Goal: Information Seeking & Learning: Learn about a topic

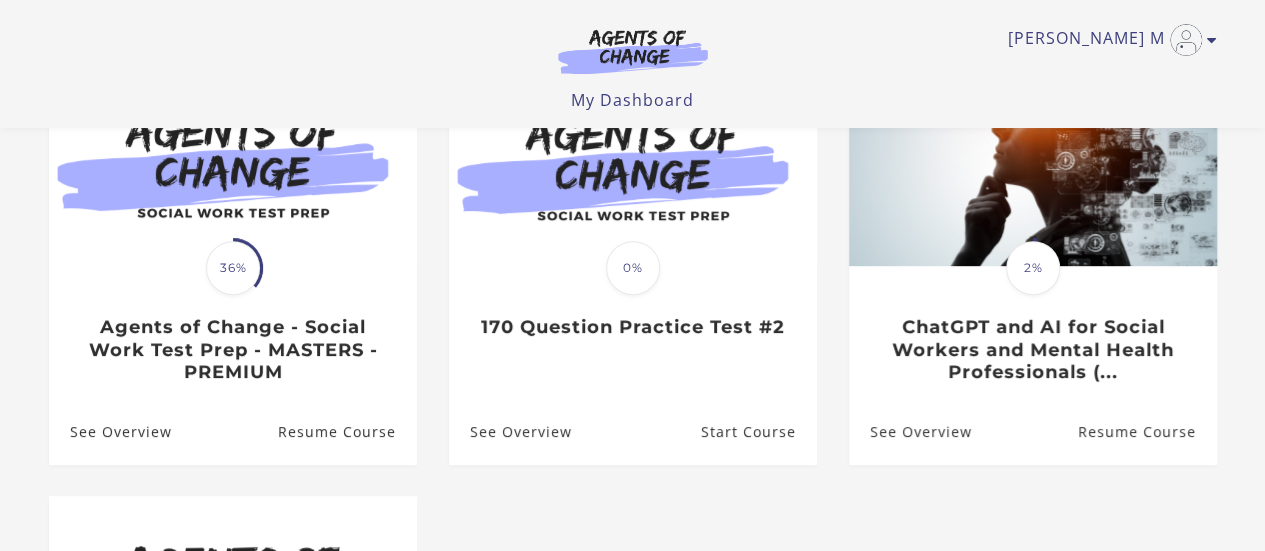
scroll to position [240, 0]
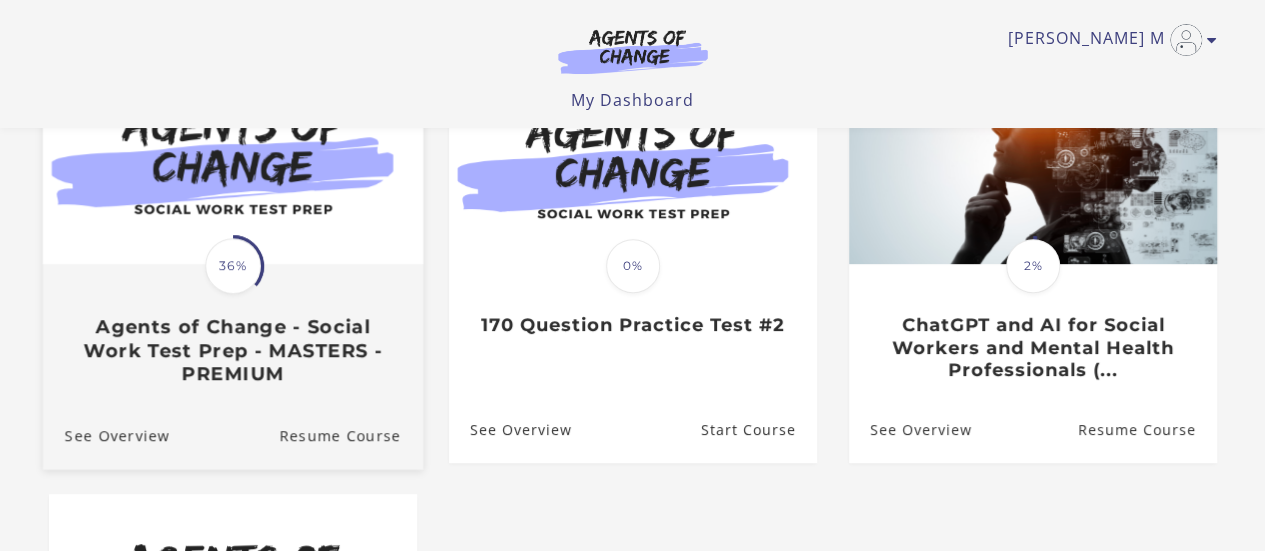
click at [343, 320] on h3 "Agents of Change - Social Work Test Prep - MASTERS - PREMIUM" at bounding box center [232, 350] width 336 height 70
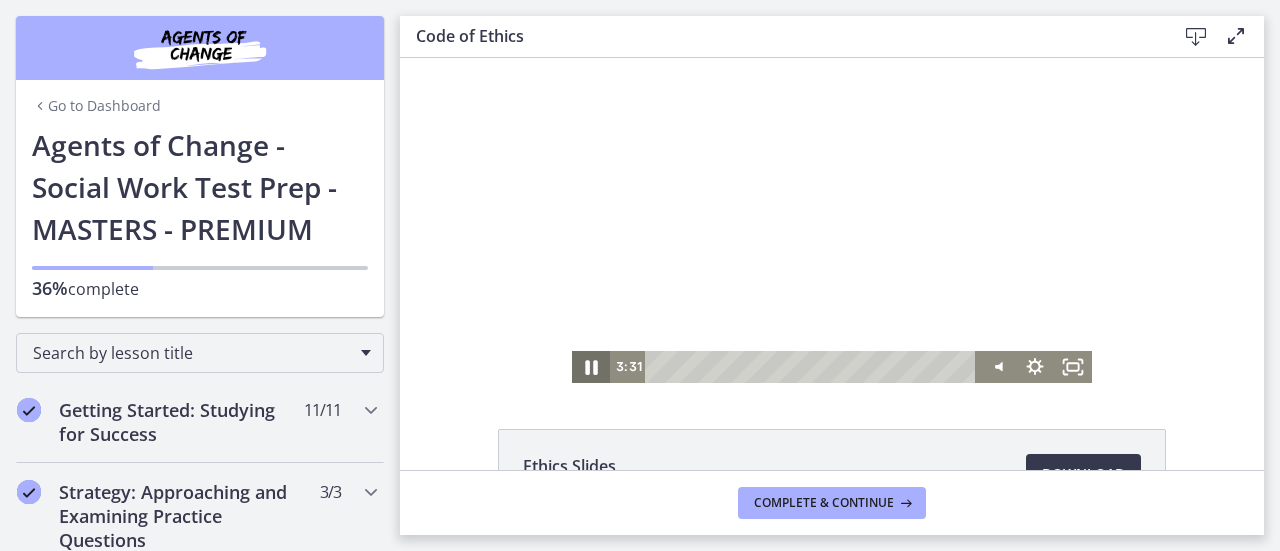
click at [588, 365] on icon "Pause" at bounding box center [591, 367] width 12 height 15
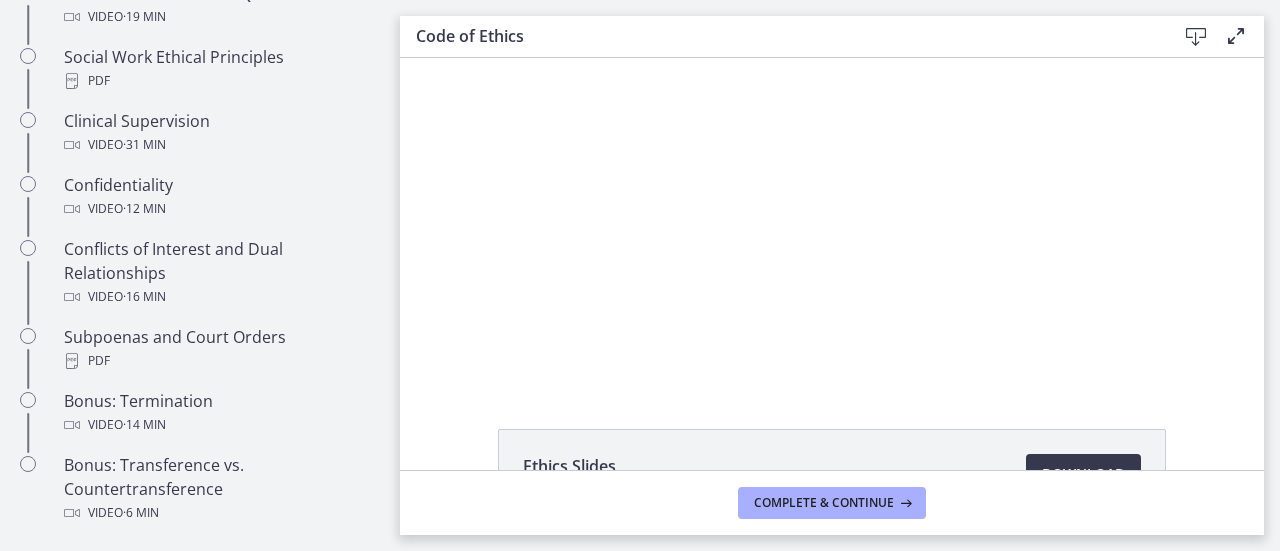
scroll to position [1080, 0]
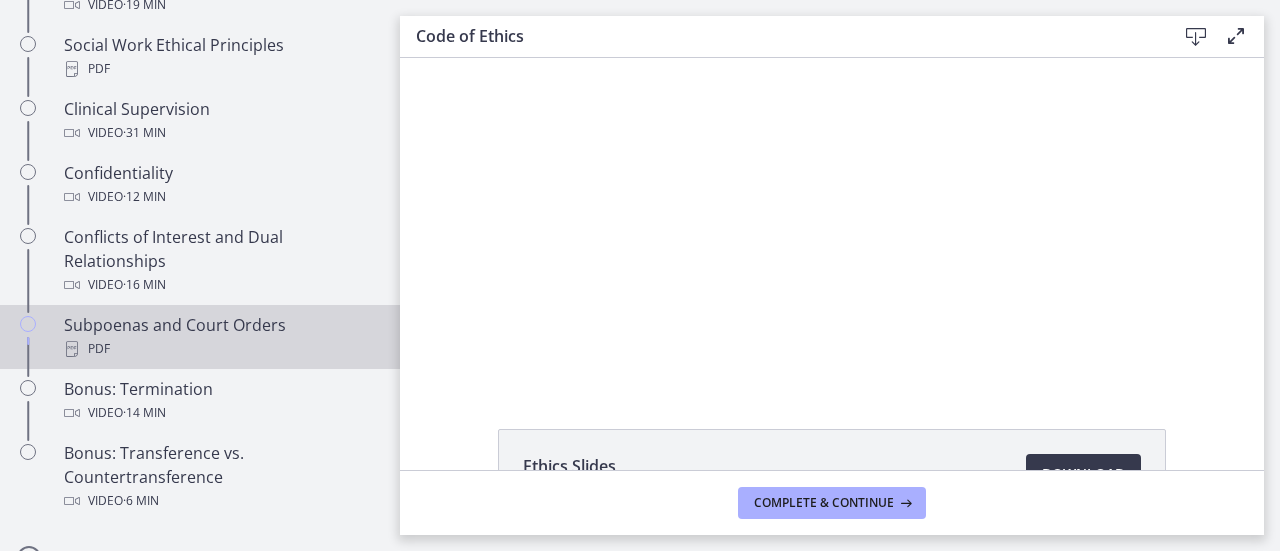
click at [212, 357] on div "PDF" at bounding box center [220, 349] width 312 height 24
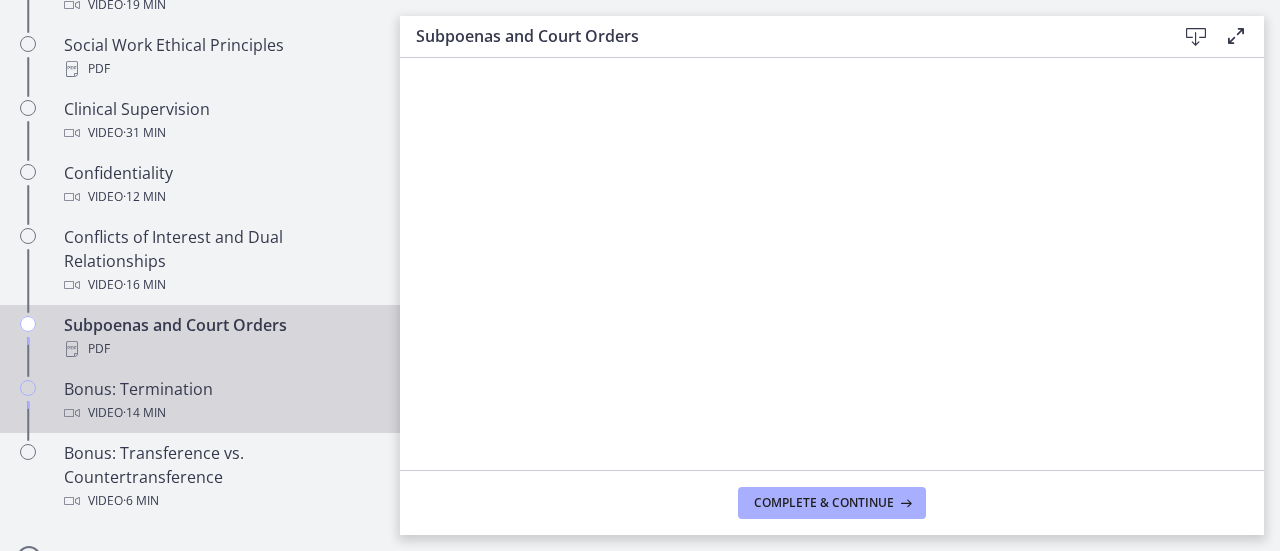
click at [215, 425] on div "Video · 14 min" at bounding box center [220, 413] width 312 height 24
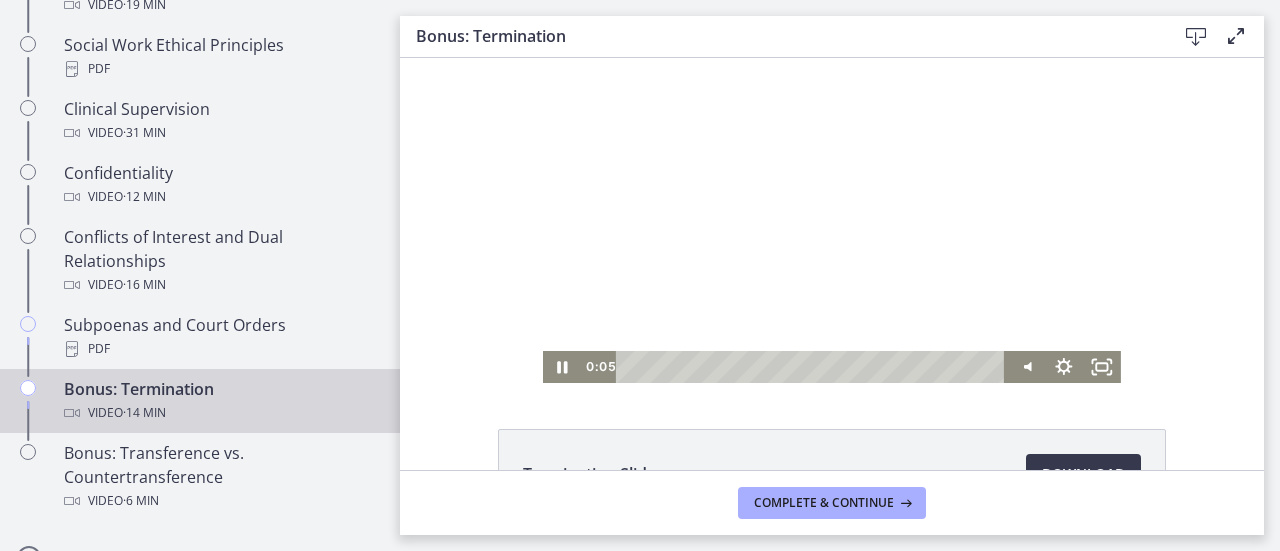
click at [676, 287] on div at bounding box center [832, 220] width 578 height 325
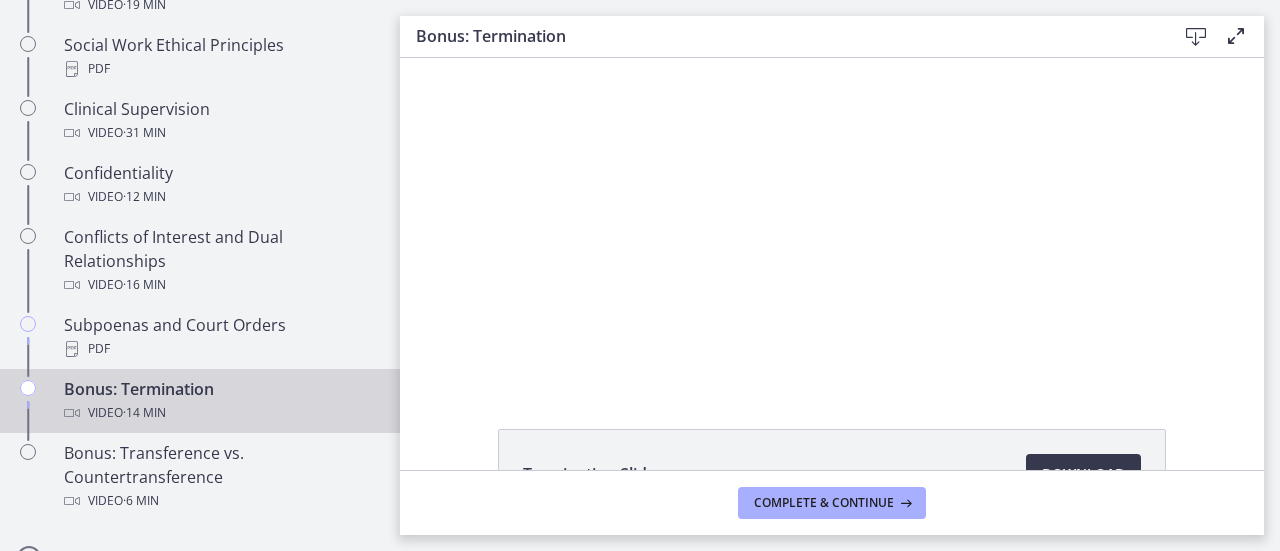
click at [672, 397] on div "Termination Slides Download Opens in a new window" at bounding box center [832, 264] width 864 height 412
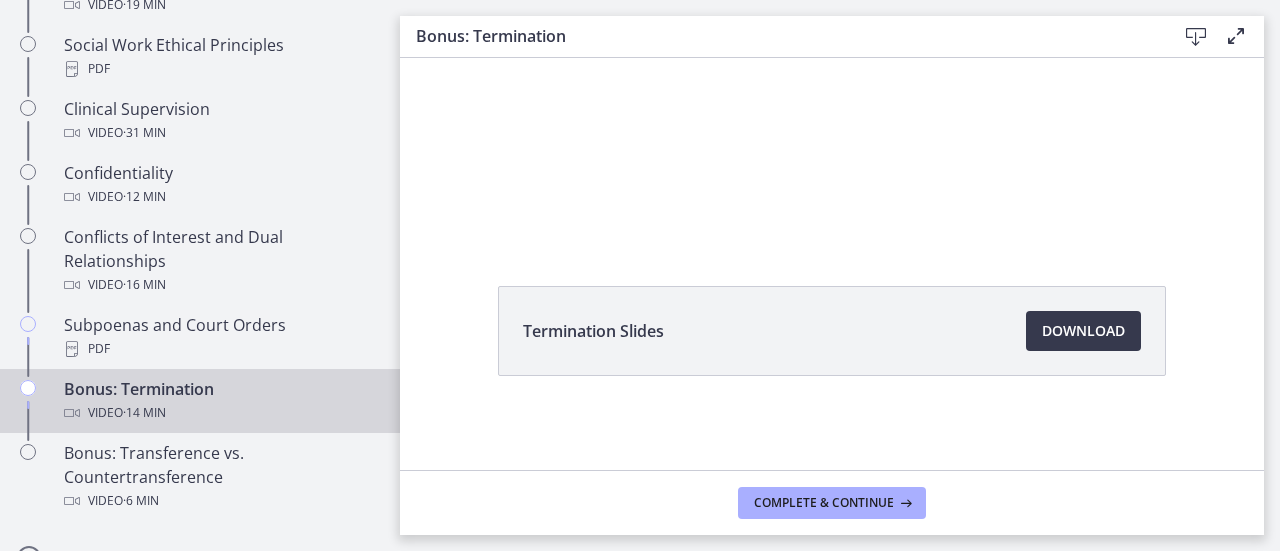
scroll to position [144, 0]
click at [1078, 322] on span "Download Opens in a new window" at bounding box center [1083, 330] width 83 height 24
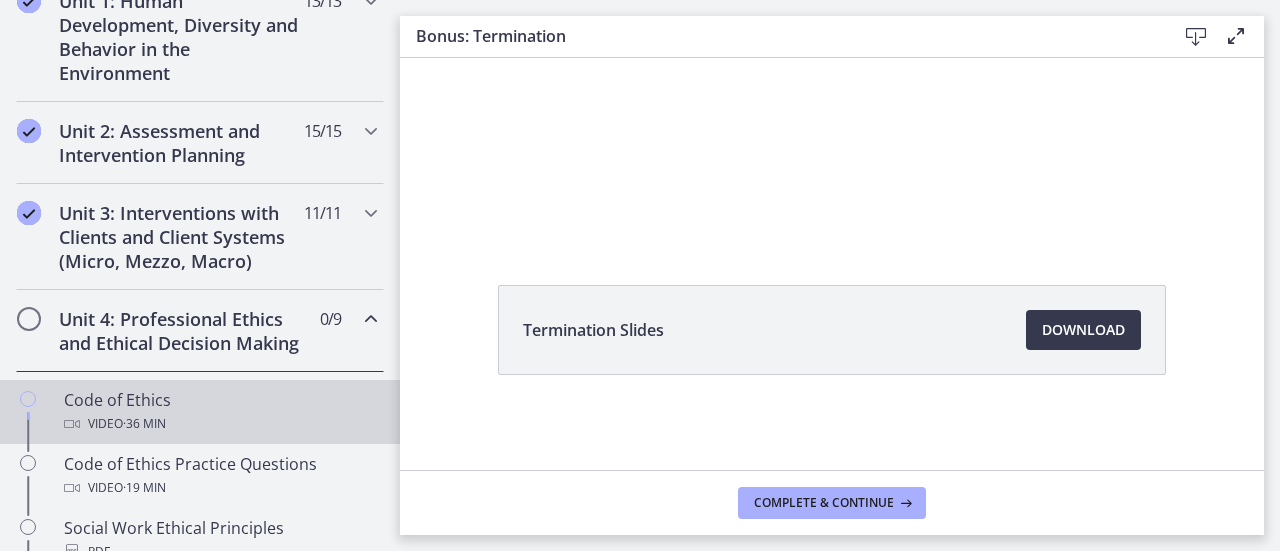
click at [279, 417] on div "Code of Ethics Video · 36 min" at bounding box center [220, 412] width 312 height 48
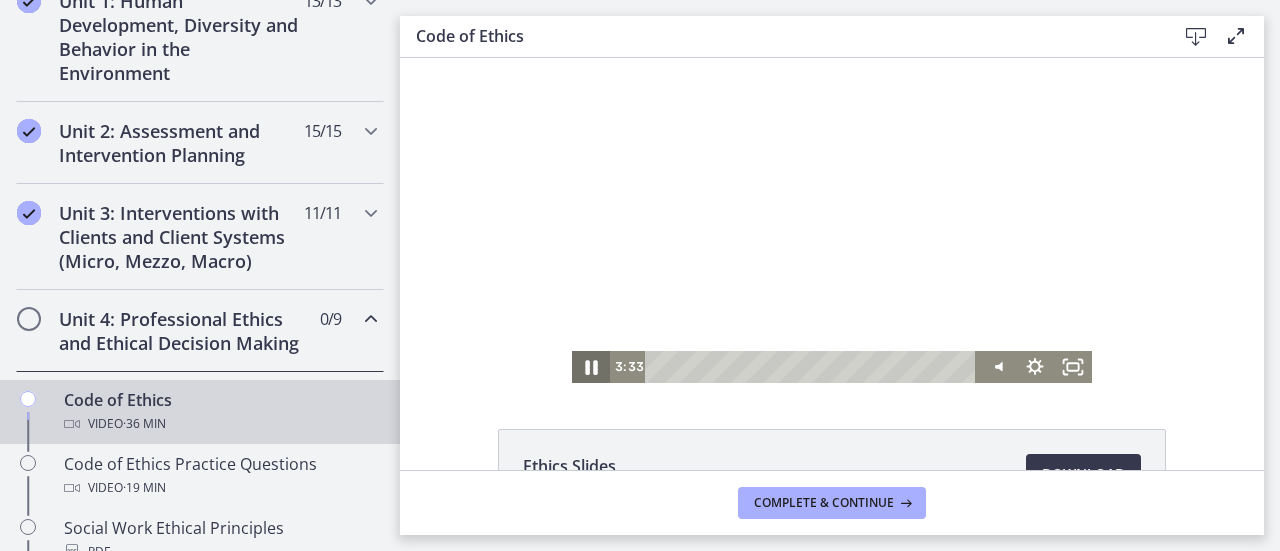
click at [584, 375] on icon "Pause" at bounding box center [591, 367] width 46 height 38
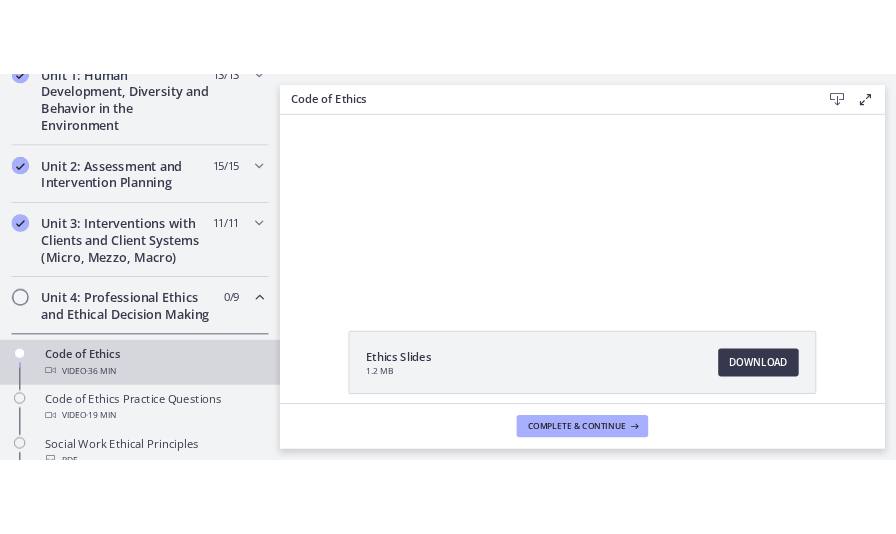
scroll to position [80, 0]
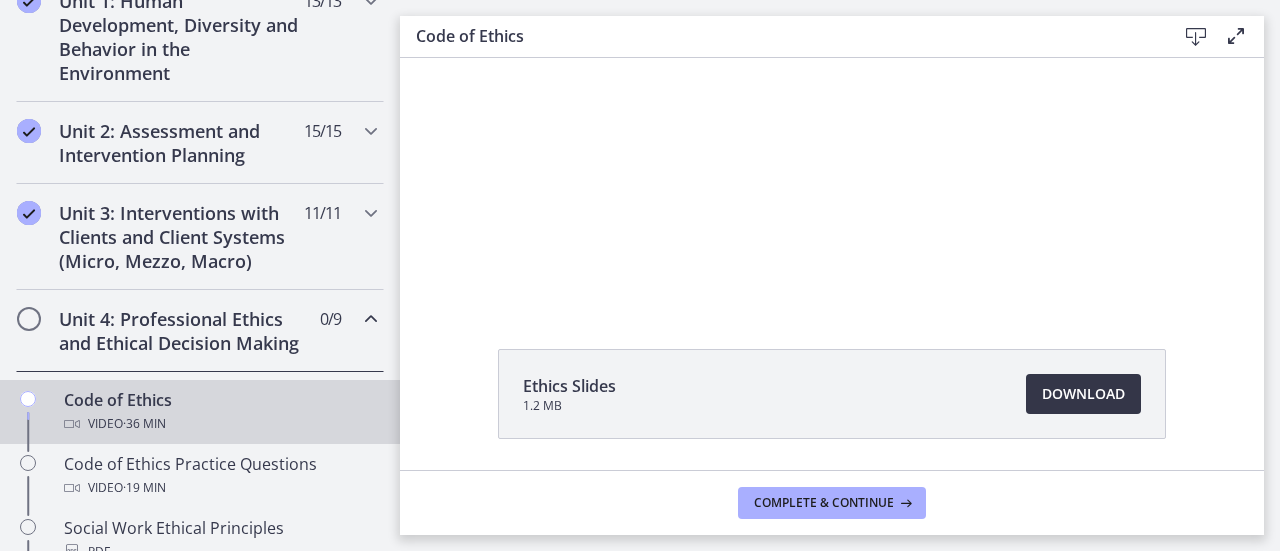
click at [1075, 393] on span "Download Opens in a new window" at bounding box center [1083, 394] width 83 height 24
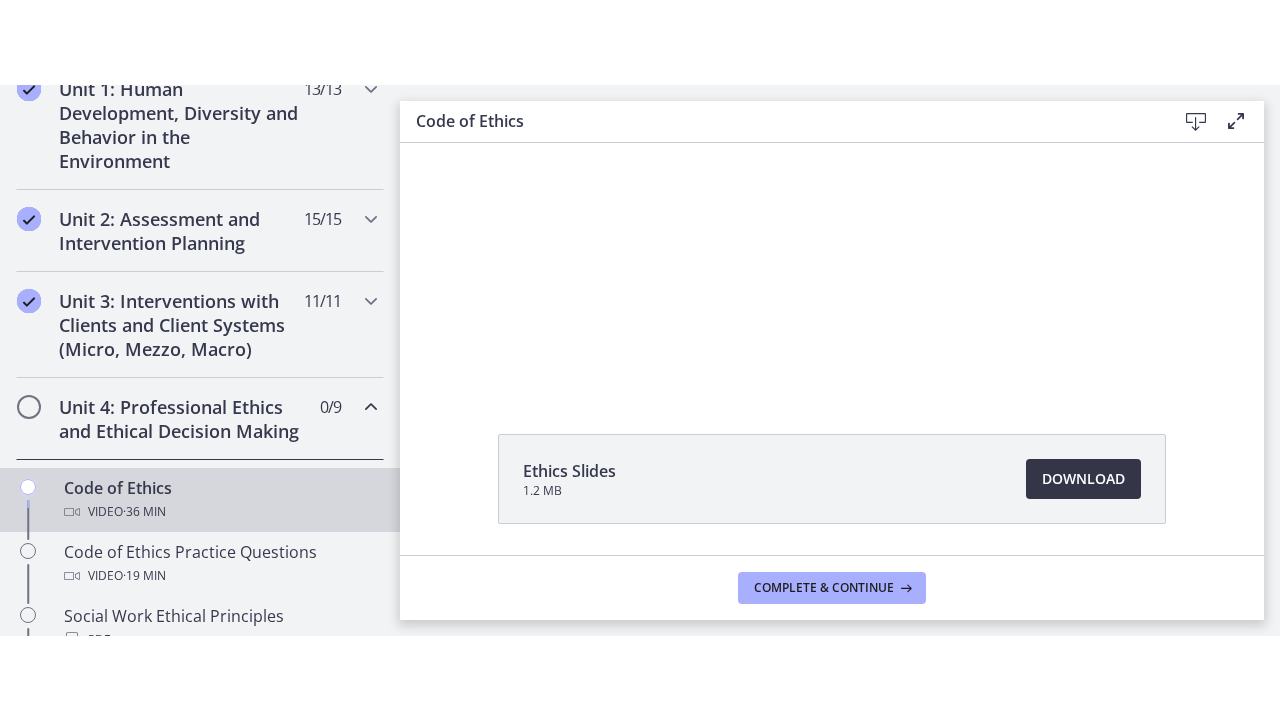
scroll to position [597, 0]
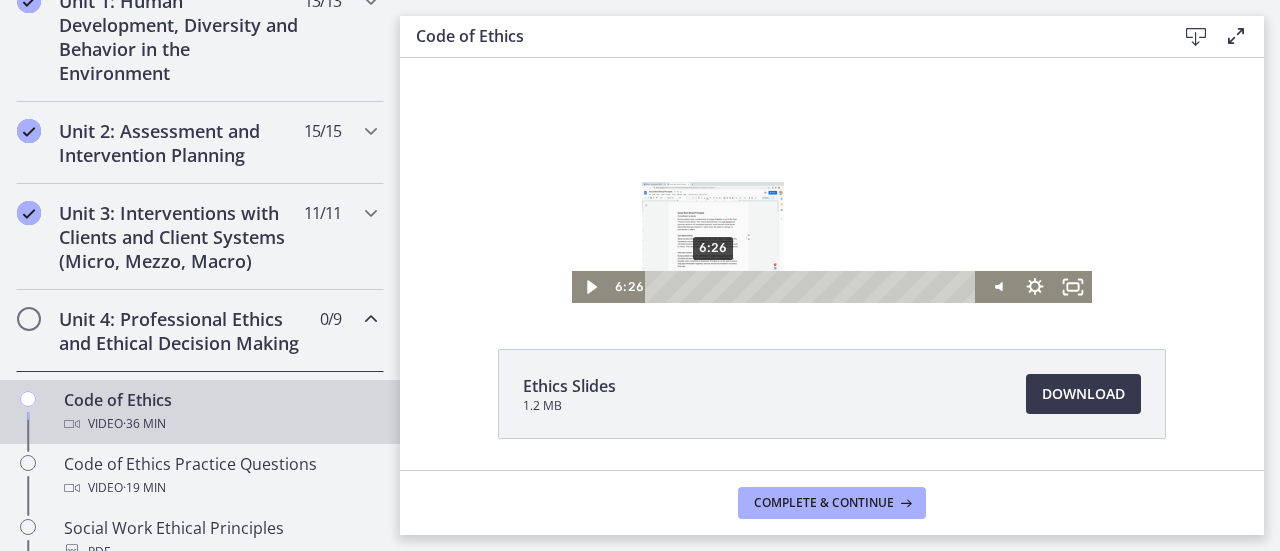
click at [706, 287] on div "6:26" at bounding box center [813, 287] width 309 height 32
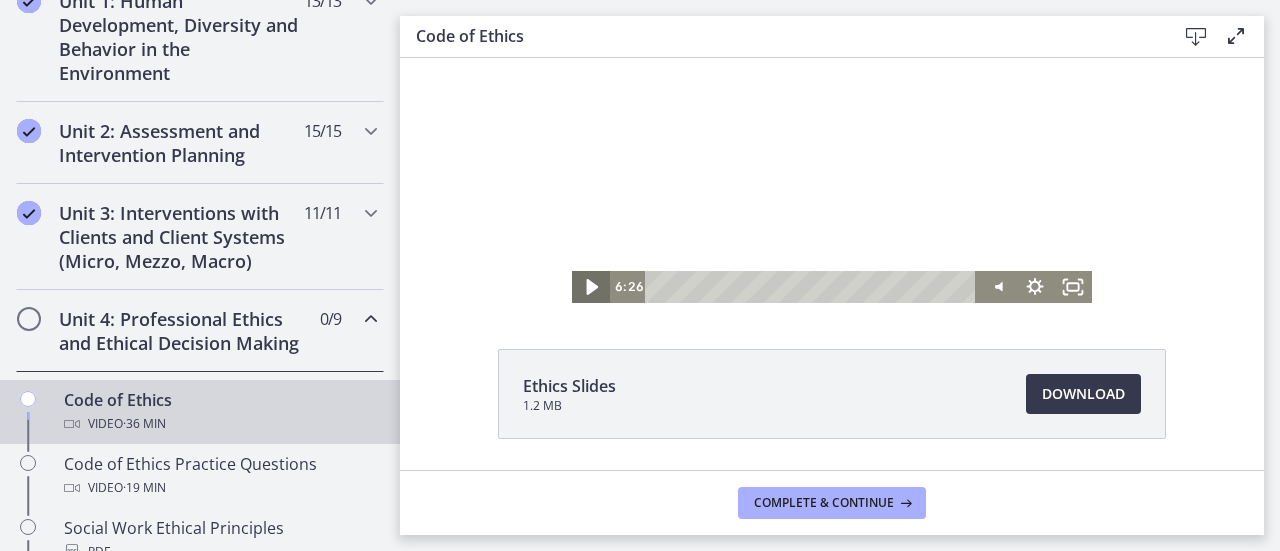
click at [588, 293] on icon "Play Video" at bounding box center [593, 287] width 46 height 38
click at [1074, 285] on icon "Fullscreen" at bounding box center [1073, 287] width 46 height 38
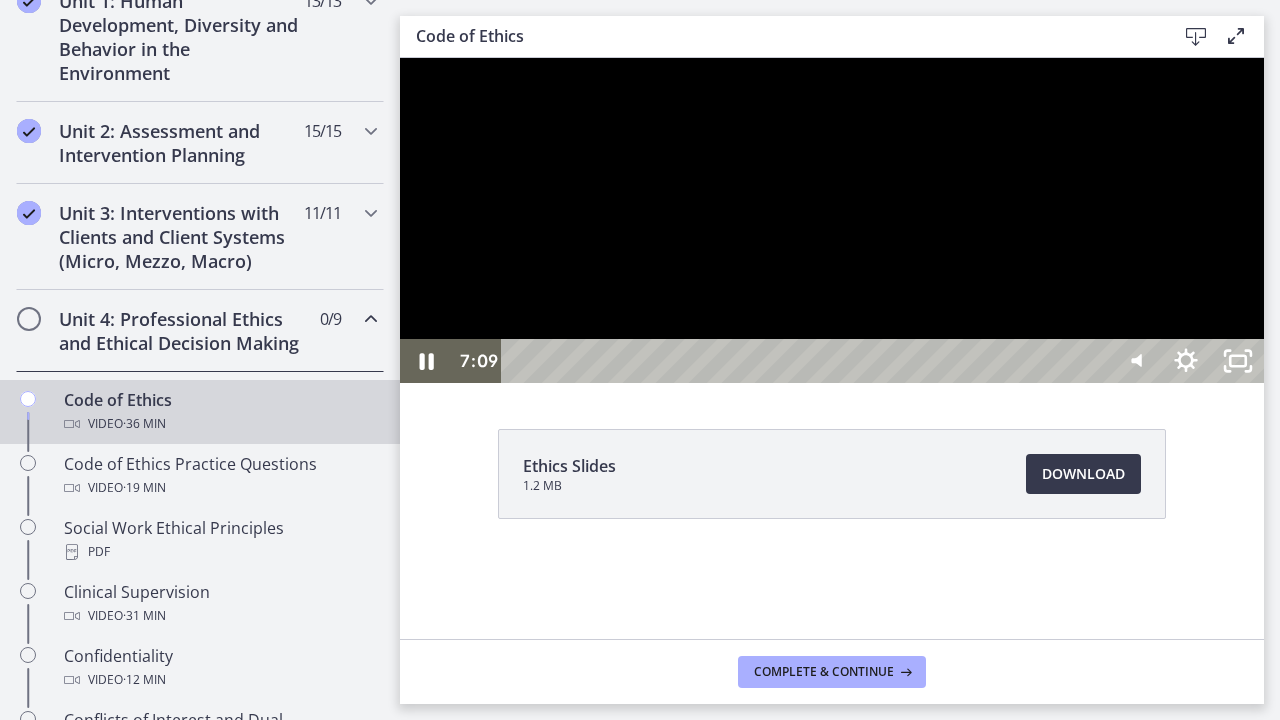
click at [1050, 383] on div at bounding box center [832, 220] width 864 height 325
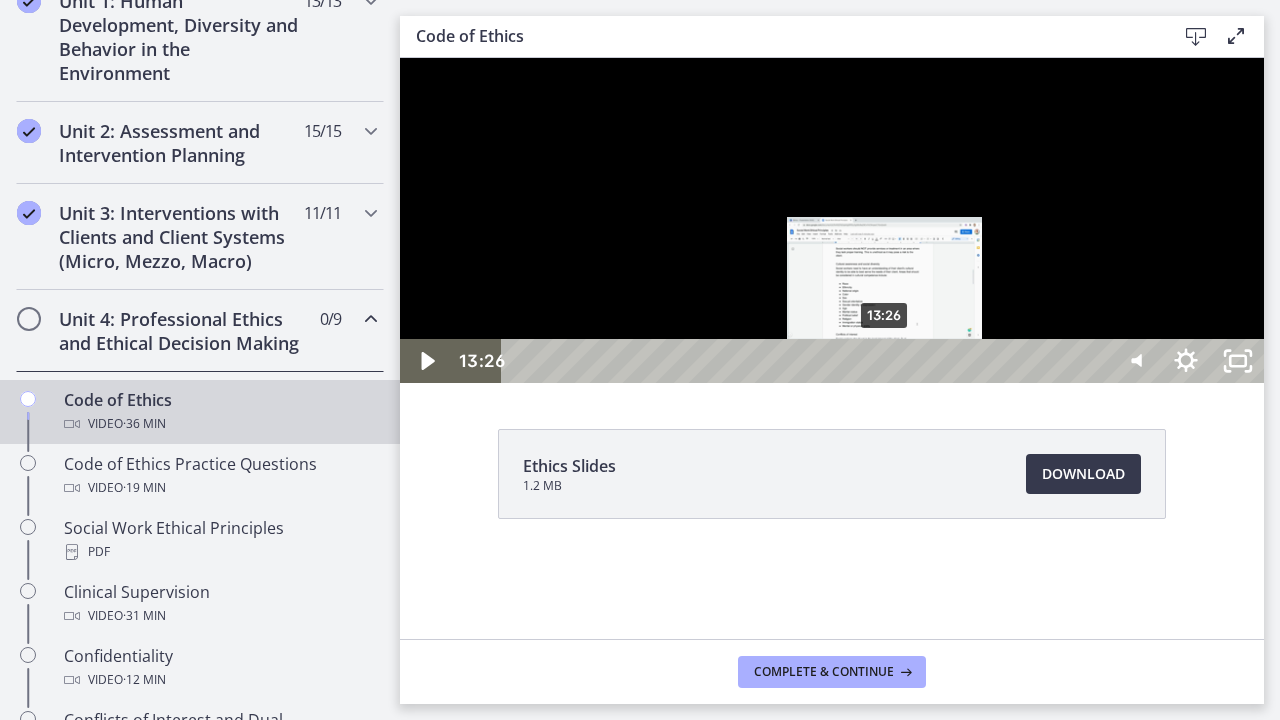
click at [886, 383] on div "13:26" at bounding box center [807, 361] width 575 height 44
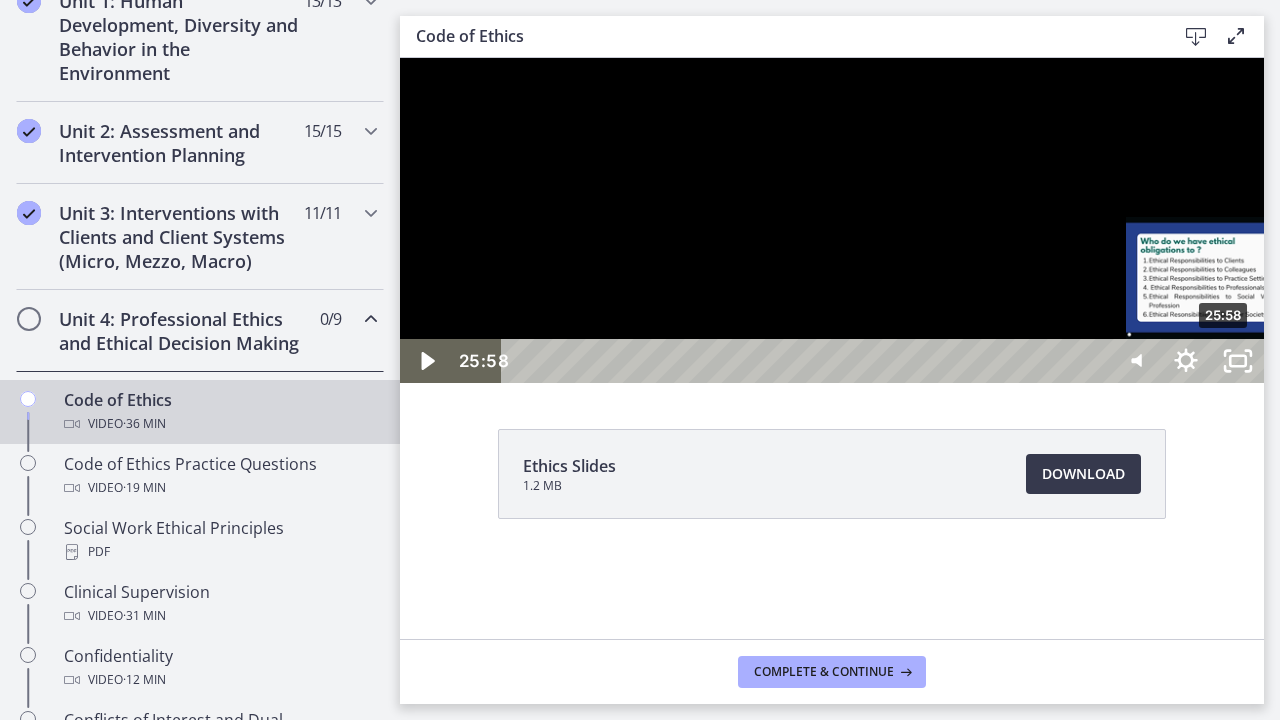
click at [1095, 383] on div "25:58" at bounding box center [807, 361] width 575 height 44
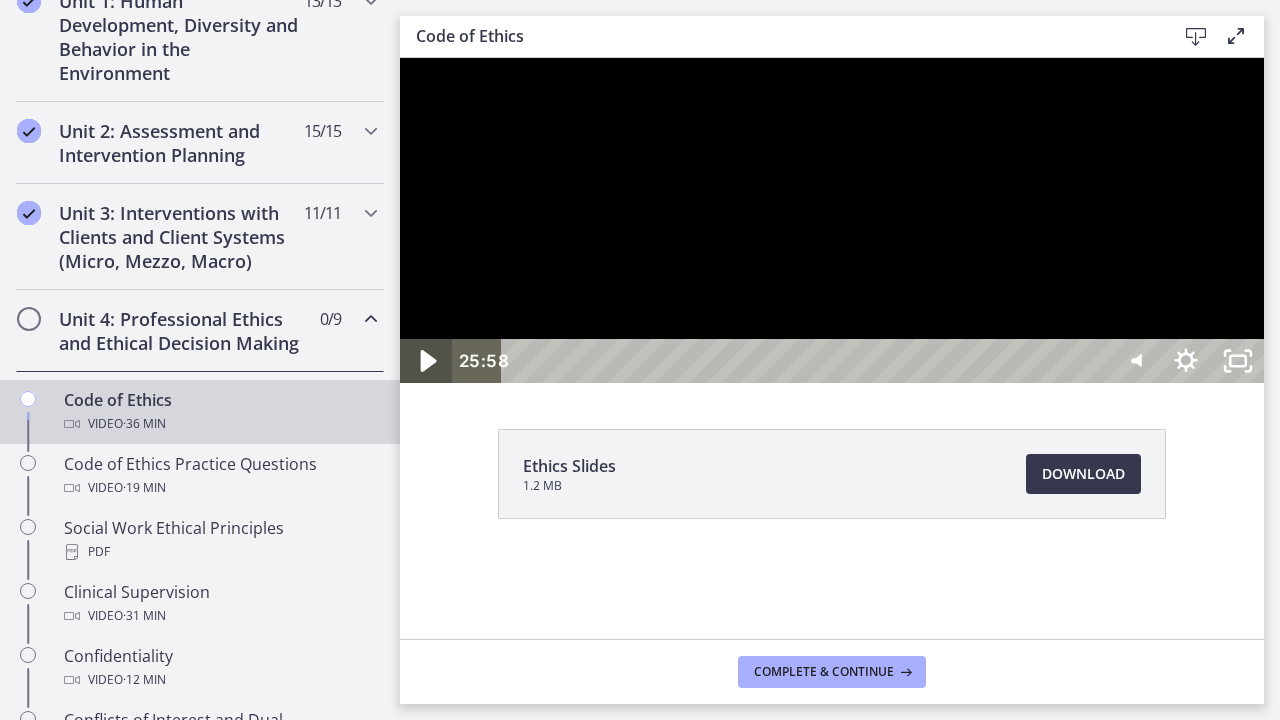
click at [428, 388] on icon "Play Video" at bounding box center [428, 361] width 62 height 53
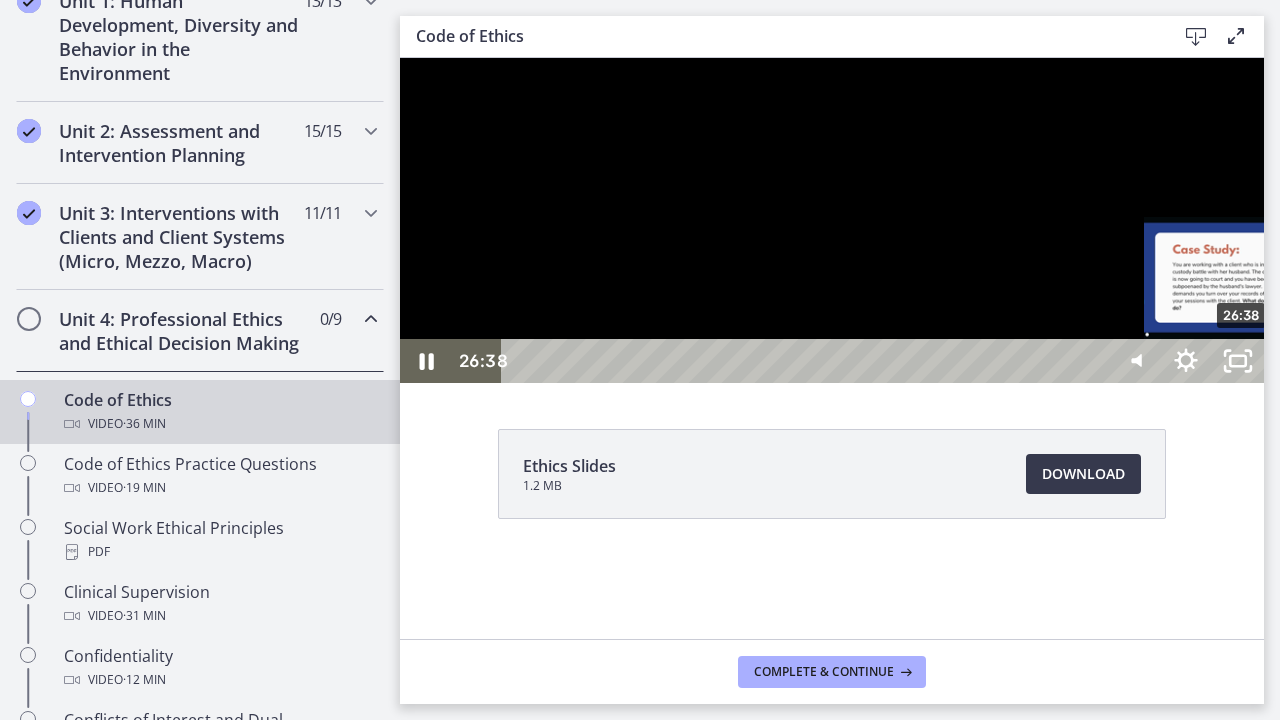
click at [1095, 383] on div "26:38" at bounding box center [807, 361] width 575 height 44
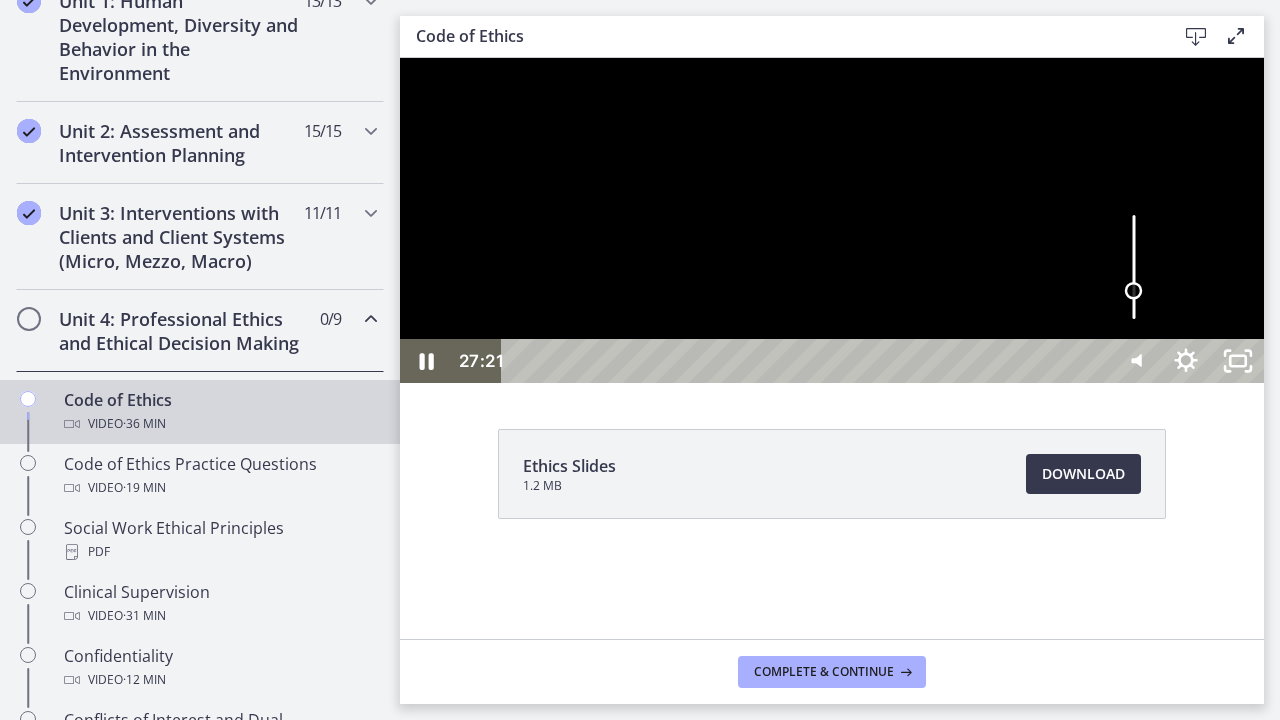
click at [1143, 300] on div "Volume" at bounding box center [1134, 291] width 18 height 18
click at [1150, 298] on div "Volume" at bounding box center [1133, 281] width 33 height 33
click at [1143, 295] on div "Volume" at bounding box center [1134, 286] width 18 height 18
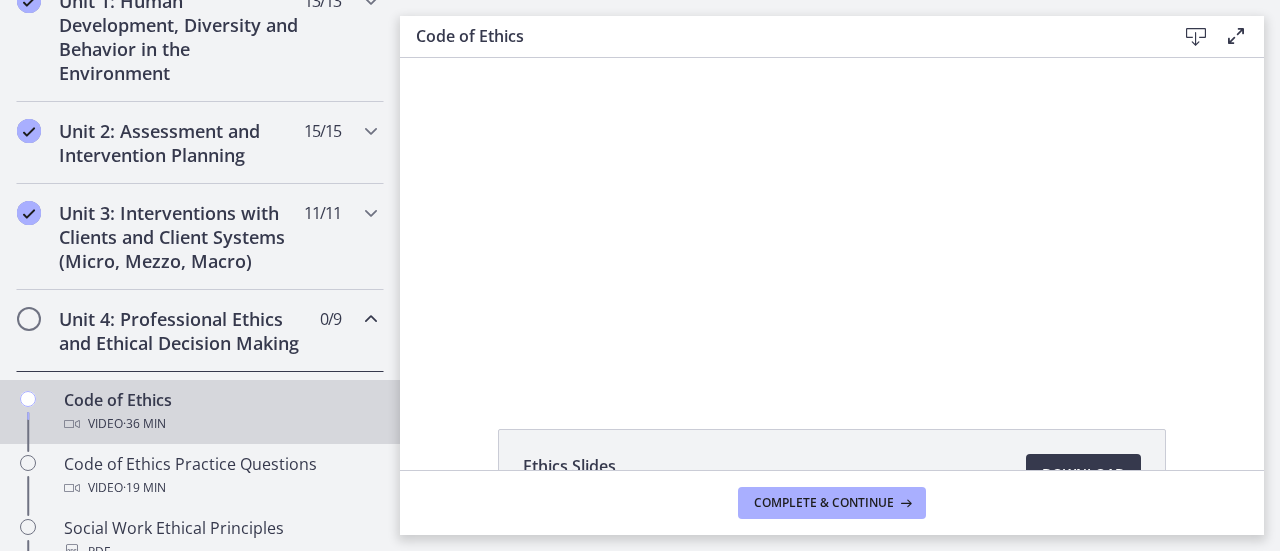
click at [299, 341] on div "Unit 4: Professional Ethics and Ethical Decision Making 0 / 9 Completed" at bounding box center [200, 331] width 368 height 82
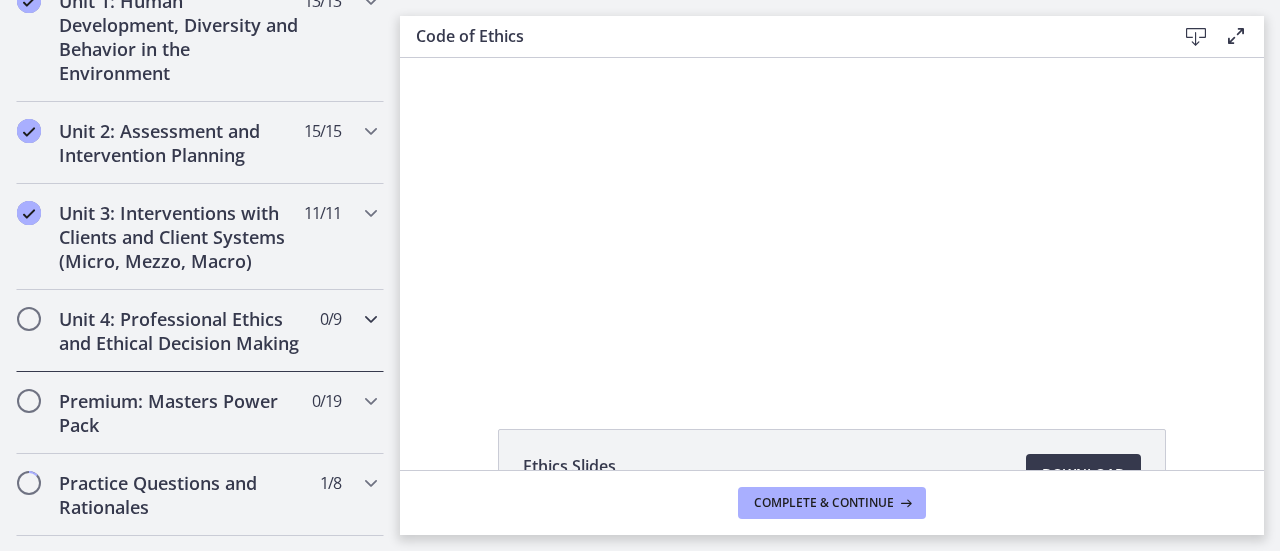
click at [299, 341] on div "Unit 4: Professional Ethics and Ethical Decision Making 0 / 9 Completed" at bounding box center [200, 331] width 368 height 82
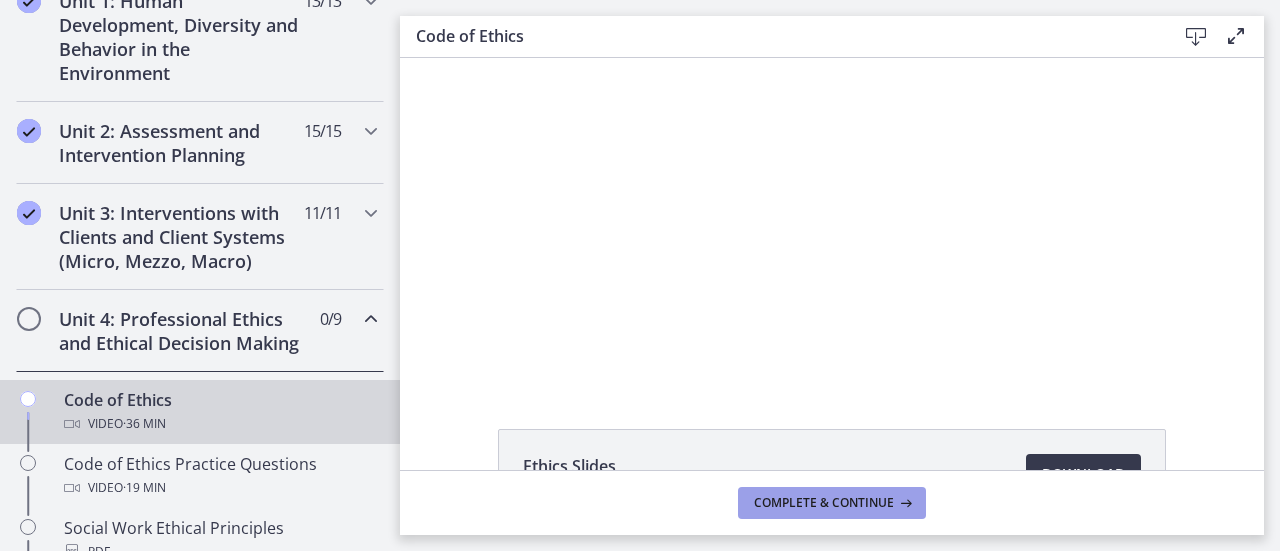
click at [820, 509] on span "Complete & continue" at bounding box center [824, 503] width 140 height 16
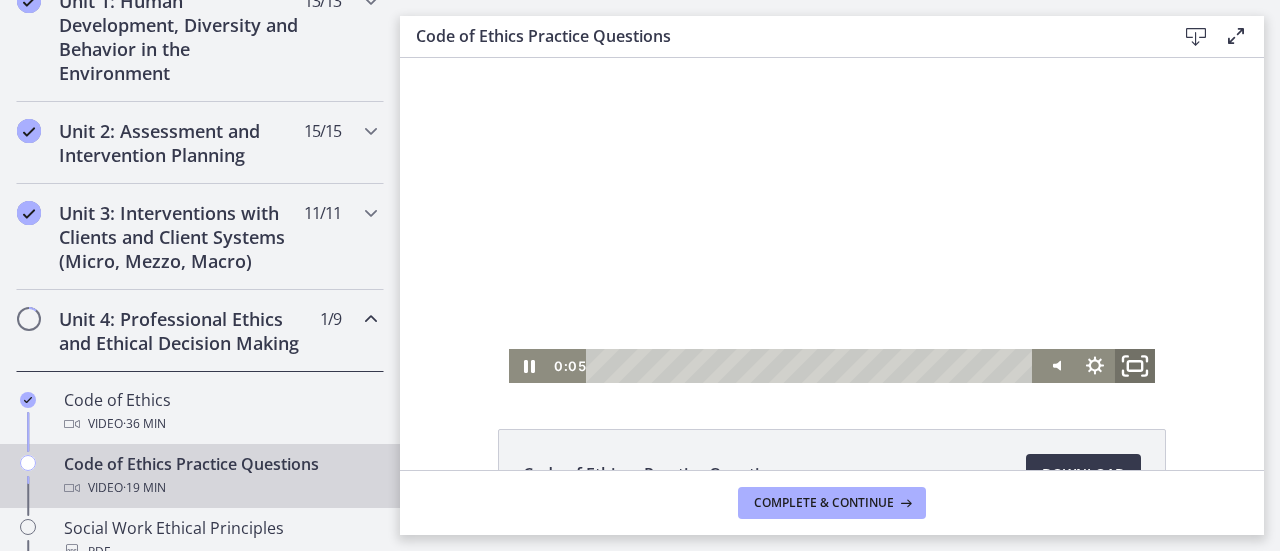
click at [1128, 365] on icon "Fullscreen" at bounding box center [1135, 366] width 48 height 41
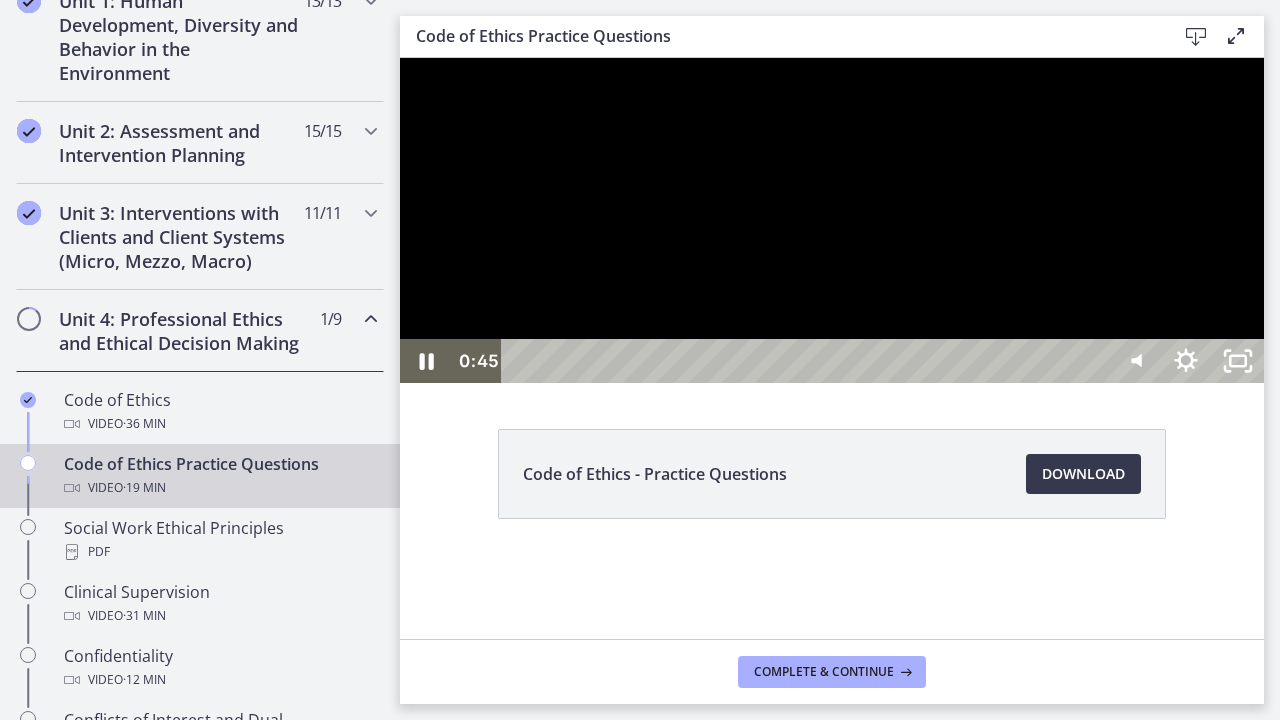
click at [1250, 383] on div at bounding box center [832, 220] width 864 height 325
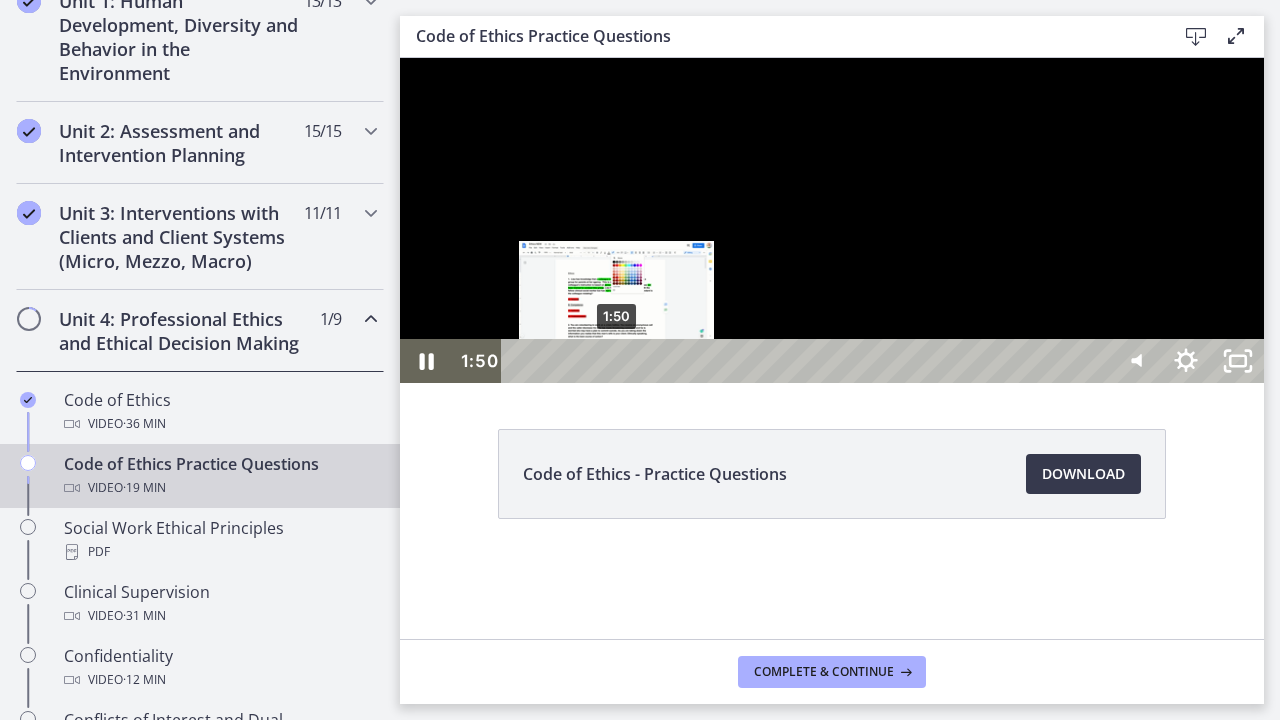
click at [618, 383] on div "1:50" at bounding box center [807, 361] width 575 height 44
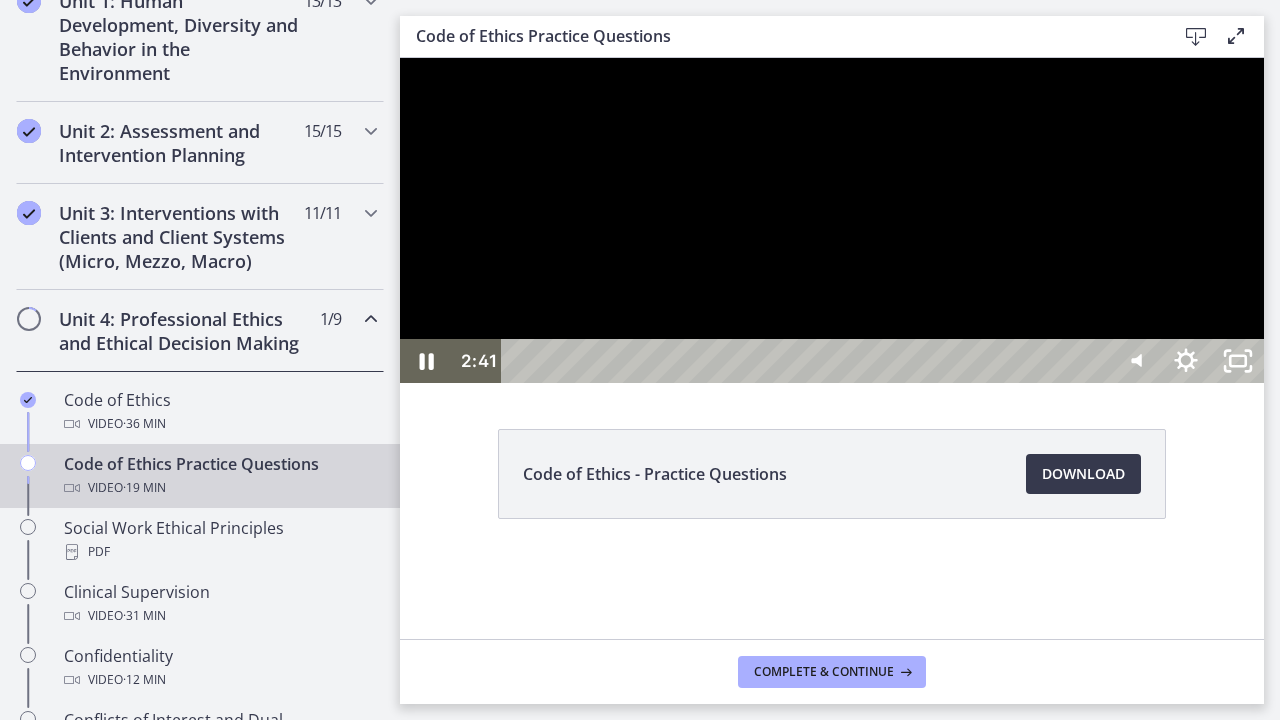
click at [799, 383] on div at bounding box center [832, 220] width 864 height 325
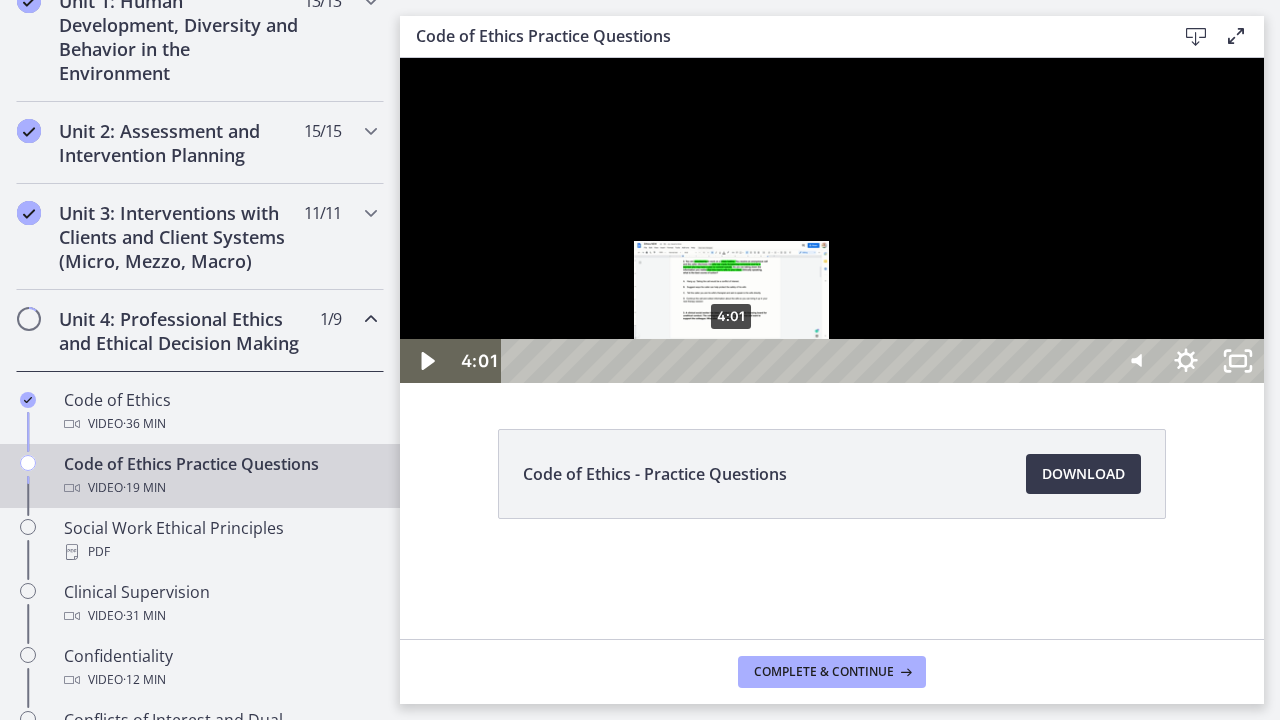
click at [733, 383] on div "4:01" at bounding box center [807, 361] width 575 height 44
click at [733, 369] on div "Playbar" at bounding box center [731, 361] width 15 height 15
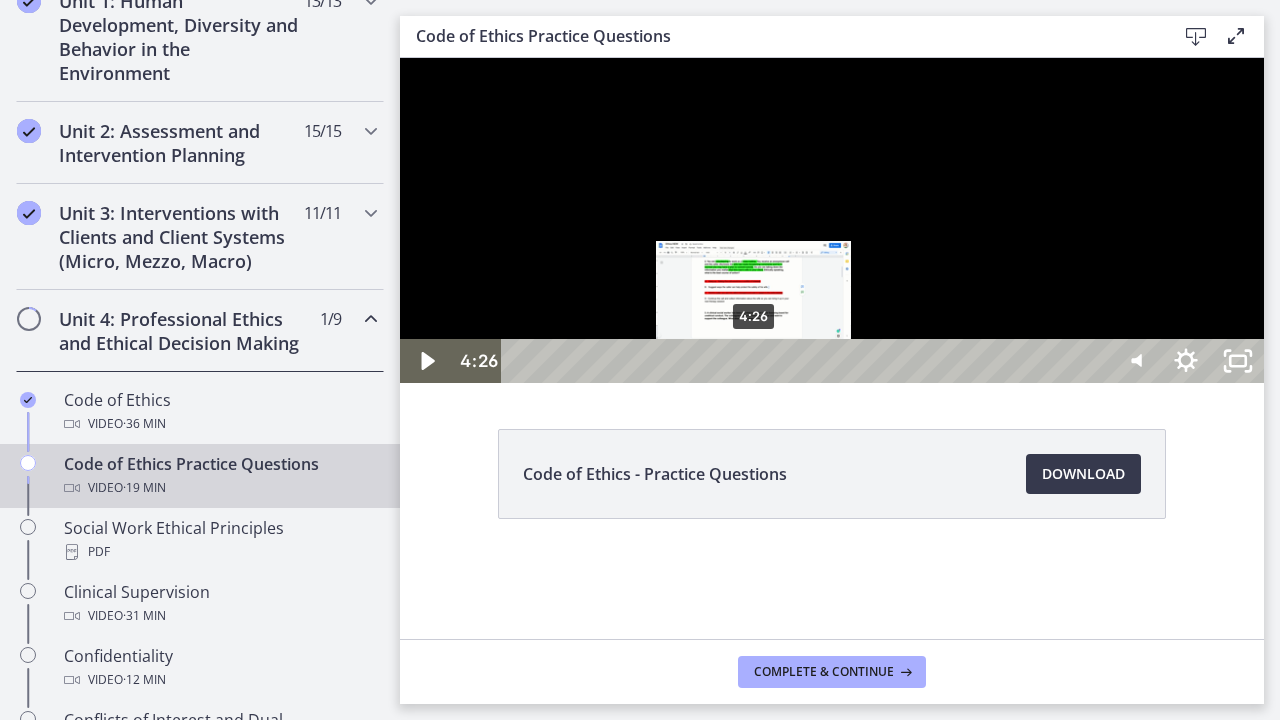
click at [755, 383] on div "4:26" at bounding box center [807, 361] width 575 height 44
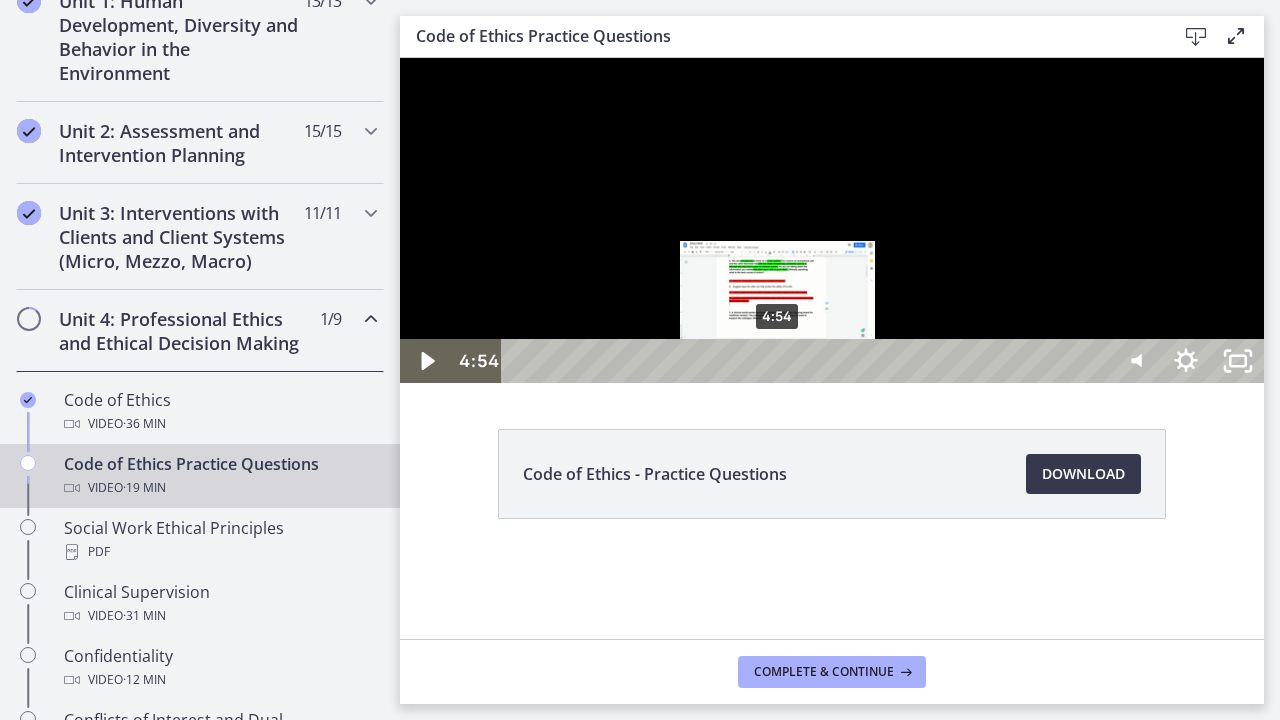
click at [779, 383] on div "4:54" at bounding box center [807, 361] width 575 height 44
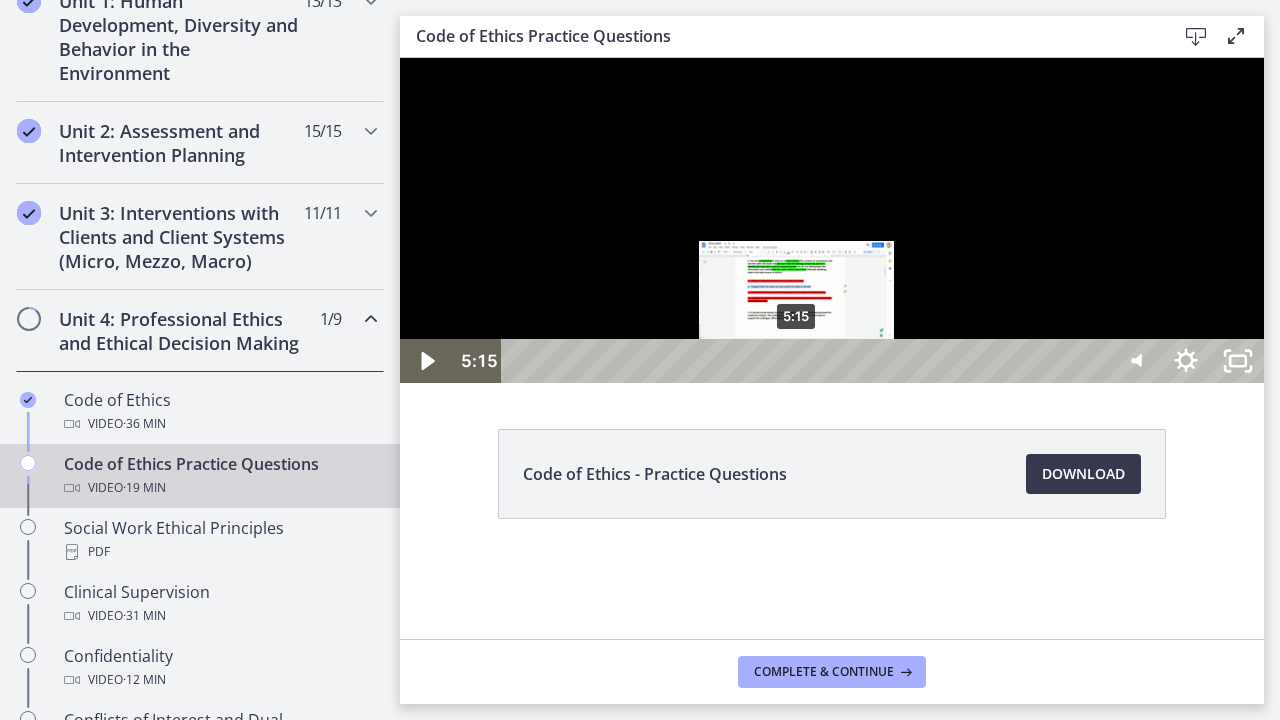
click at [798, 383] on div "5:15" at bounding box center [807, 361] width 575 height 44
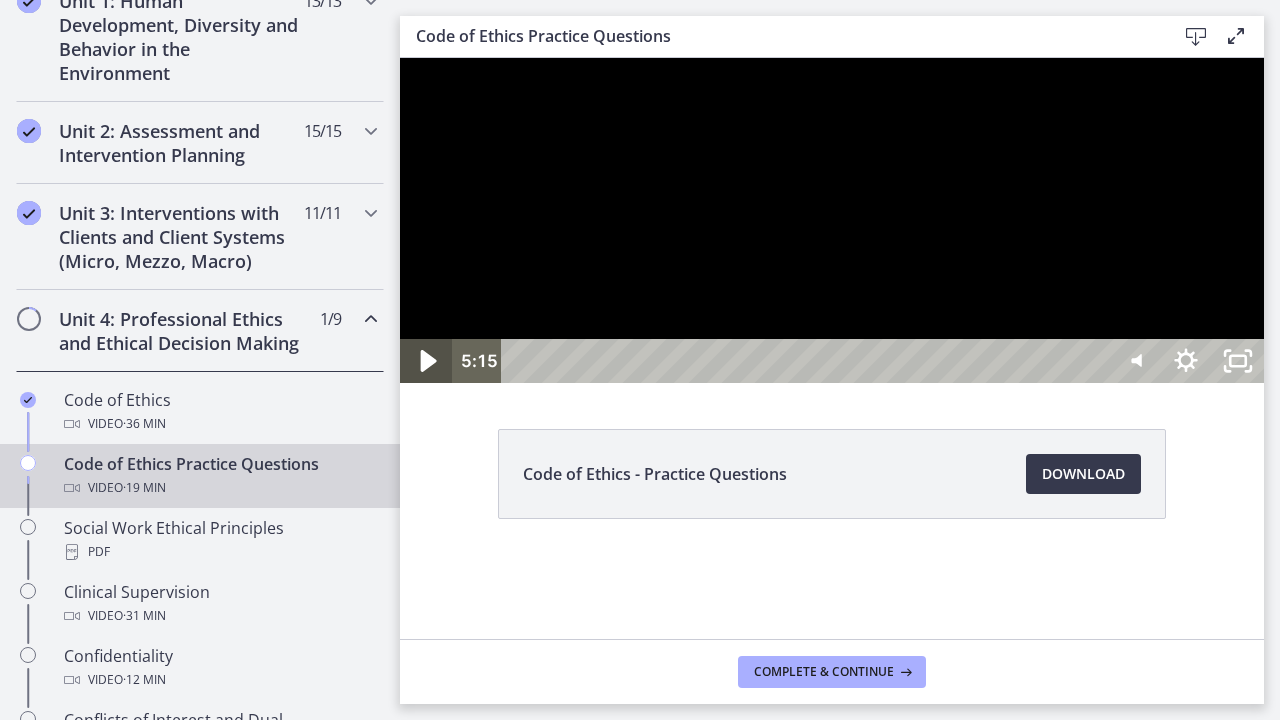
click at [424, 372] on icon "Play Video" at bounding box center [429, 361] width 16 height 22
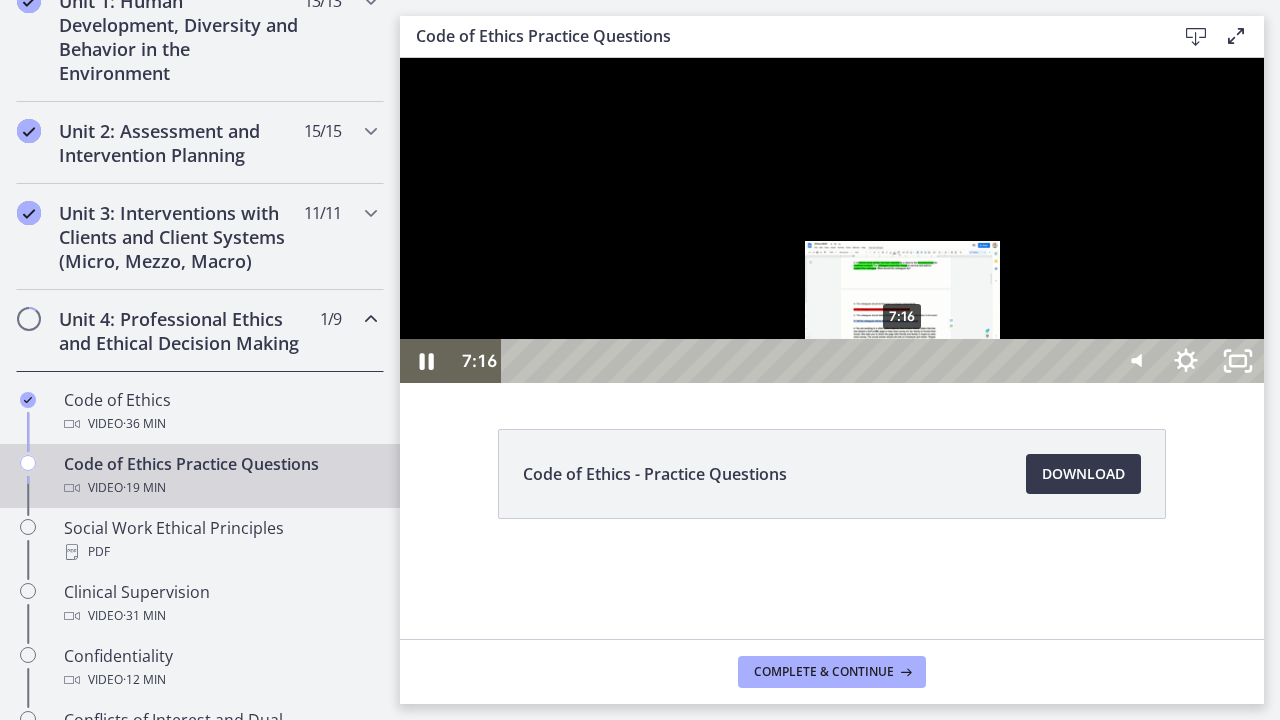
click at [904, 383] on div "7:16" at bounding box center [807, 361] width 575 height 44
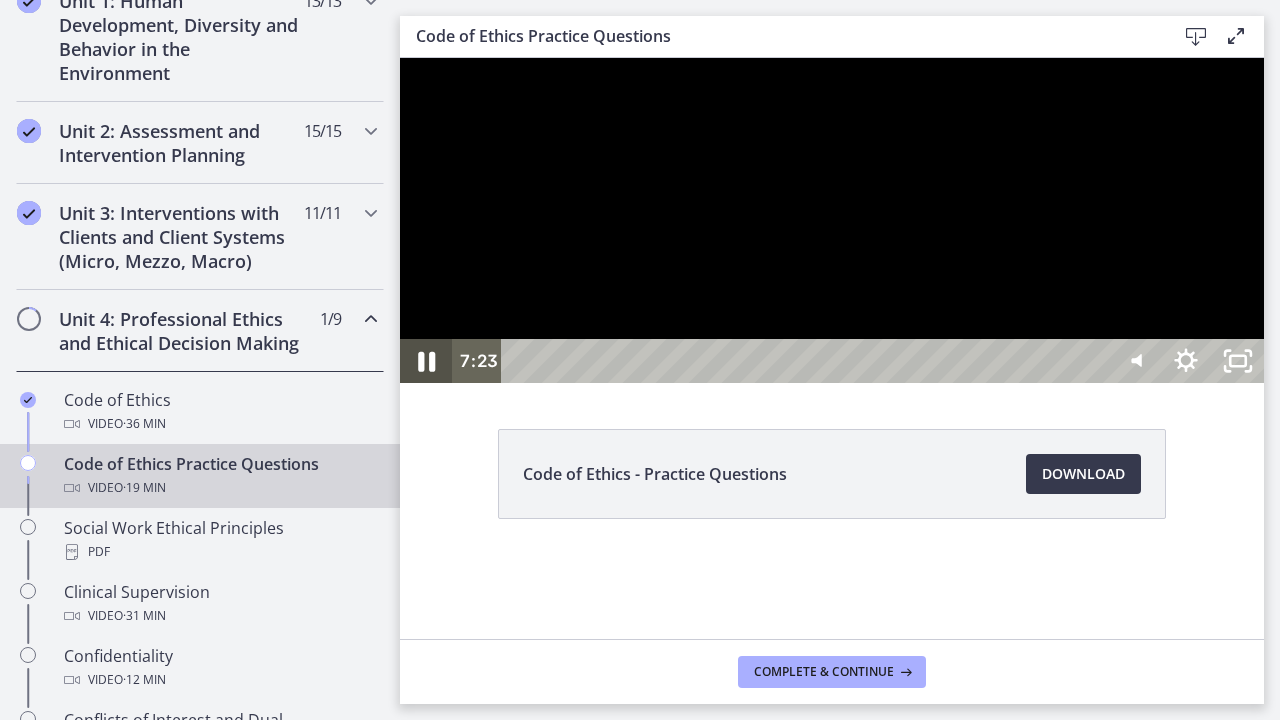
click at [429, 372] on icon "Pause" at bounding box center [426, 362] width 17 height 20
click at [429, 388] on icon "Play Video" at bounding box center [428, 361] width 62 height 53
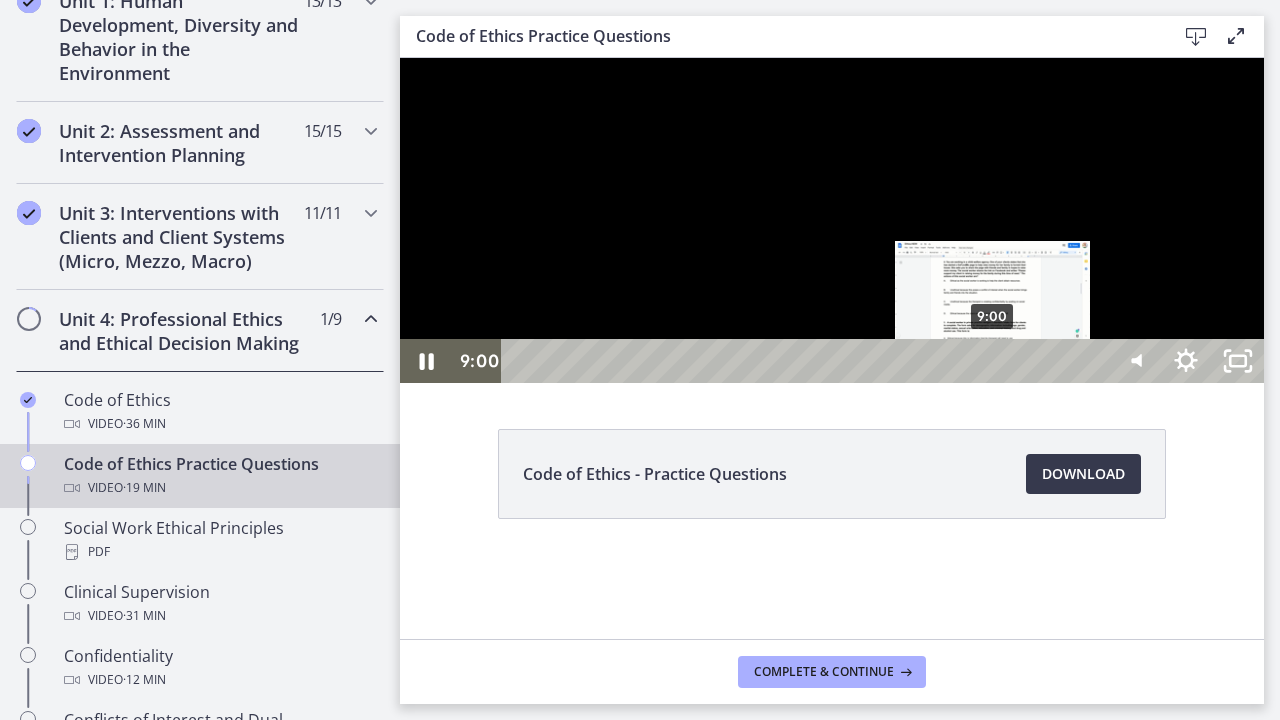
click at [995, 383] on div "9:00" at bounding box center [807, 361] width 575 height 44
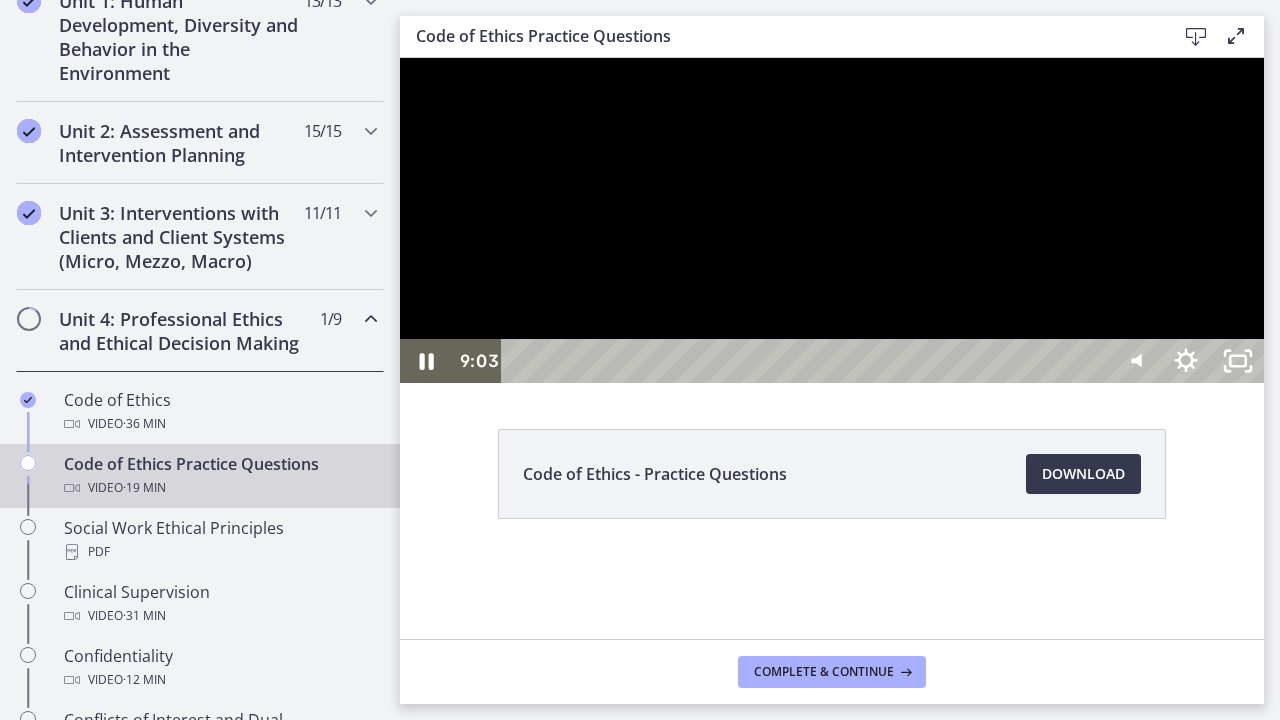
click at [910, 383] on div at bounding box center [832, 220] width 864 height 325
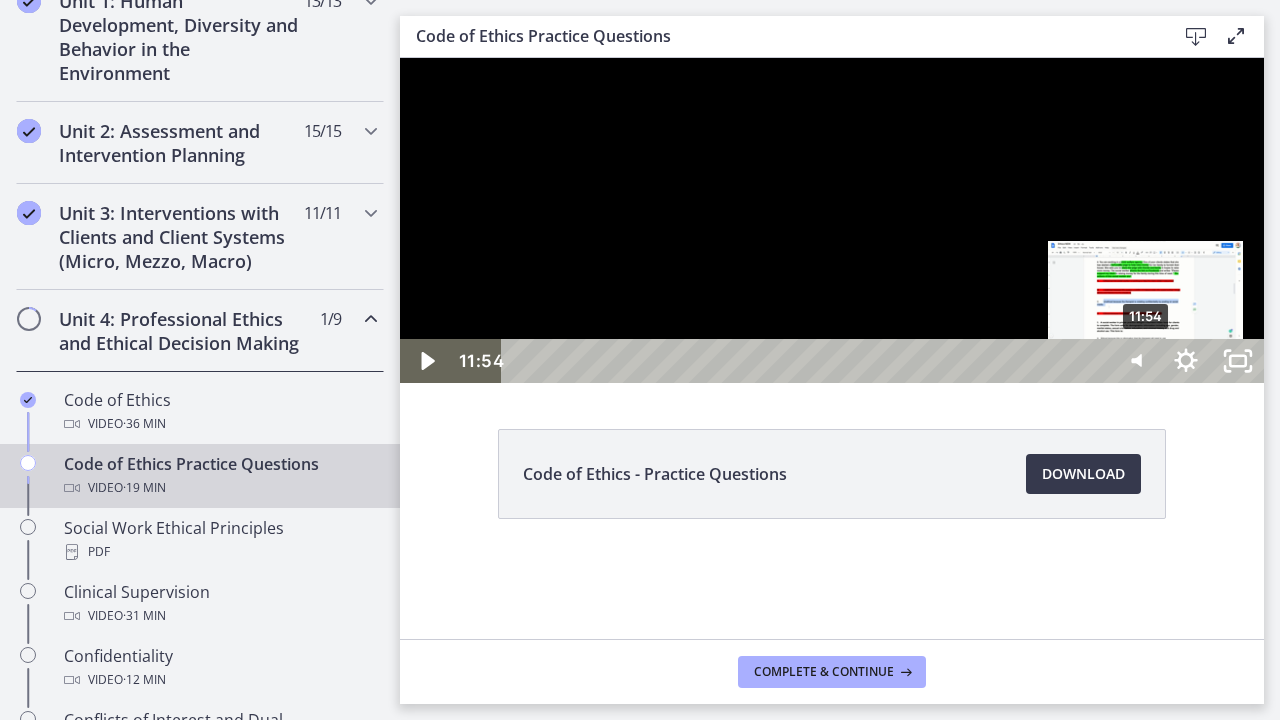
click at [1095, 383] on div "11:54" at bounding box center [807, 361] width 575 height 44
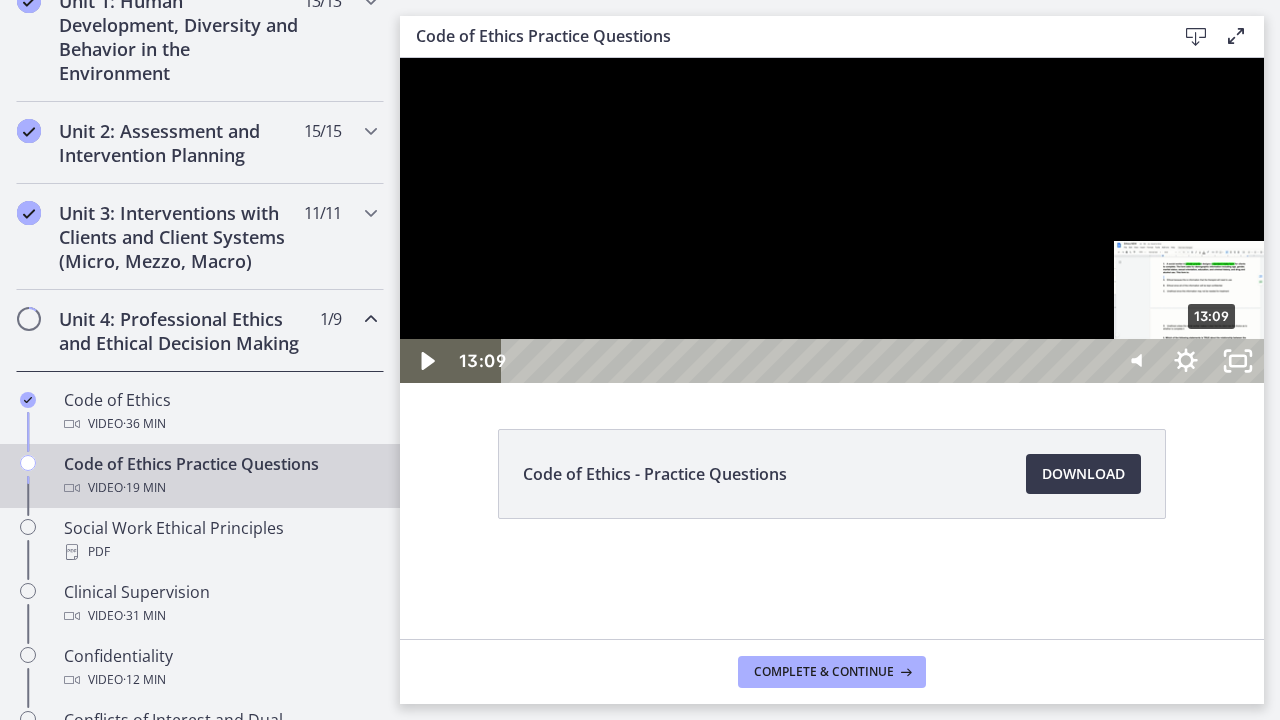
click at [1095, 383] on div "13:09" at bounding box center [807, 361] width 575 height 44
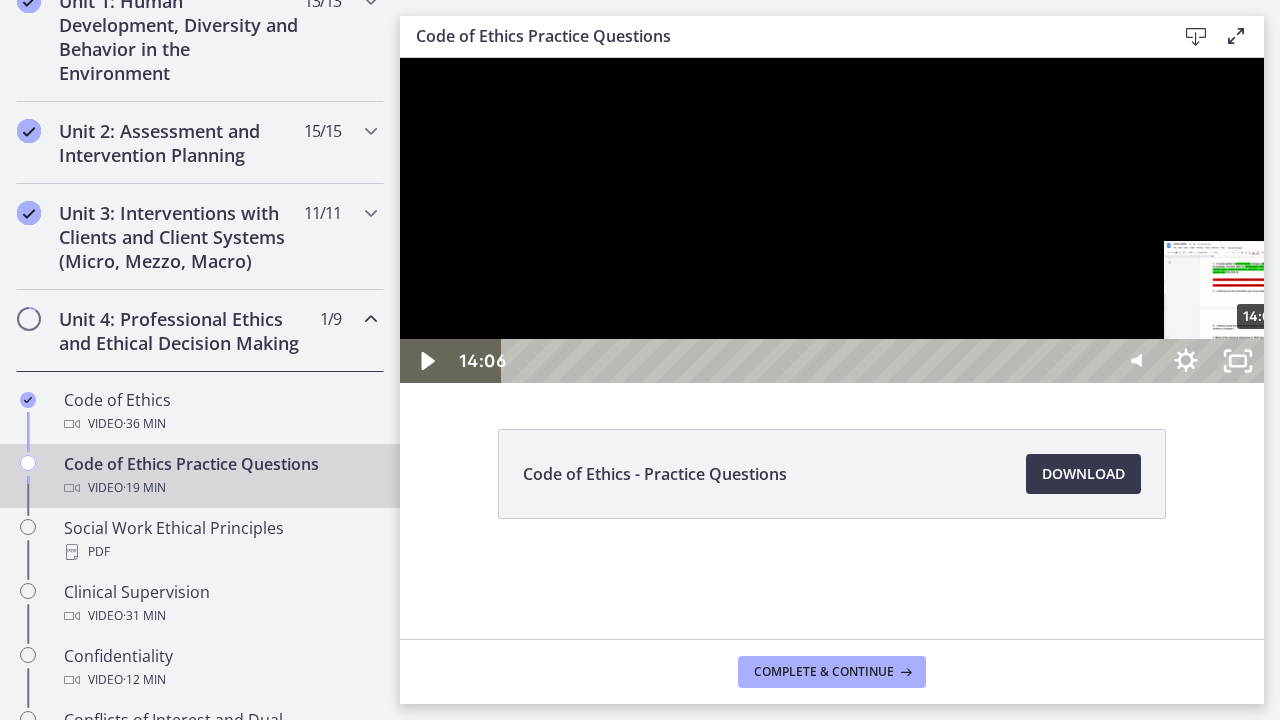
click at [1095, 383] on div "14:06" at bounding box center [807, 361] width 575 height 44
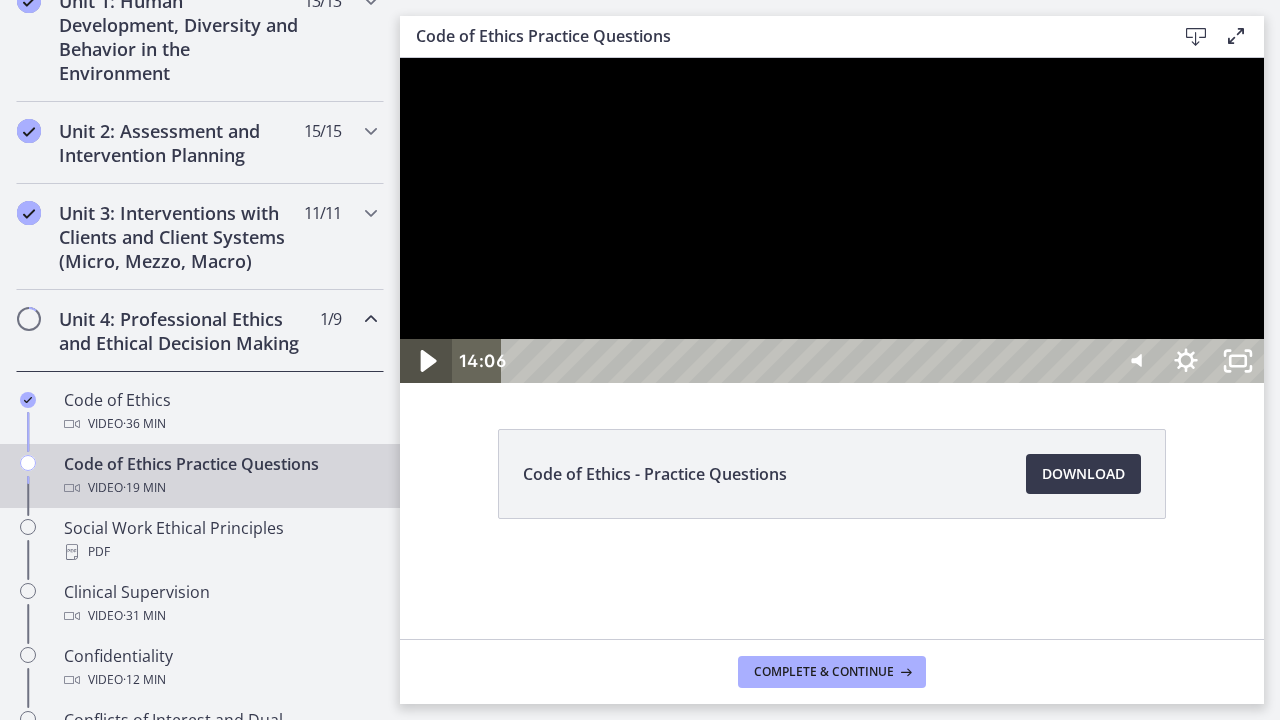
click at [430, 372] on icon "Play Video" at bounding box center [429, 361] width 16 height 22
click at [1143, 295] on div "Volume" at bounding box center [1134, 286] width 18 height 18
click at [423, 372] on icon "Pause" at bounding box center [426, 362] width 17 height 20
click at [1095, 383] on div "17:21" at bounding box center [807, 361] width 575 height 44
click at [1095, 383] on div "18:19" at bounding box center [807, 361] width 575 height 44
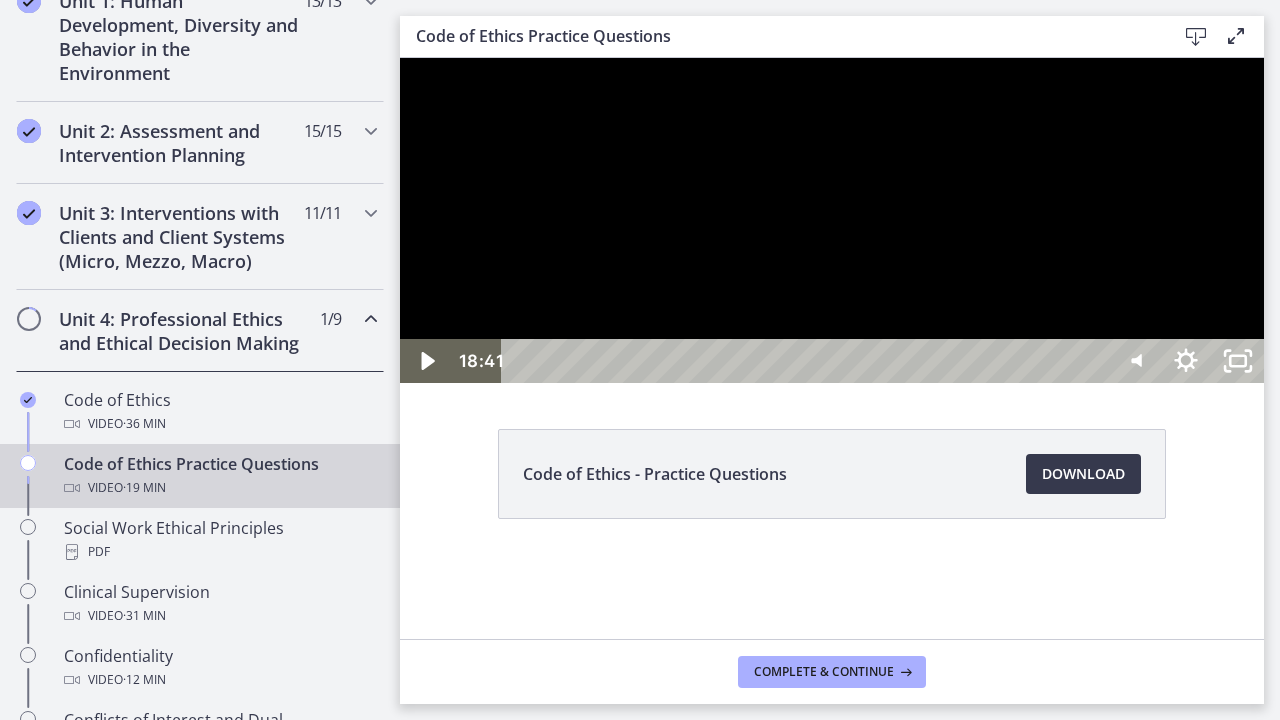
click at [1095, 383] on div "18:41" at bounding box center [807, 361] width 575 height 44
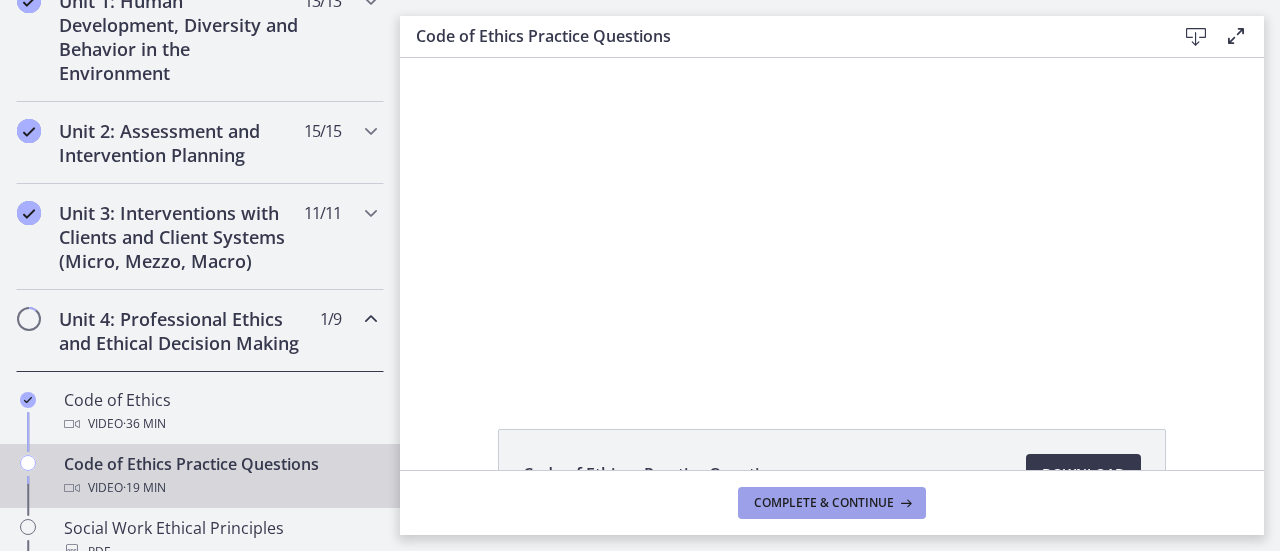
click at [801, 499] on span "Complete & continue" at bounding box center [824, 503] width 140 height 16
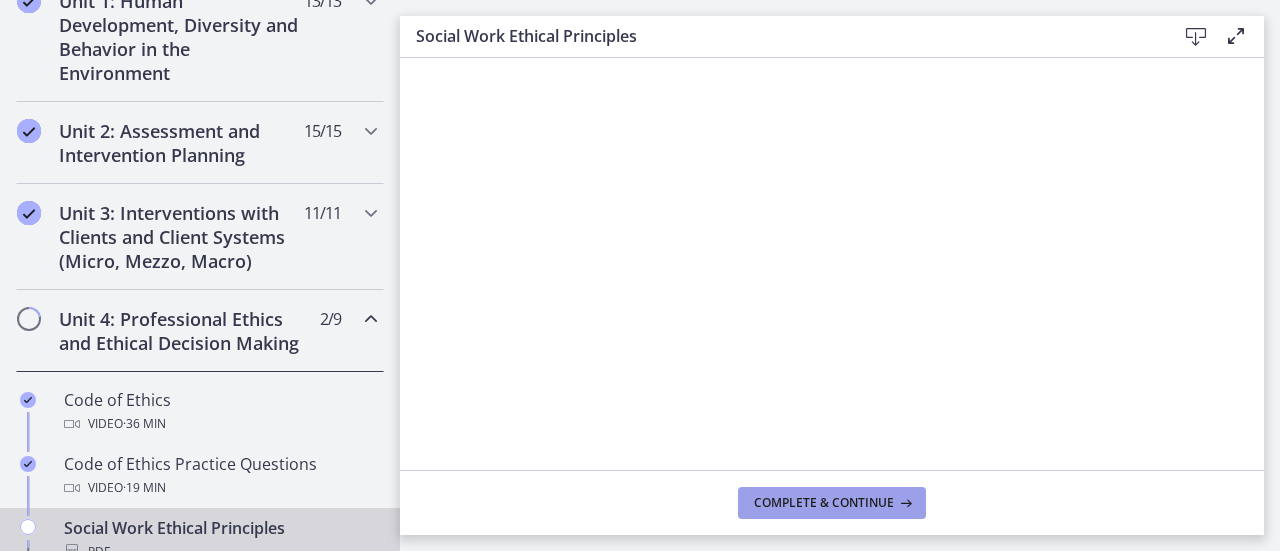
click at [804, 508] on span "Complete & continue" at bounding box center [824, 503] width 140 height 16
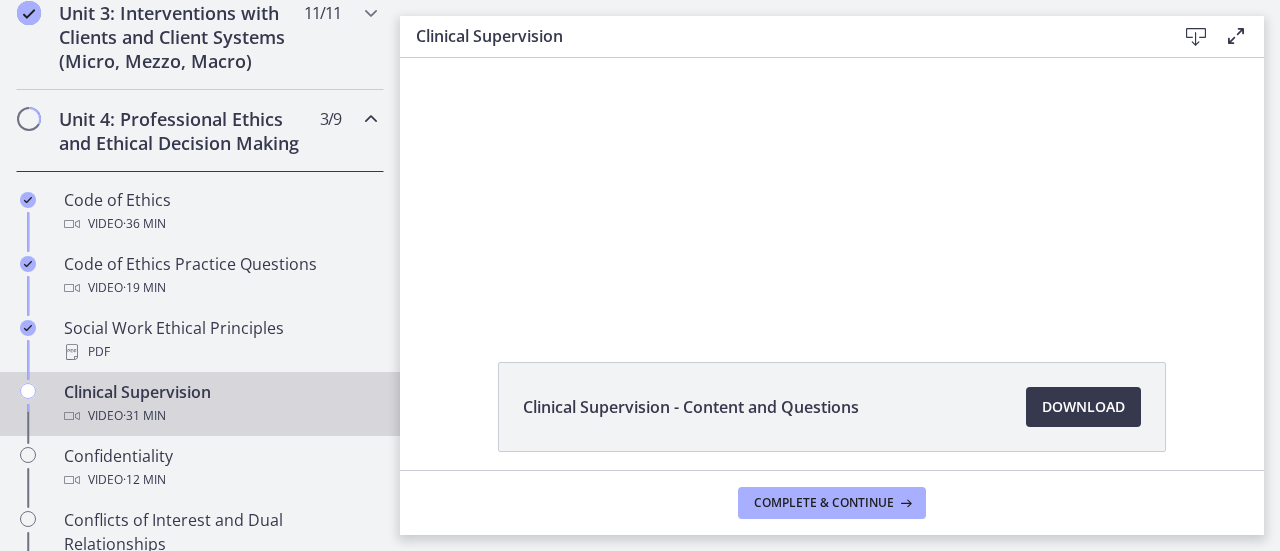
scroll to position [80, 0]
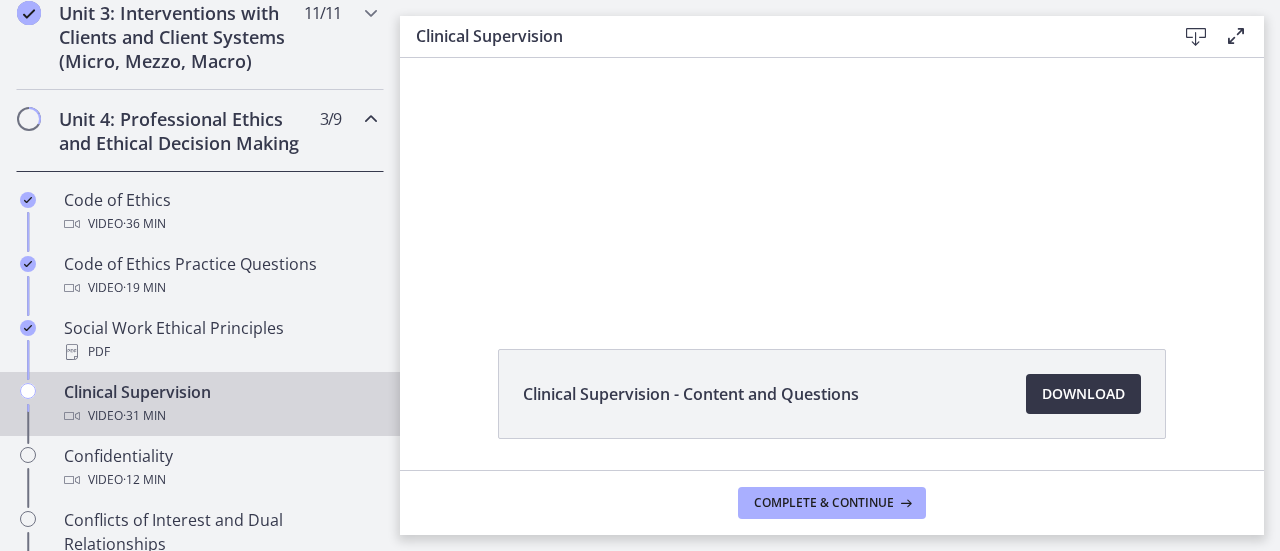
click at [1104, 389] on span "Download Opens in a new window" at bounding box center [1083, 394] width 83 height 24
click at [806, 511] on span "Complete & continue" at bounding box center [824, 503] width 140 height 16
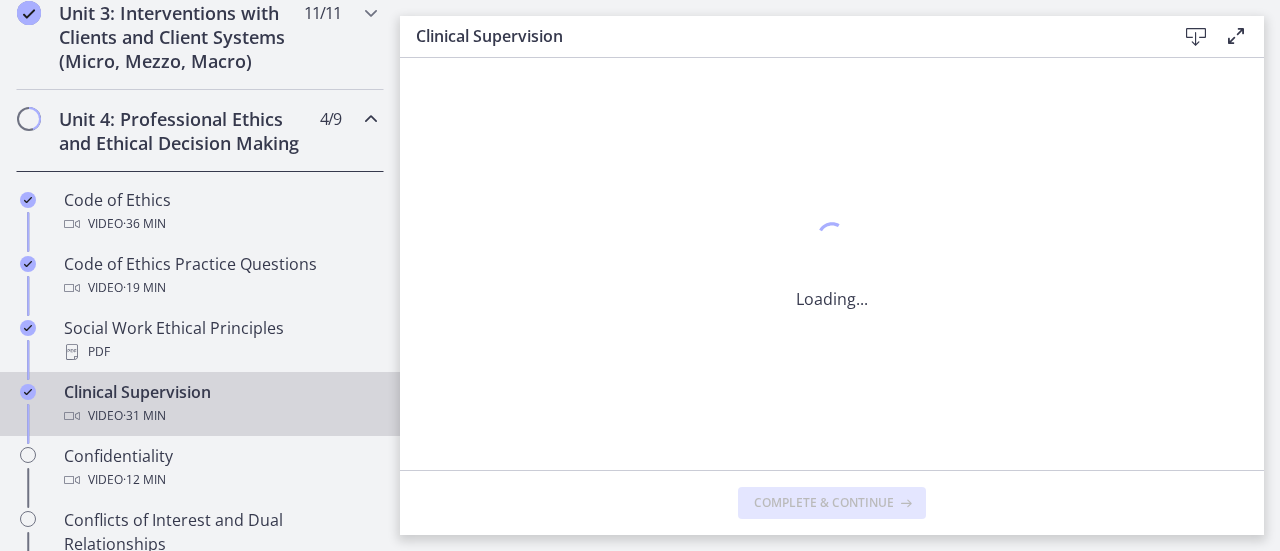
scroll to position [0, 0]
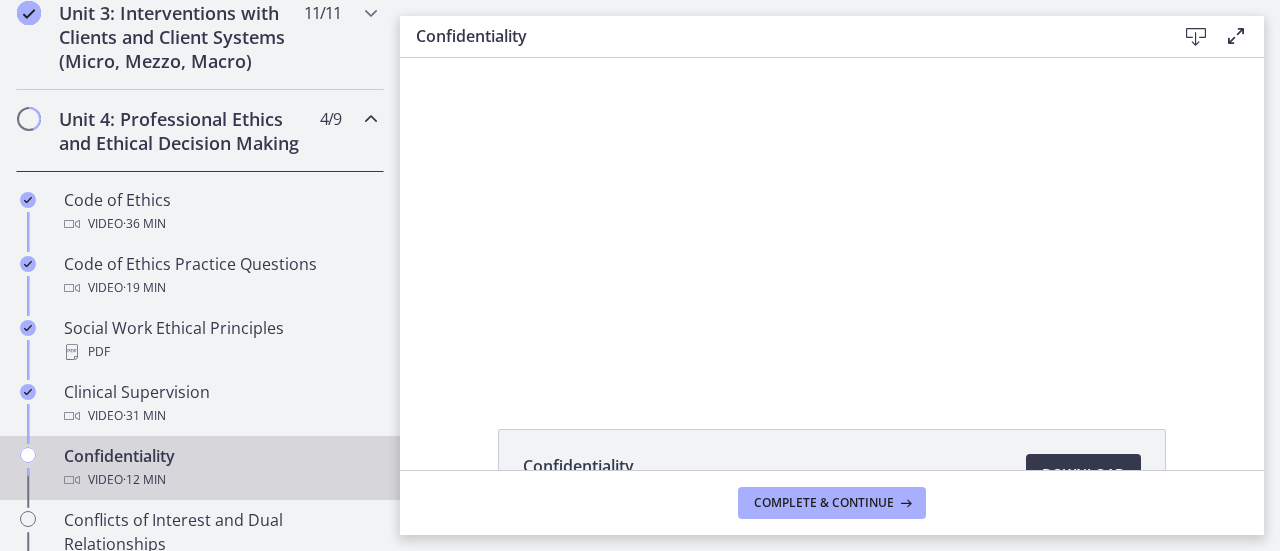
scroll to position [40, 0]
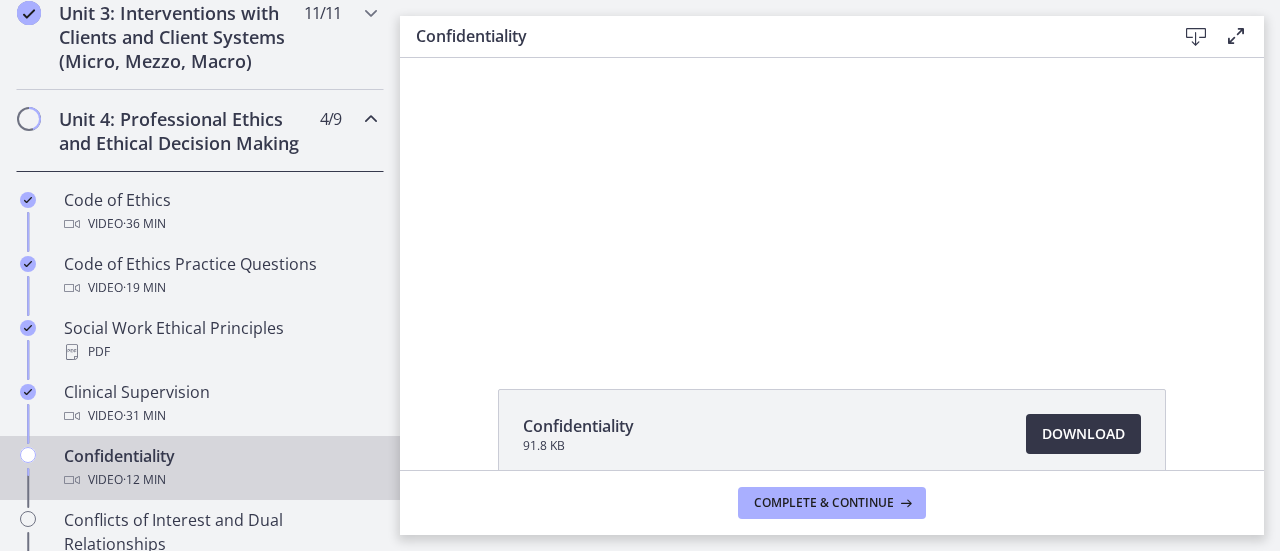
click at [1045, 428] on span "Download Opens in a new window" at bounding box center [1083, 434] width 83 height 24
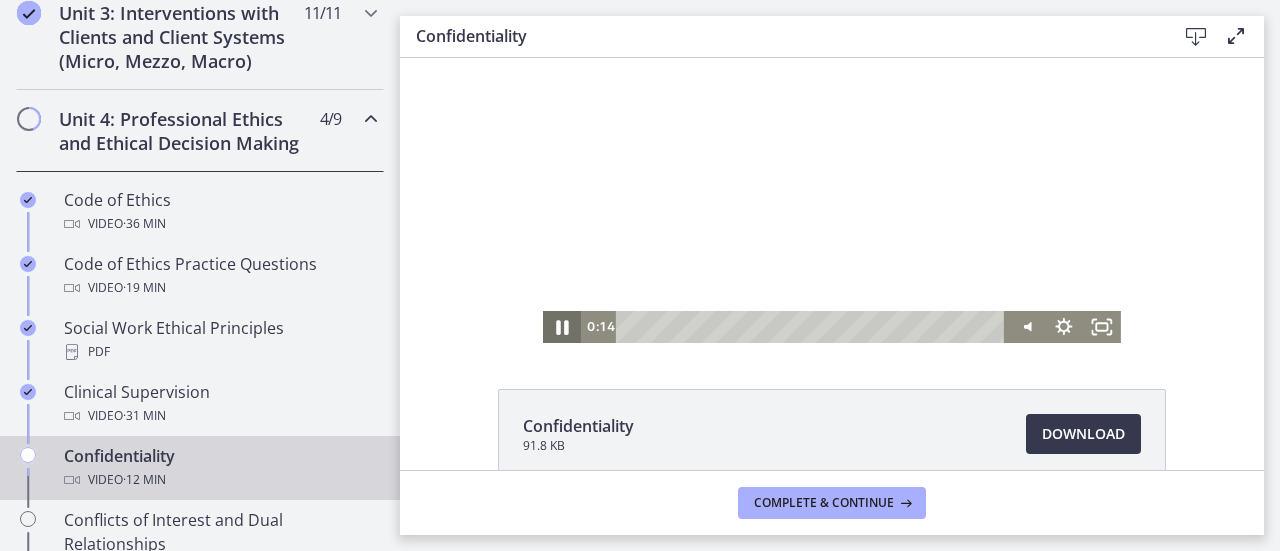
click at [556, 326] on icon "Pause" at bounding box center [562, 327] width 12 height 15
click at [872, 496] on span "Complete & continue" at bounding box center [824, 503] width 140 height 16
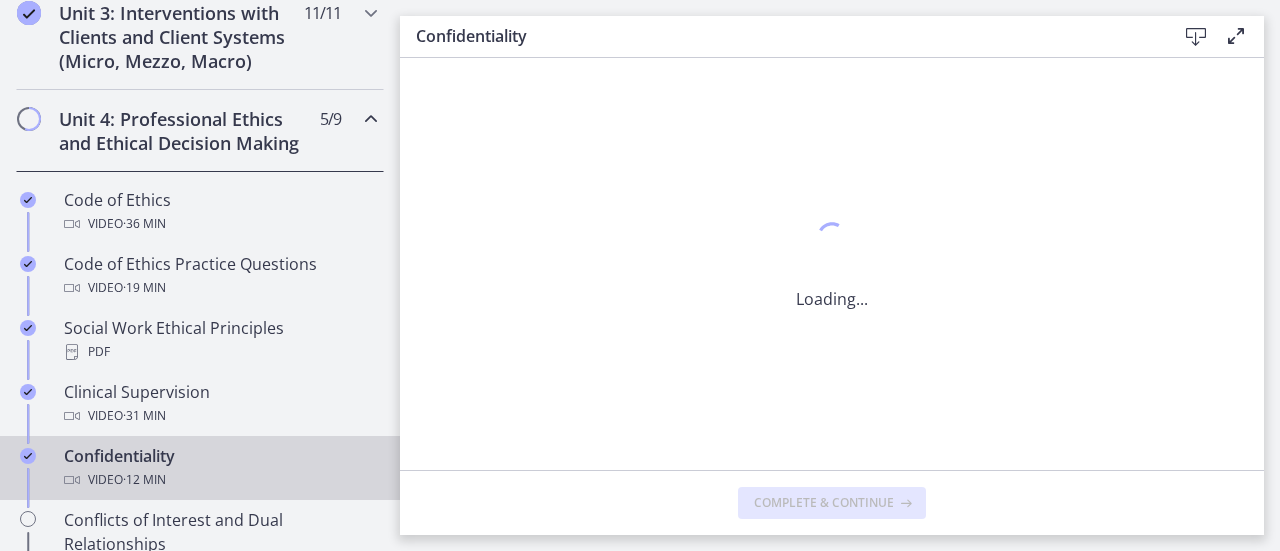
scroll to position [0, 0]
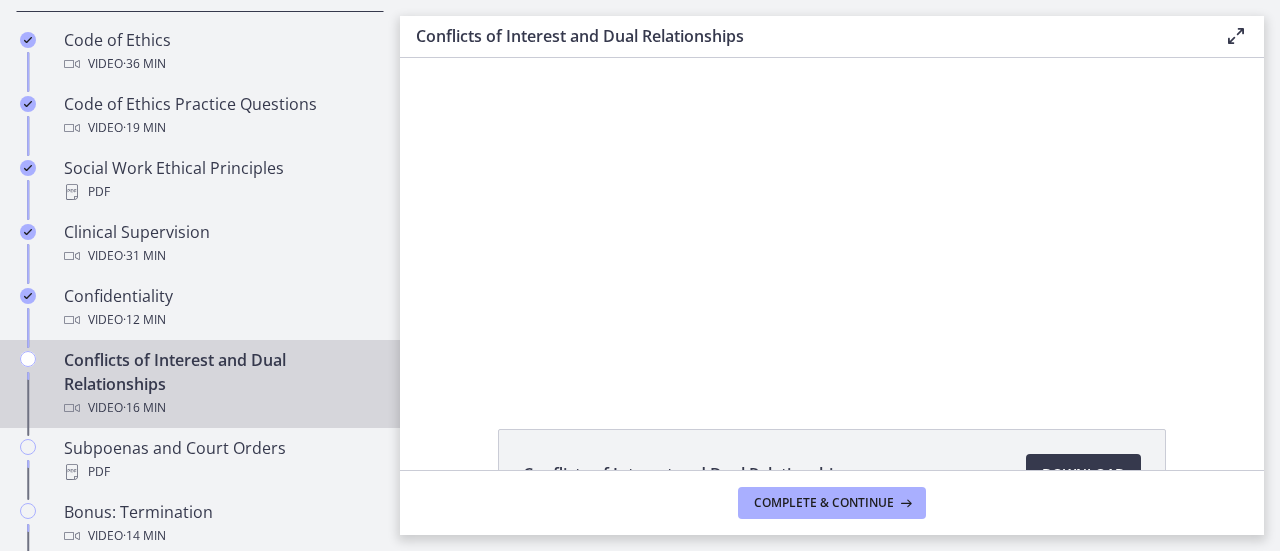
scroll to position [40, 0]
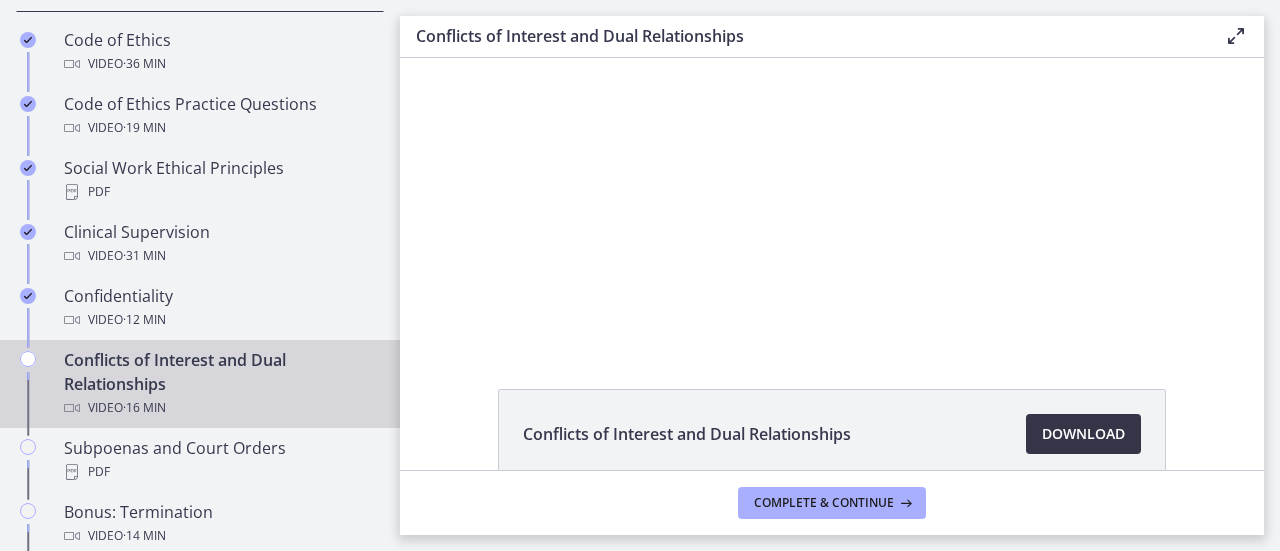
click at [1077, 435] on span "Download Opens in a new window" at bounding box center [1083, 434] width 83 height 24
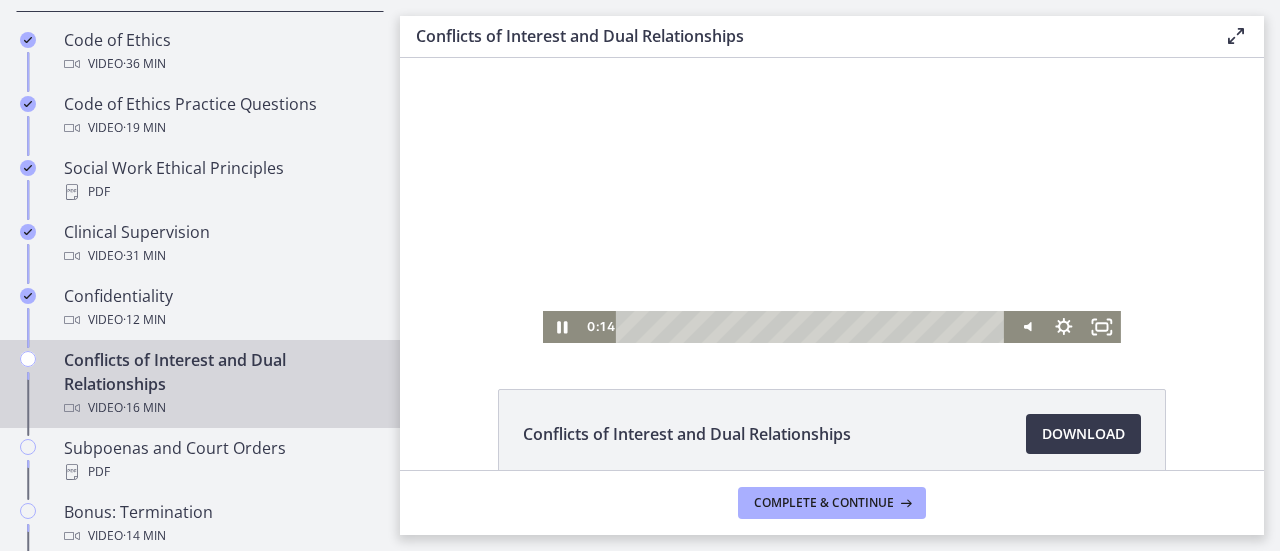
click at [649, 244] on div at bounding box center [832, 180] width 578 height 325
click at [835, 507] on span "Complete & continue" at bounding box center [824, 503] width 140 height 16
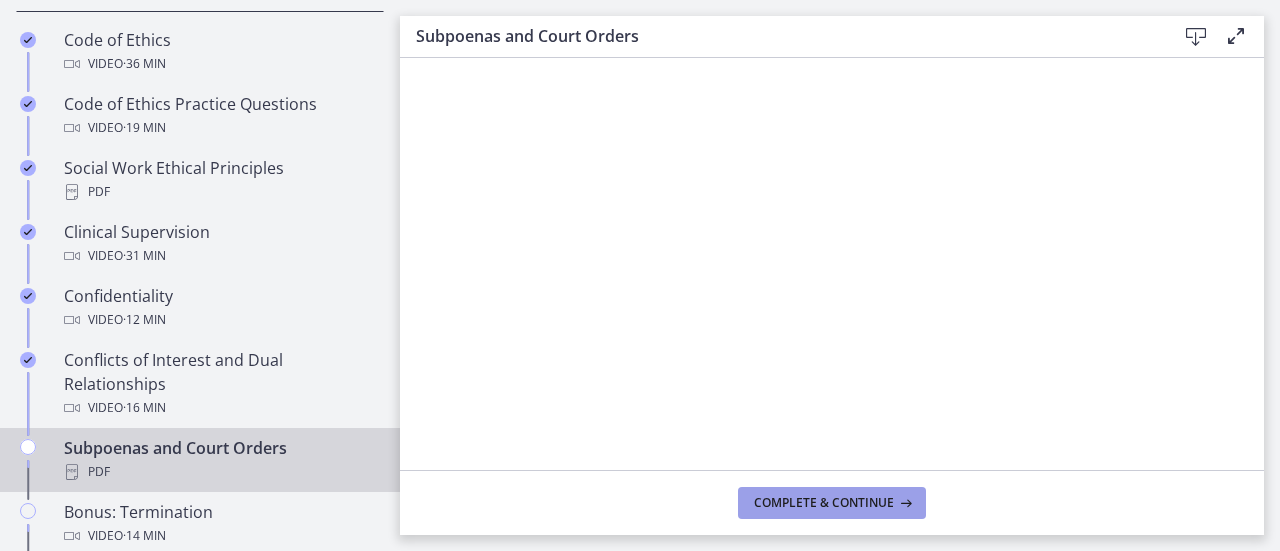
click at [867, 505] on span "Complete & continue" at bounding box center [824, 503] width 140 height 16
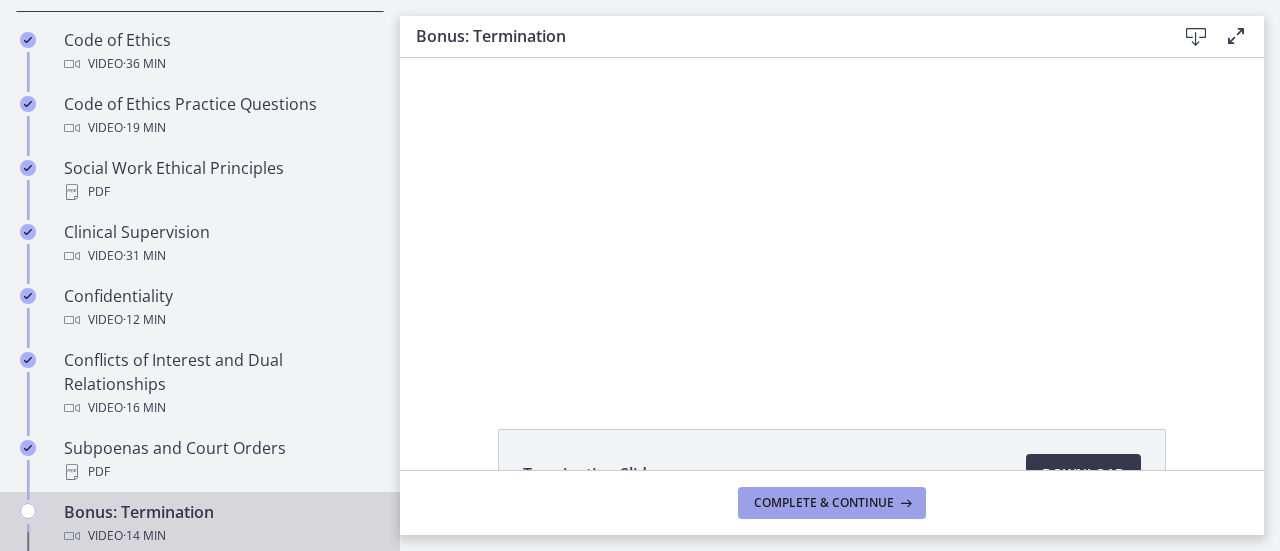
click at [800, 501] on span "Complete & continue" at bounding box center [824, 503] width 140 height 16
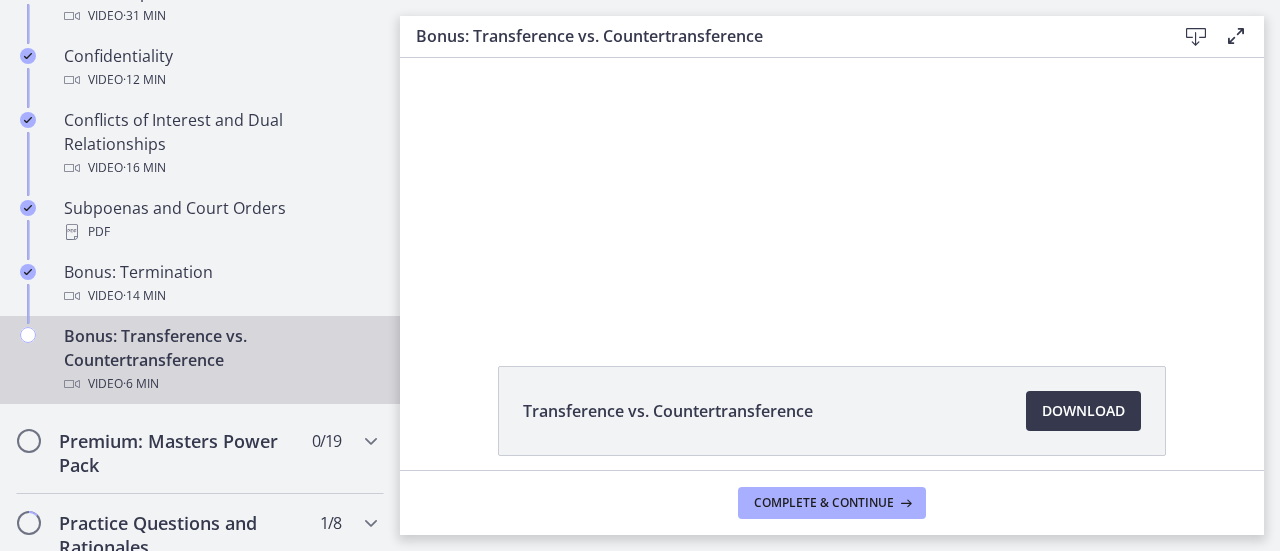
scroll to position [80, 0]
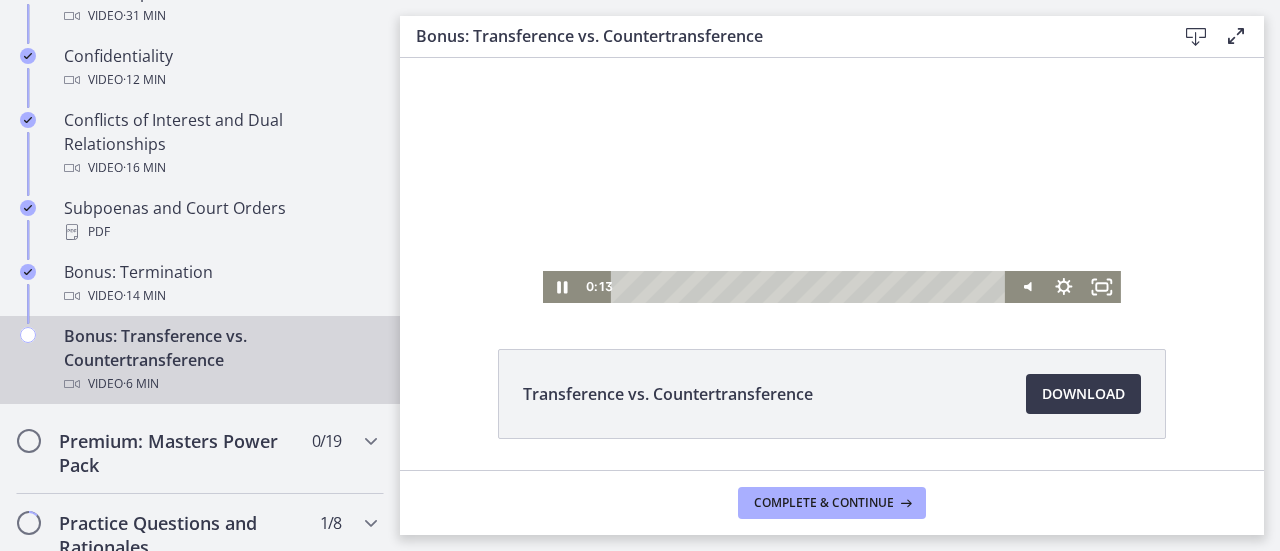
click at [814, 227] on div at bounding box center [832, 140] width 578 height 325
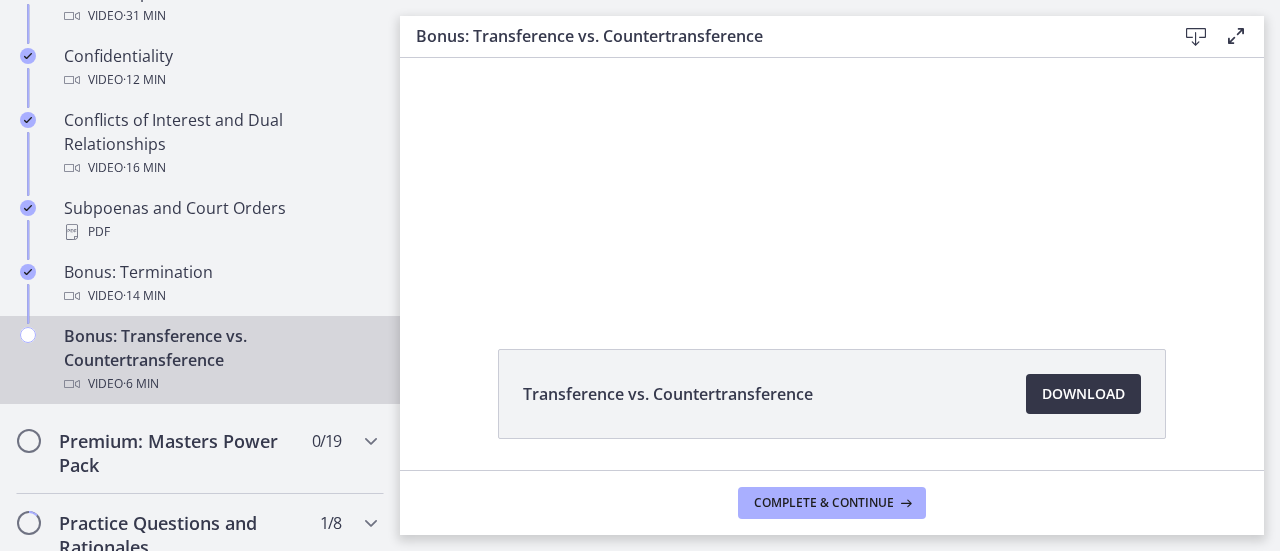
click at [1058, 394] on span "Download Opens in a new window" at bounding box center [1083, 394] width 83 height 24
click at [834, 505] on span "Complete & continue" at bounding box center [824, 503] width 140 height 16
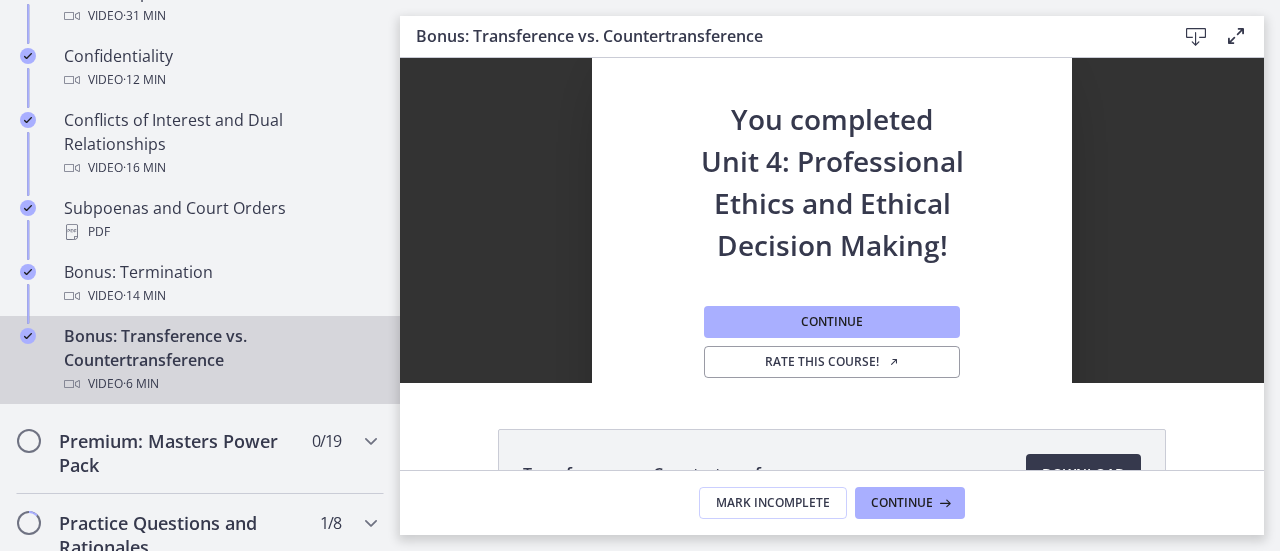
scroll to position [0, 0]
click at [850, 371] on link "Rate this course!" at bounding box center [832, 362] width 256 height 32
click at [897, 504] on span "Continue" at bounding box center [902, 503] width 62 height 16
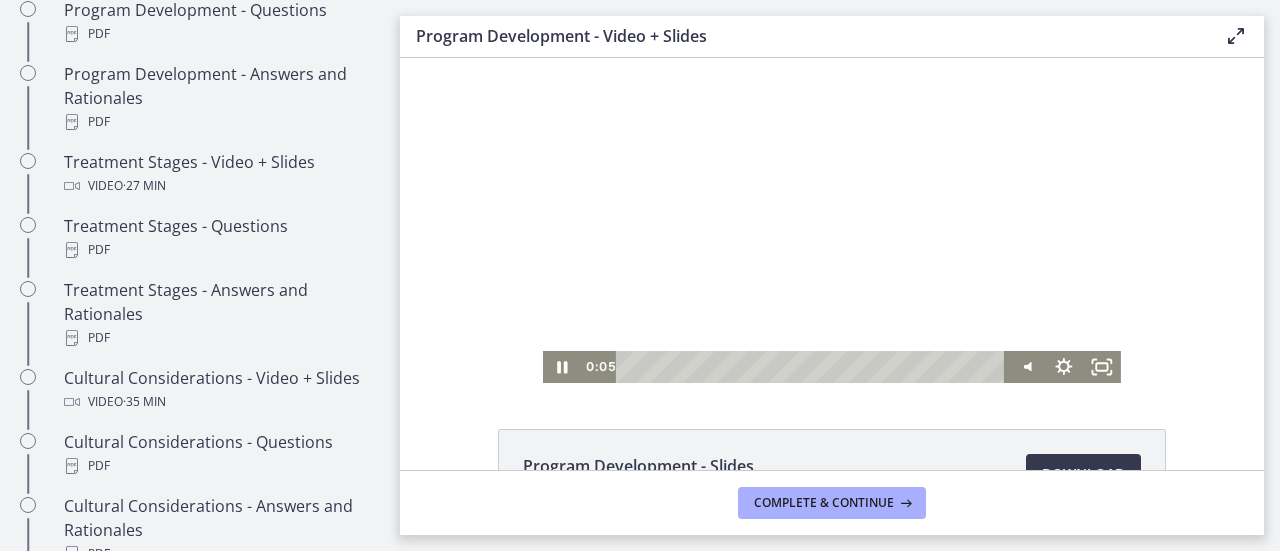
click at [777, 243] on div at bounding box center [832, 220] width 578 height 325
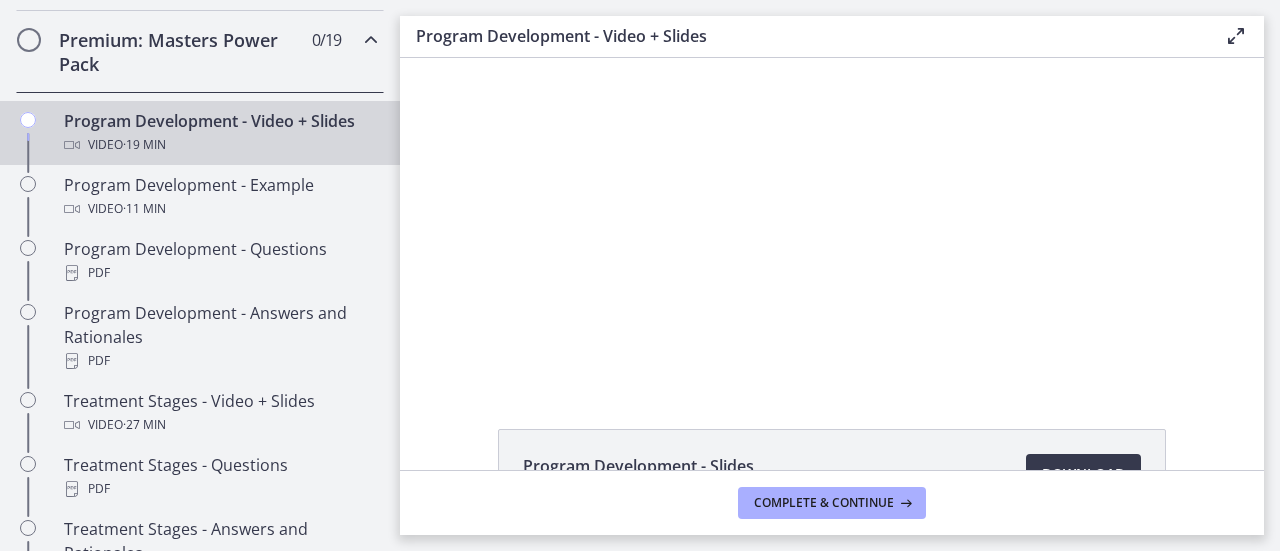
scroll to position [957, 0]
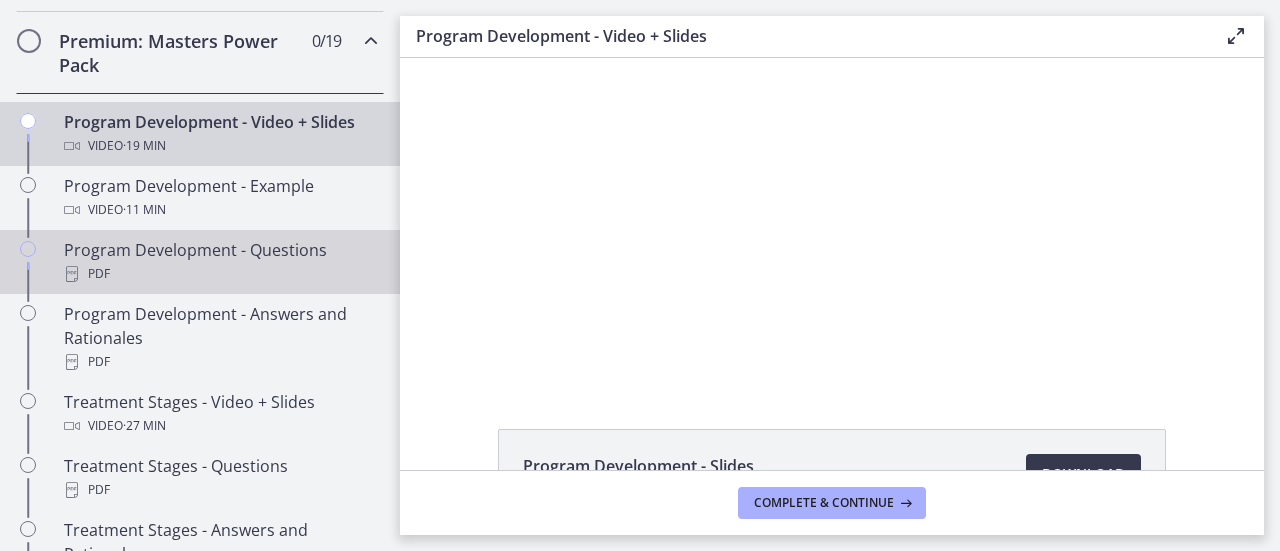
click at [298, 271] on div "Program Development - Questions PDF" at bounding box center [220, 262] width 312 height 48
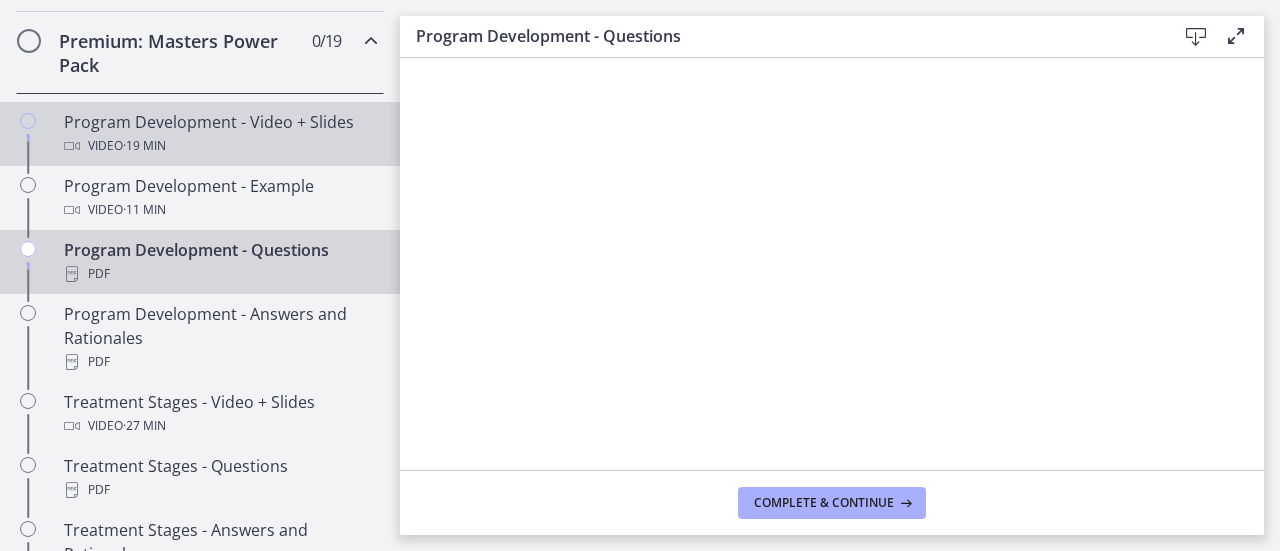
click at [293, 158] on div "Video · 19 min" at bounding box center [220, 146] width 312 height 24
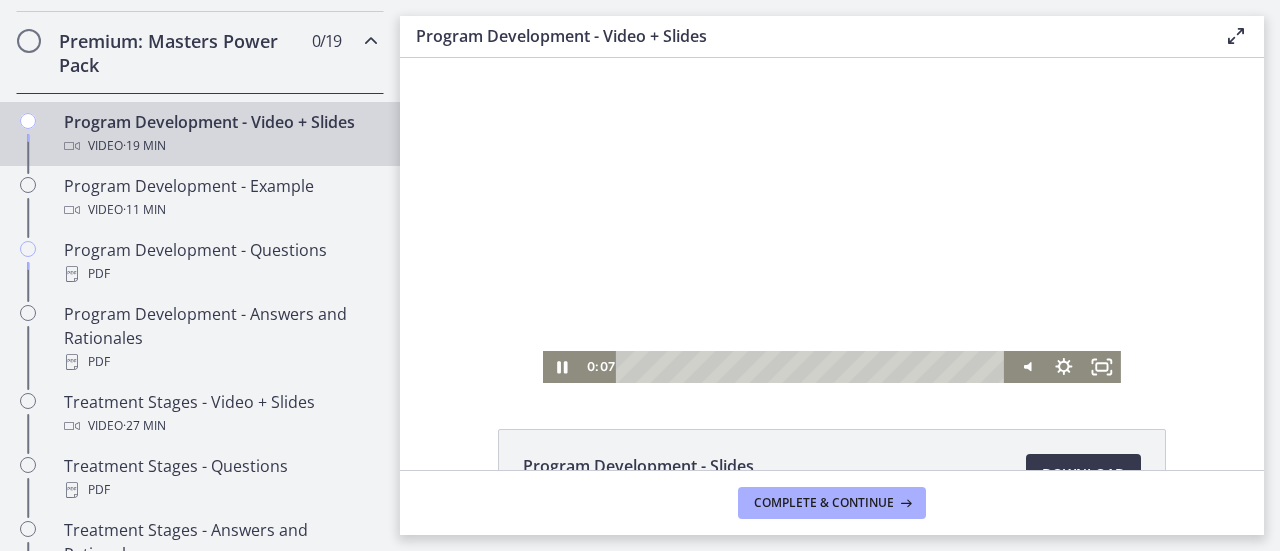
click at [816, 231] on div at bounding box center [832, 220] width 578 height 325
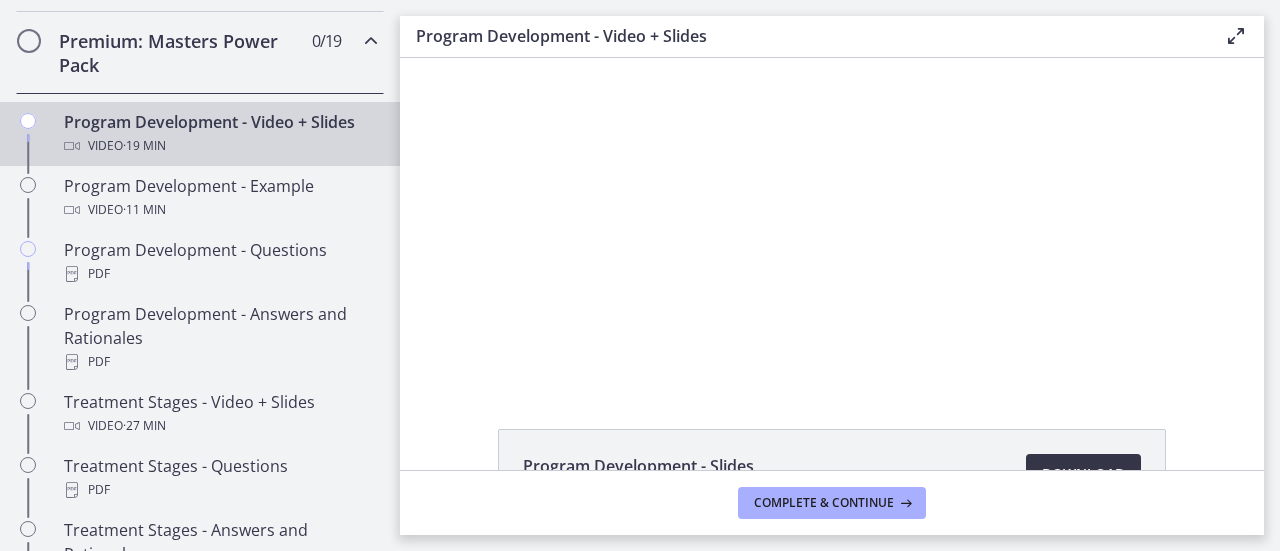
click at [1044, 455] on link "Download Opens in a new window" at bounding box center [1083, 474] width 115 height 40
click at [1074, 469] on span "Download Opens in a new window" at bounding box center [1083, 474] width 83 height 24
click at [810, 501] on span "Complete & continue" at bounding box center [824, 503] width 140 height 16
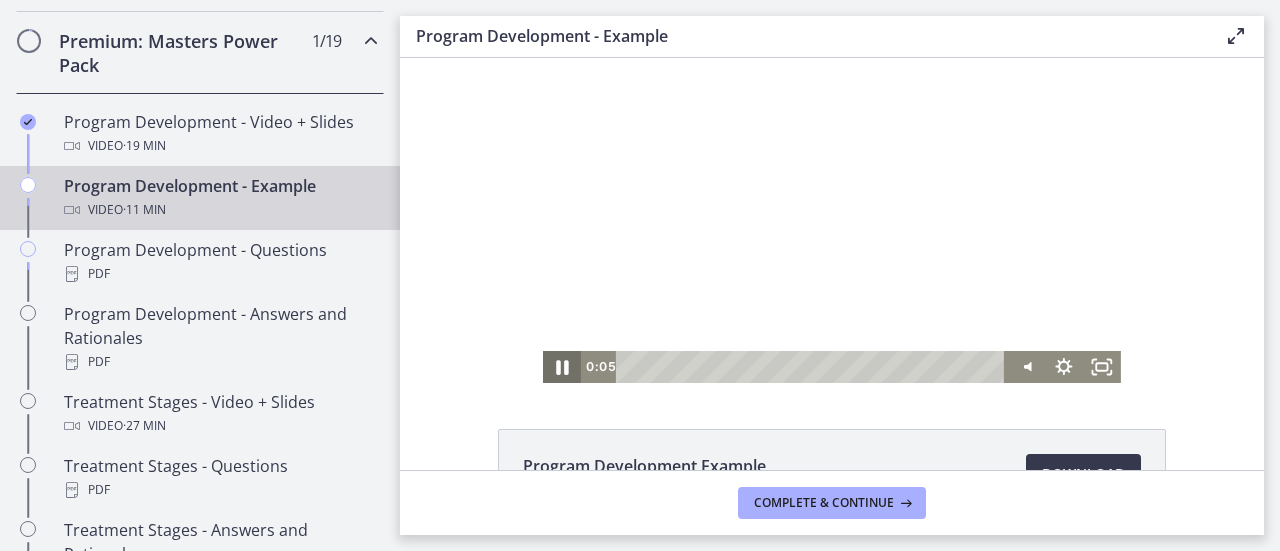
click at [556, 365] on icon "Pause" at bounding box center [562, 367] width 12 height 15
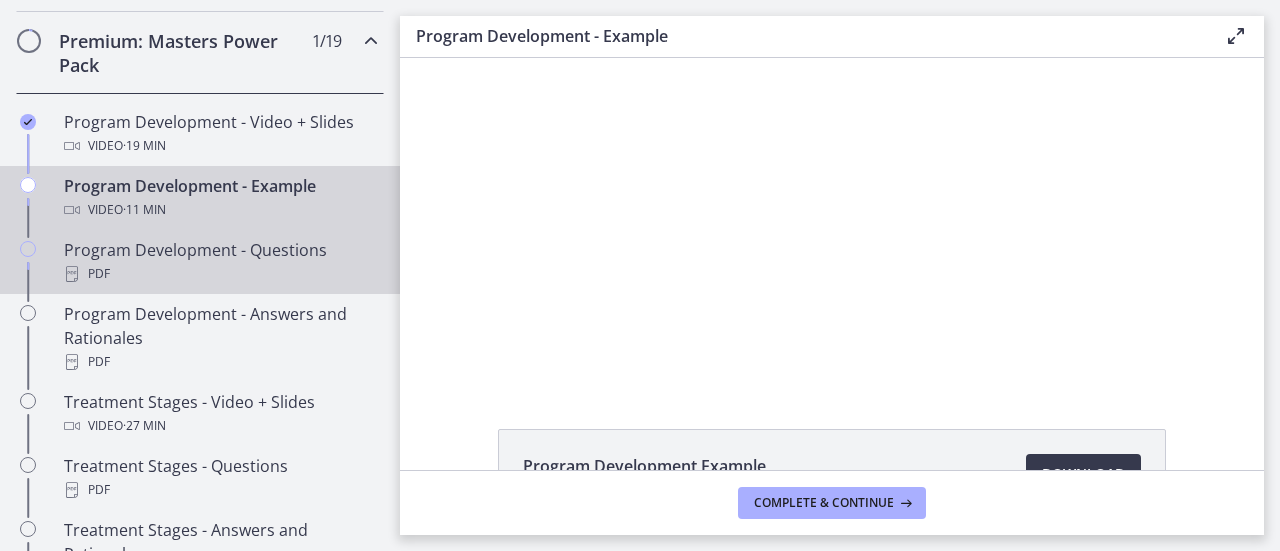
click at [295, 286] on div "PDF" at bounding box center [220, 274] width 312 height 24
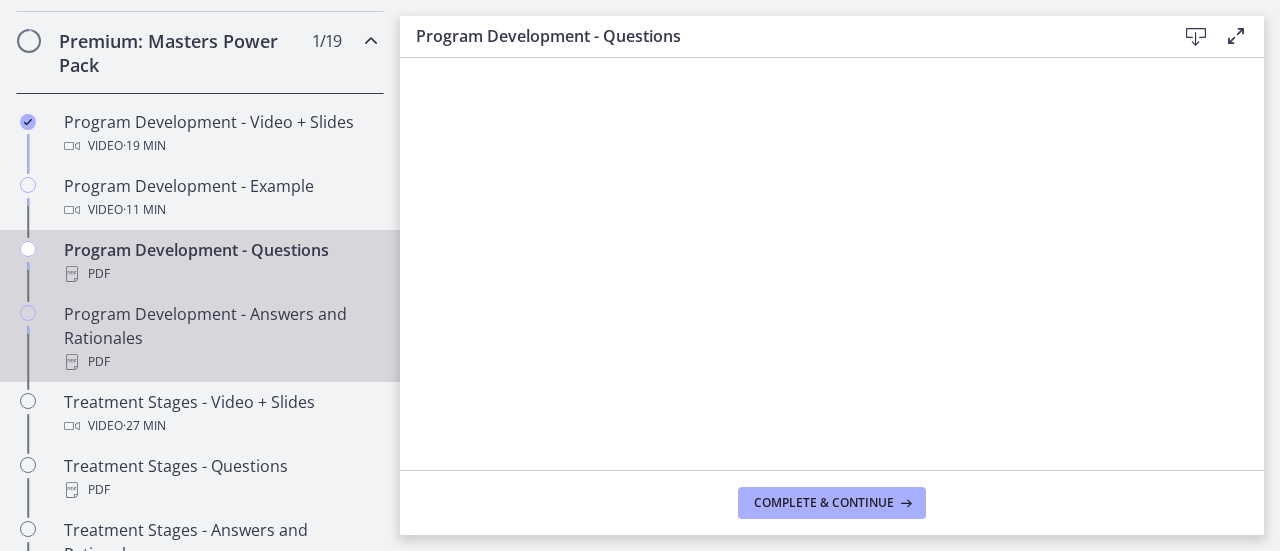
click at [306, 331] on div "Program Development - Answers and Rationales PDF" at bounding box center [220, 338] width 312 height 72
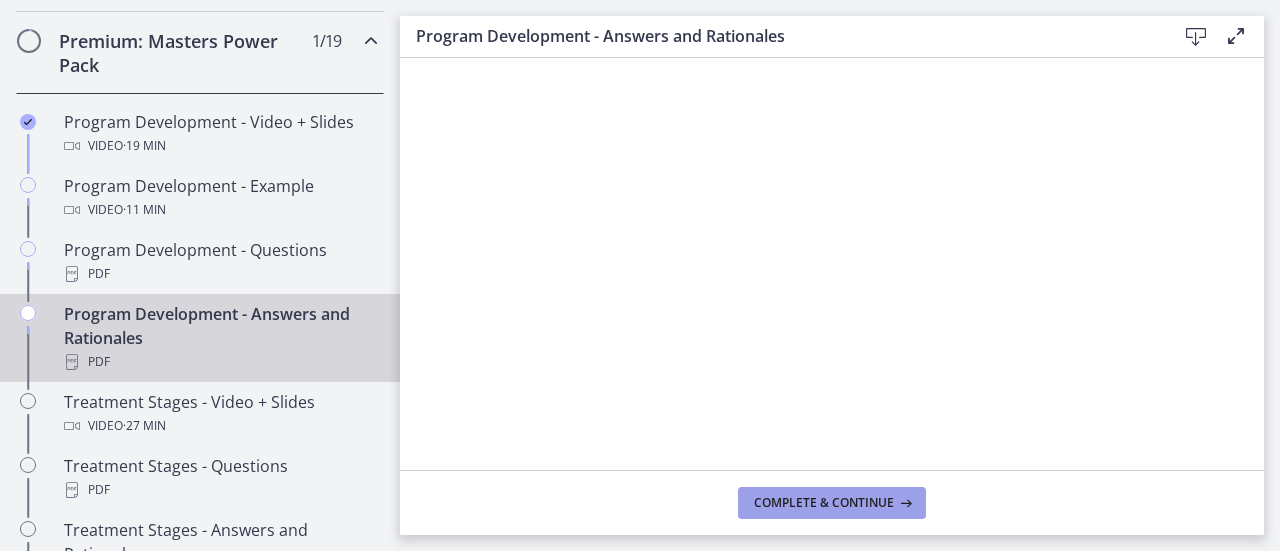
click at [824, 504] on span "Complete & continue" at bounding box center [824, 503] width 140 height 16
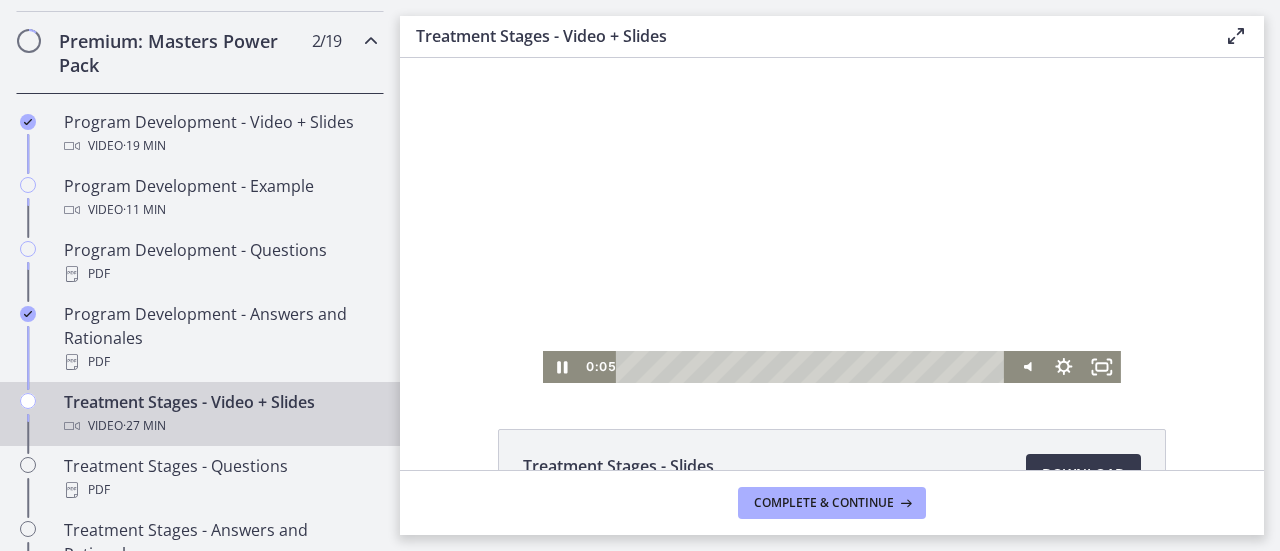
click at [811, 310] on div at bounding box center [832, 220] width 578 height 325
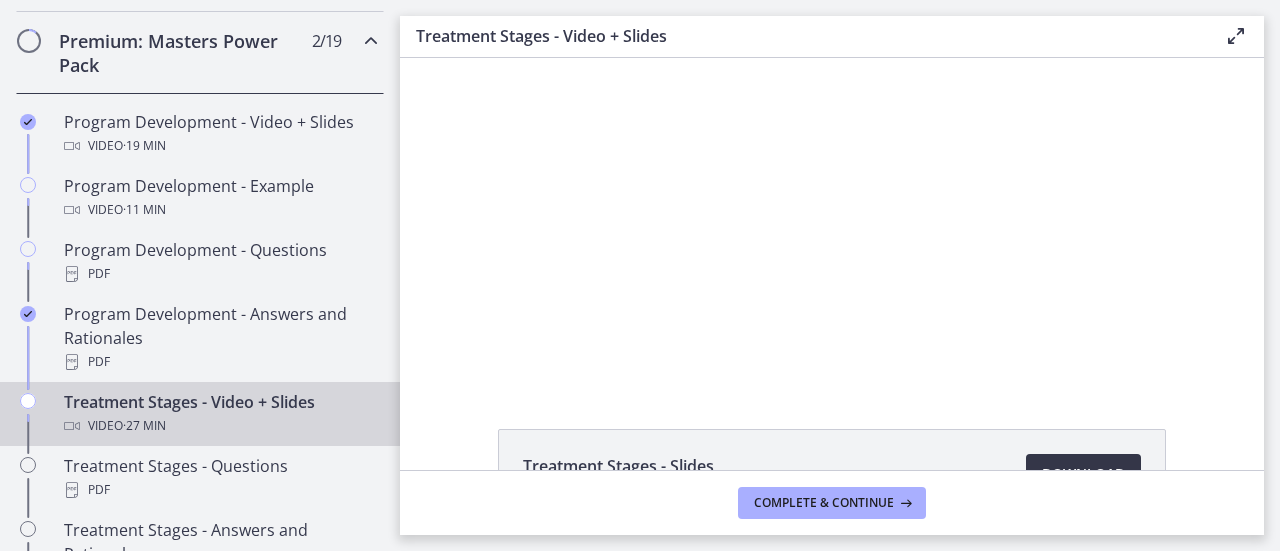
click at [1056, 456] on link "Download Opens in a new window" at bounding box center [1083, 474] width 115 height 40
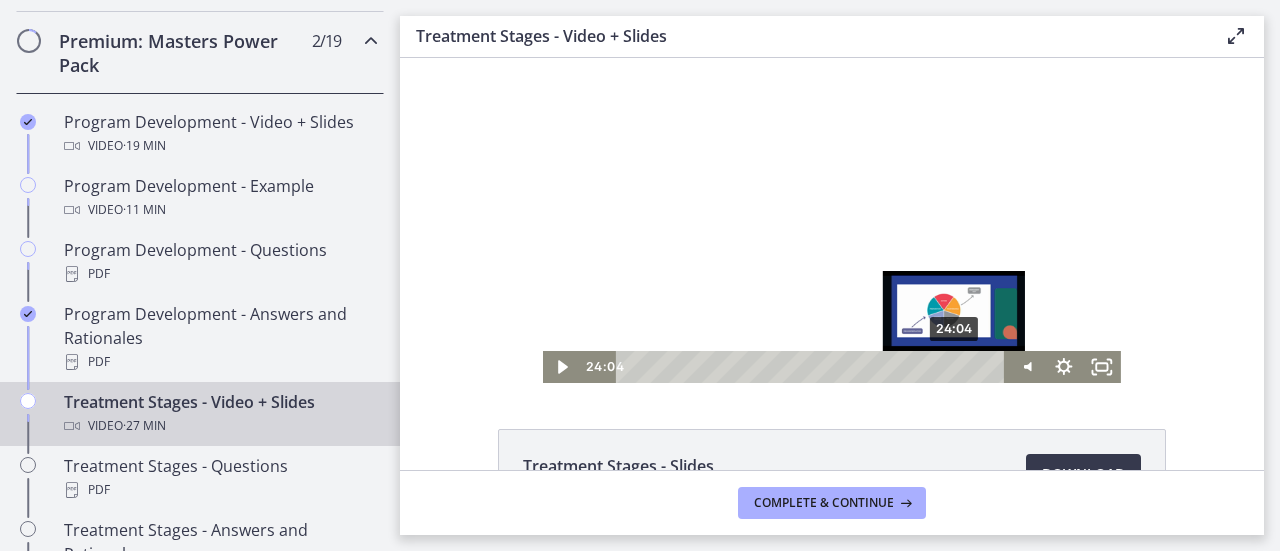
click at [949, 365] on div "24:04" at bounding box center [814, 367] width 367 height 32
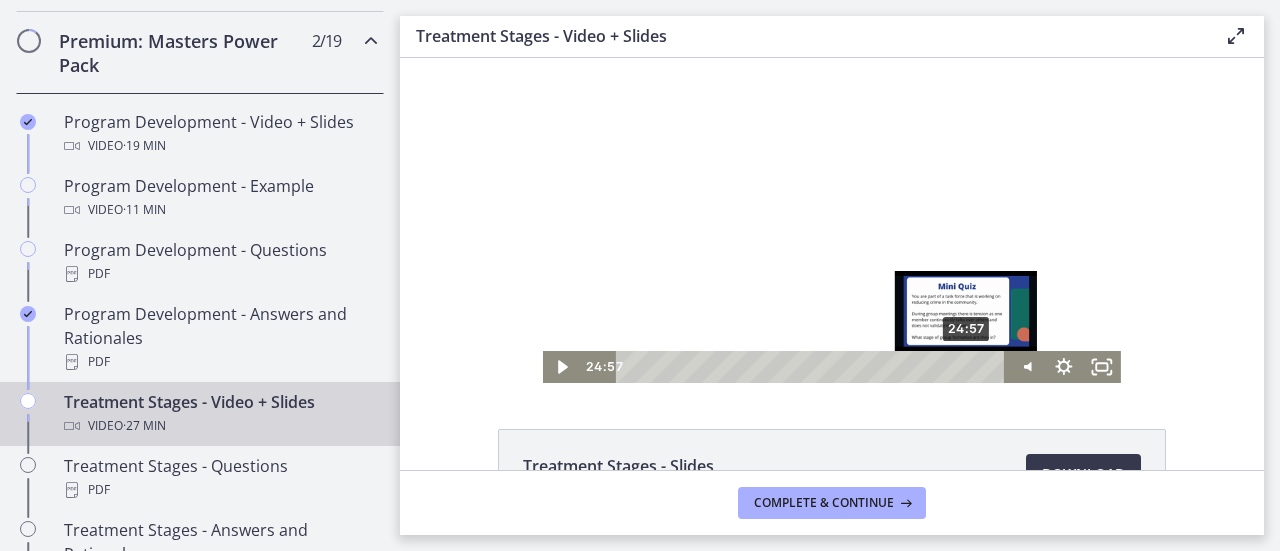
click at [961, 365] on div "24:57" at bounding box center [814, 367] width 367 height 32
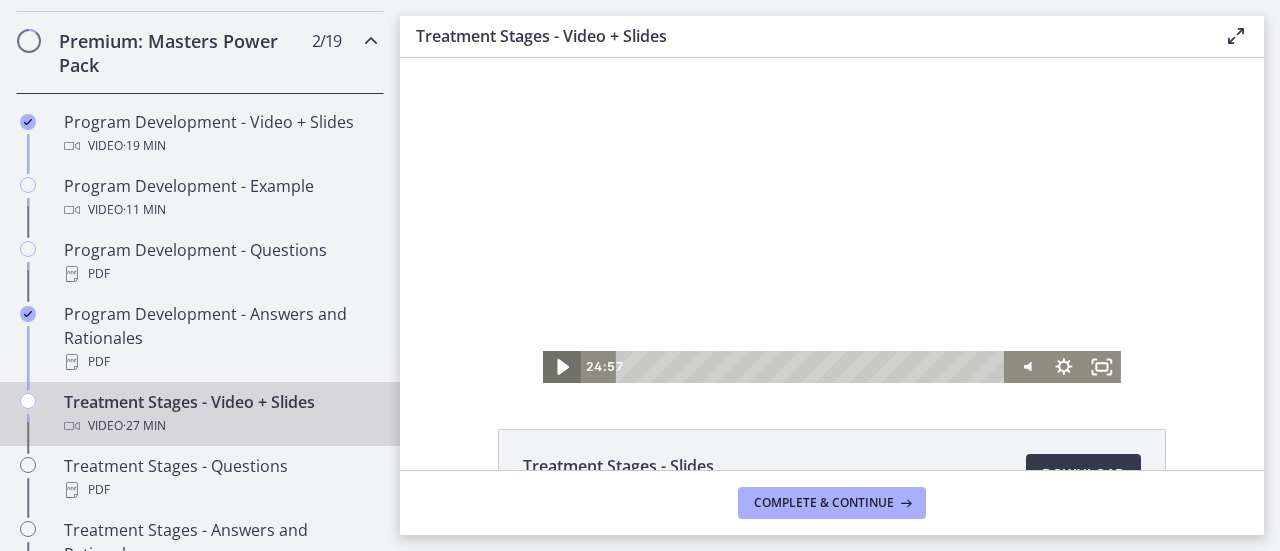
click at [558, 369] on icon "Play Video" at bounding box center [564, 367] width 12 height 16
click at [1018, 306] on div "Volume" at bounding box center [1026, 318] width 24 height 24
click at [1018, 291] on div "Volume" at bounding box center [1026, 298] width 38 height 105
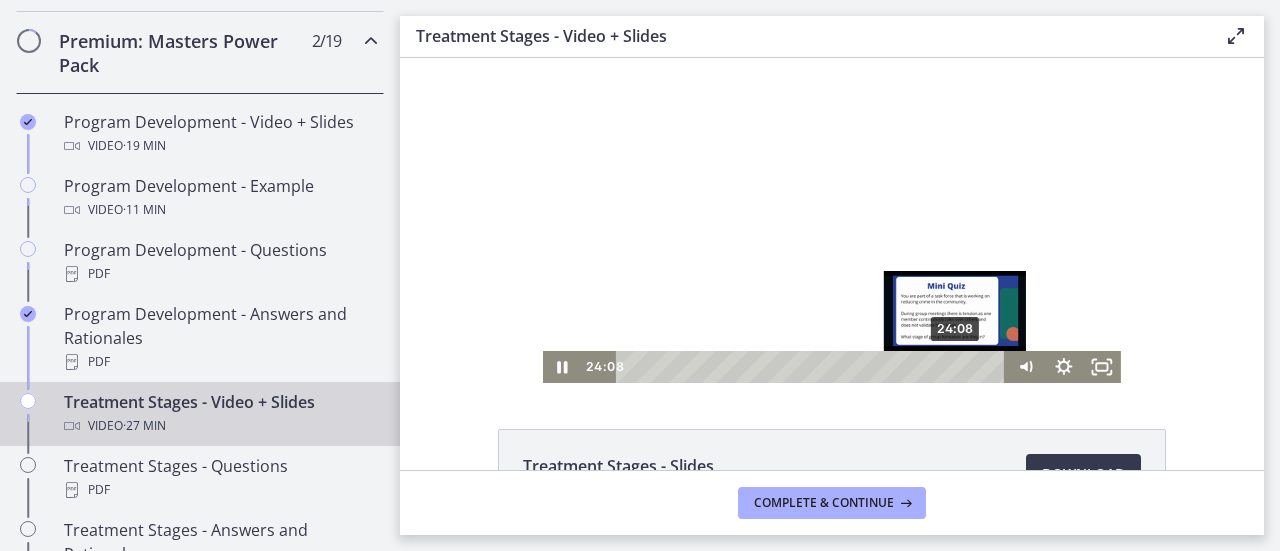
click at [950, 367] on div "24:08" at bounding box center [814, 367] width 367 height 32
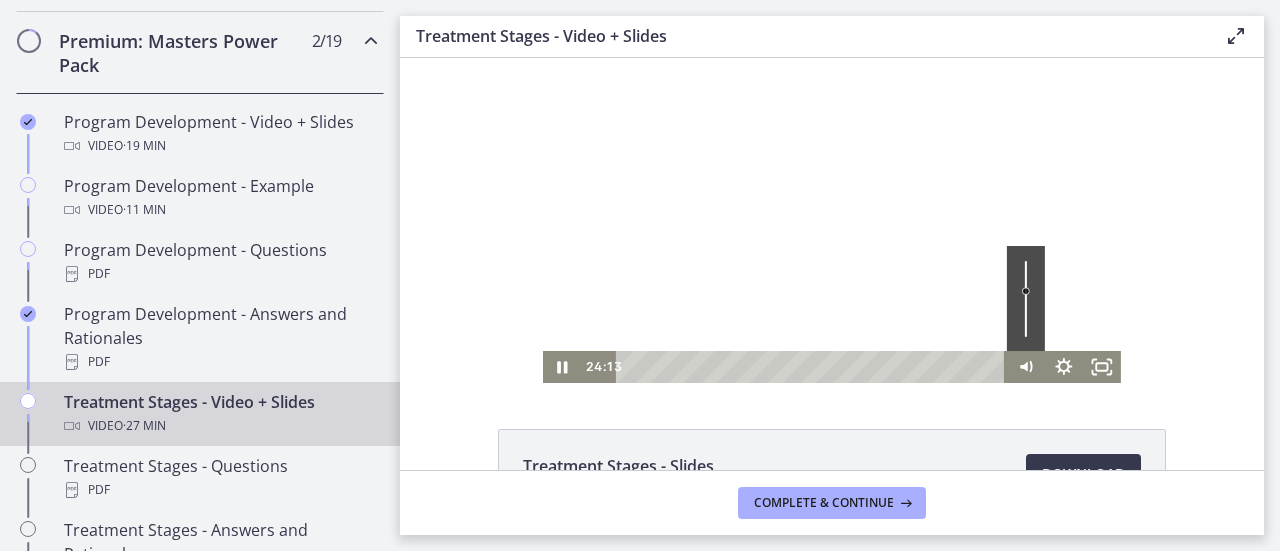
click at [1017, 271] on div "Volume" at bounding box center [1026, 298] width 38 height 105
click at [1018, 261] on div "Volume" at bounding box center [1026, 261] width 24 height 24
click at [810, 267] on div at bounding box center [832, 220] width 578 height 325
click at [1021, 285] on div "Volume" at bounding box center [1026, 298] width 38 height 105
click at [555, 360] on icon "Play Video" at bounding box center [564, 367] width 46 height 38
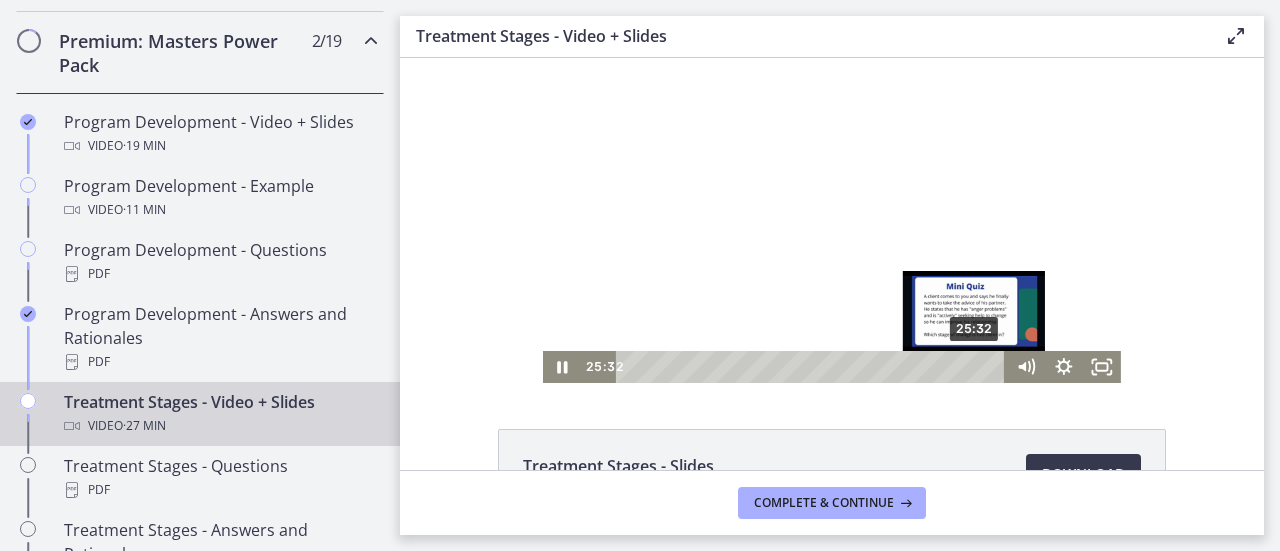
click at [969, 368] on div "25:32" at bounding box center [814, 367] width 367 height 32
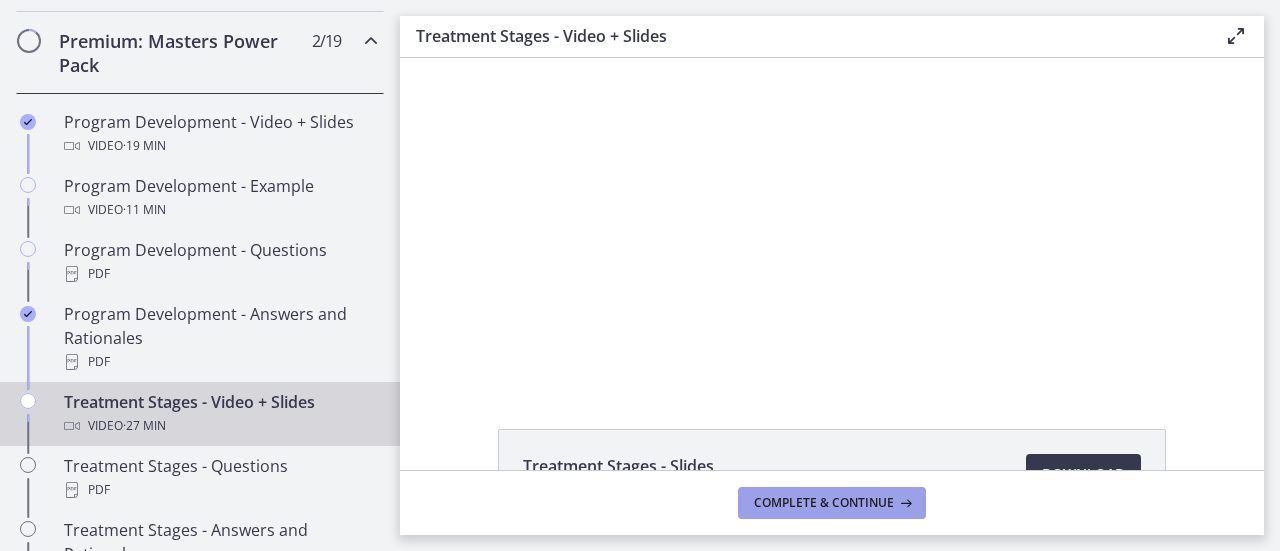
click at [843, 501] on span "Complete & continue" at bounding box center [824, 503] width 140 height 16
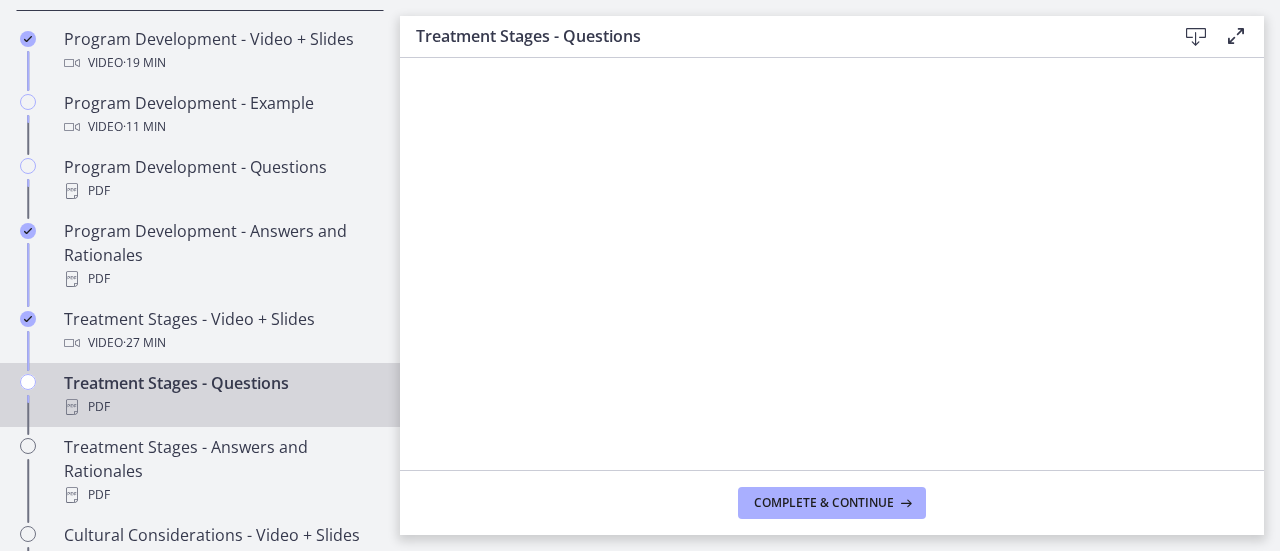
scroll to position [1077, 0]
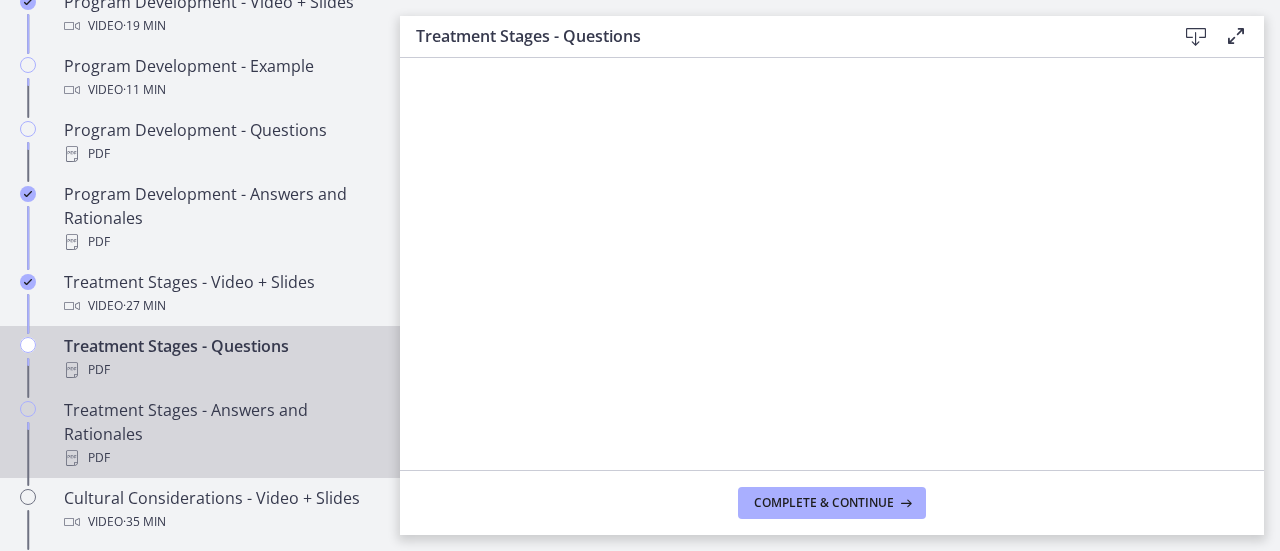
click at [274, 426] on div "Treatment Stages - Answers and Rationales PDF" at bounding box center [220, 434] width 312 height 72
click at [238, 366] on div "Treatment Stages - Questions PDF" at bounding box center [220, 358] width 312 height 48
click at [274, 441] on div "Treatment Stages - Answers and Rationales PDF" at bounding box center [220, 434] width 312 height 72
click at [232, 356] on div "Treatment Stages - Questions PDF" at bounding box center [220, 358] width 312 height 48
click at [160, 451] on div "Treatment Stages - Answers and Rationales PDF" at bounding box center [220, 434] width 312 height 72
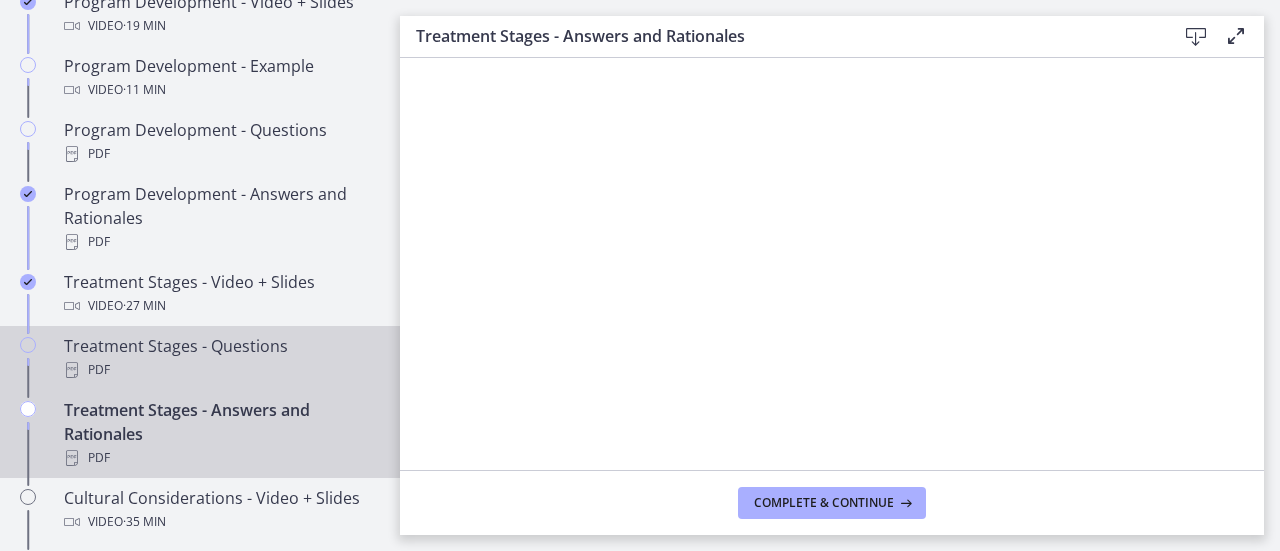
click at [245, 378] on div "PDF" at bounding box center [220, 370] width 312 height 24
click at [196, 441] on div "Treatment Stages - Answers and Rationales PDF" at bounding box center [220, 434] width 312 height 72
click at [248, 375] on div "Treatment Stages - Questions PDF" at bounding box center [220, 358] width 312 height 48
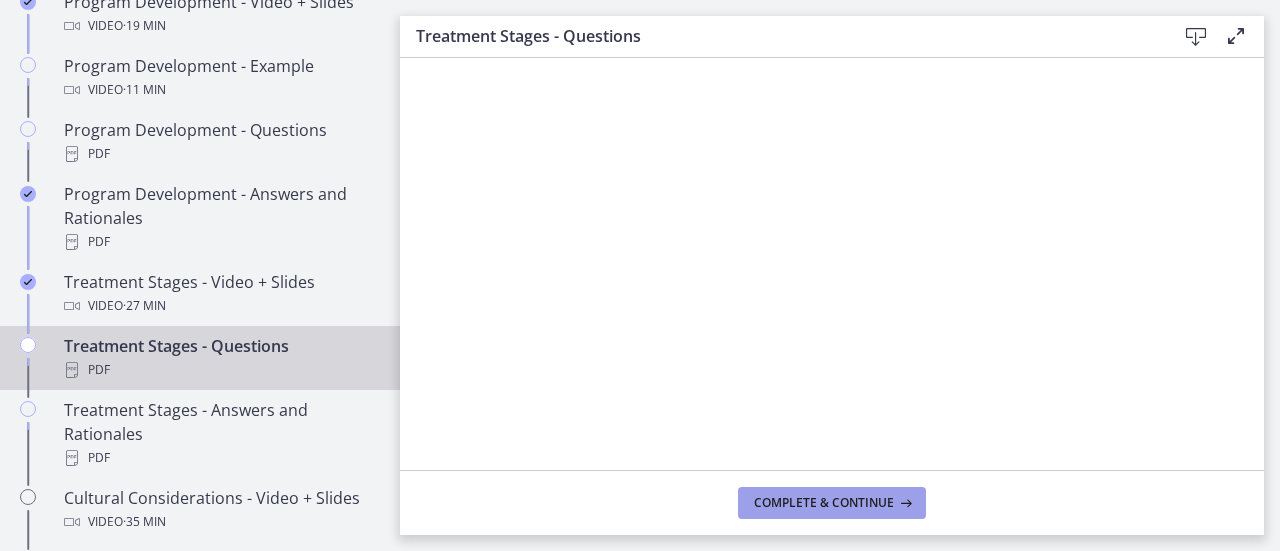
click at [834, 503] on span "Complete & continue" at bounding box center [824, 503] width 140 height 16
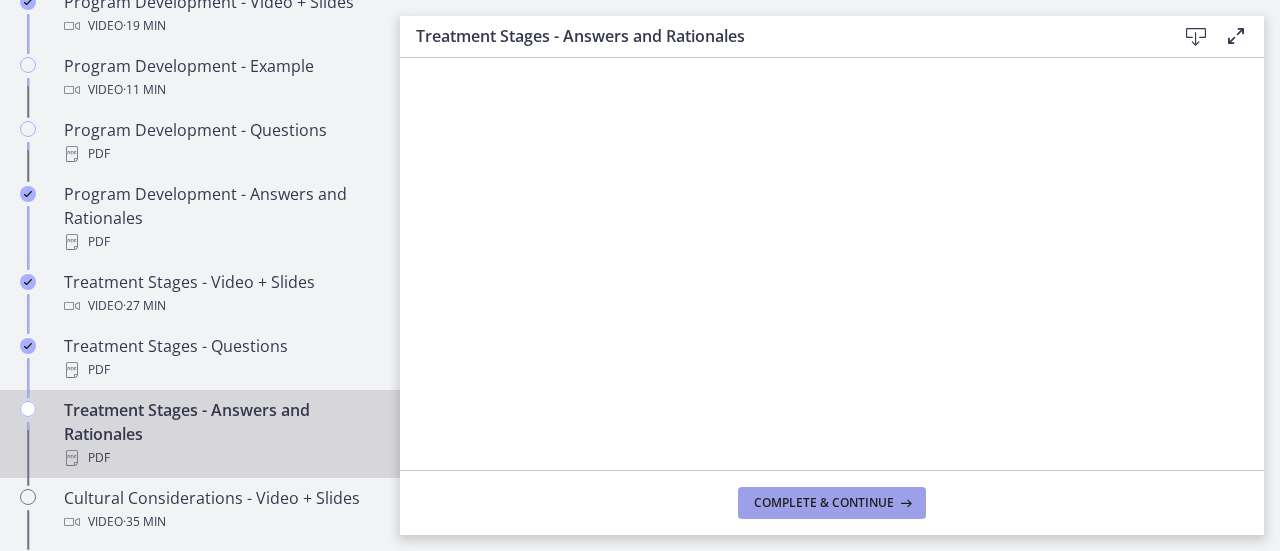
click at [828, 499] on span "Complete & continue" at bounding box center [824, 503] width 140 height 16
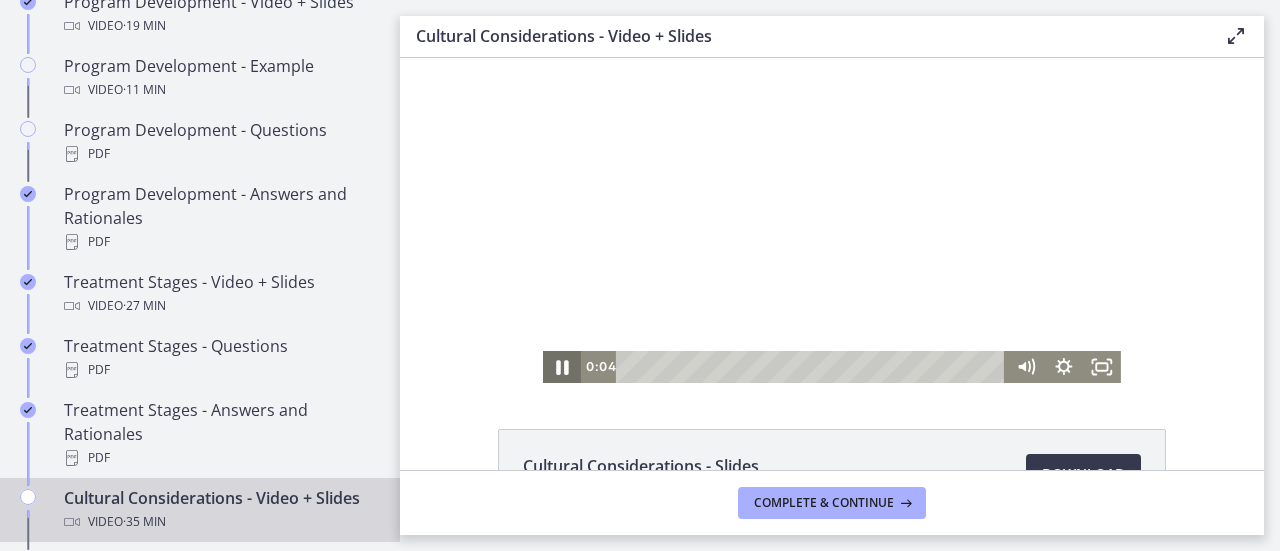
click at [545, 371] on icon "Pause" at bounding box center [562, 367] width 46 height 38
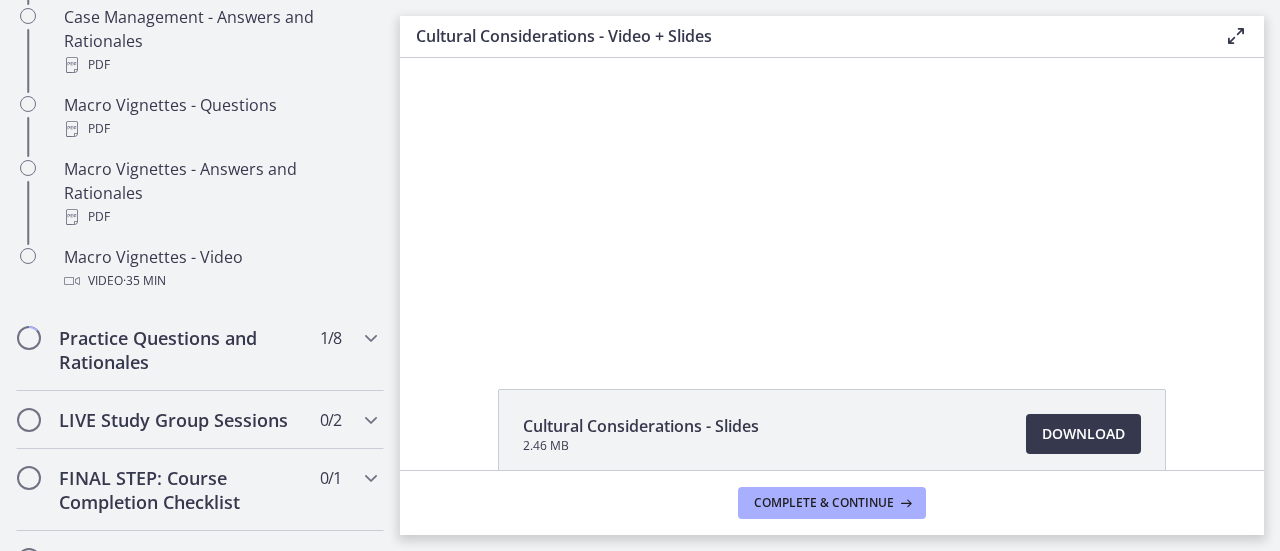
scroll to position [2116, 0]
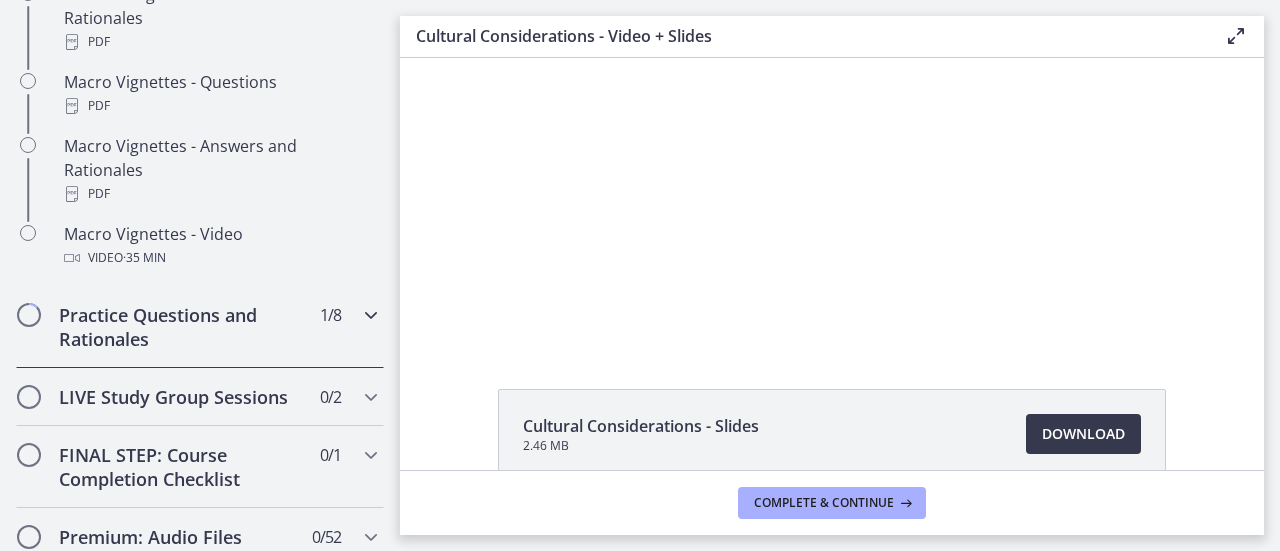
click at [359, 327] on icon "Chapters" at bounding box center [371, 315] width 24 height 24
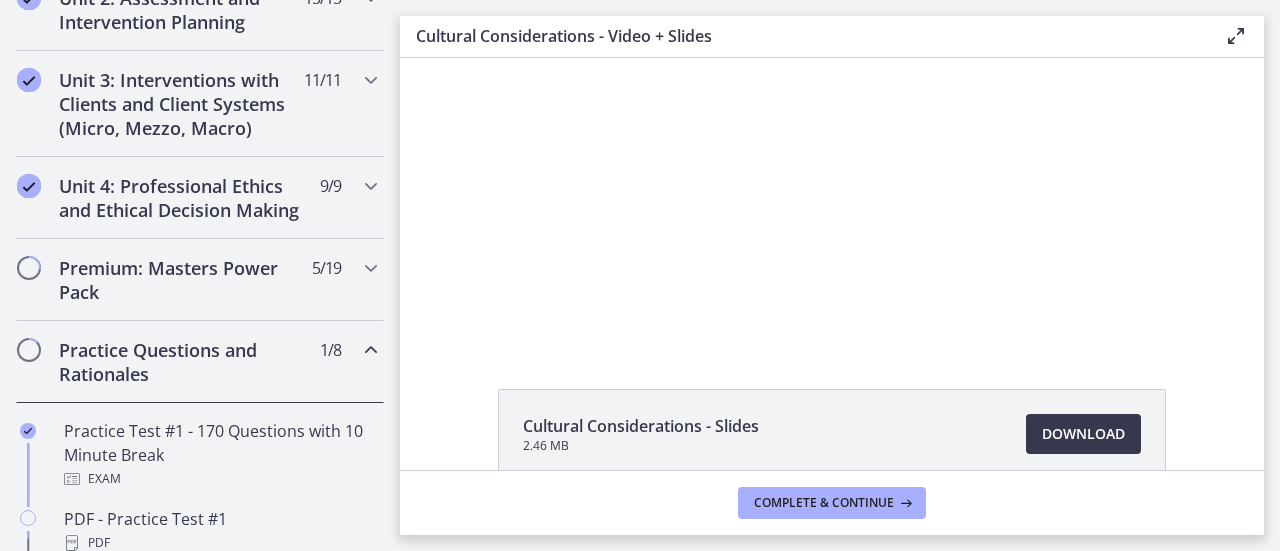
scroll to position [689, 0]
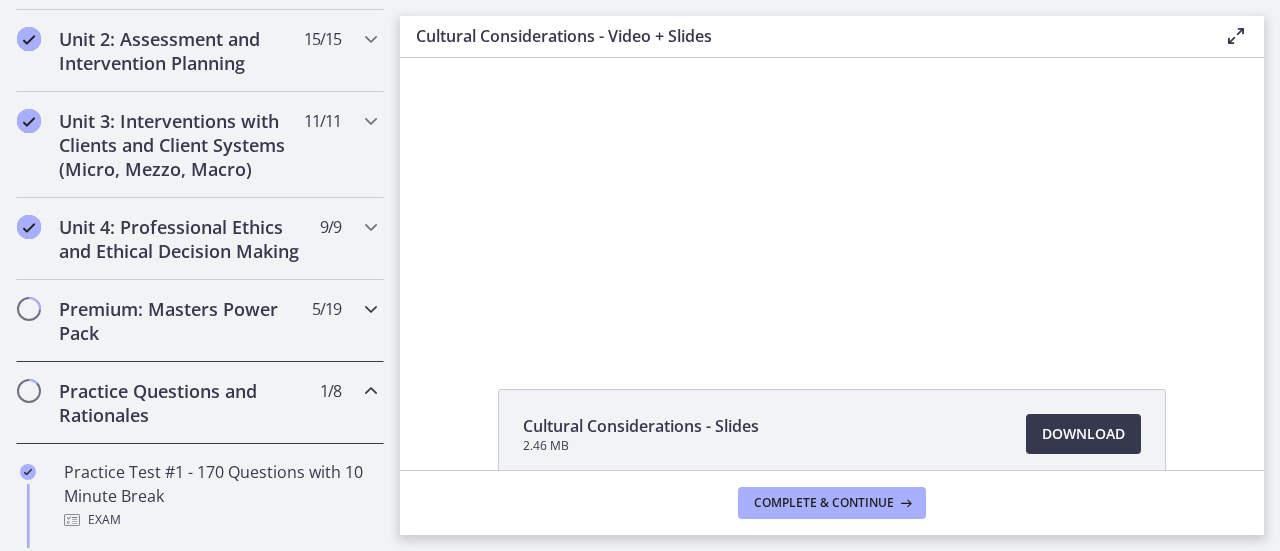
click at [260, 327] on h2 "Premium: Masters Power Pack" at bounding box center [181, 321] width 244 height 48
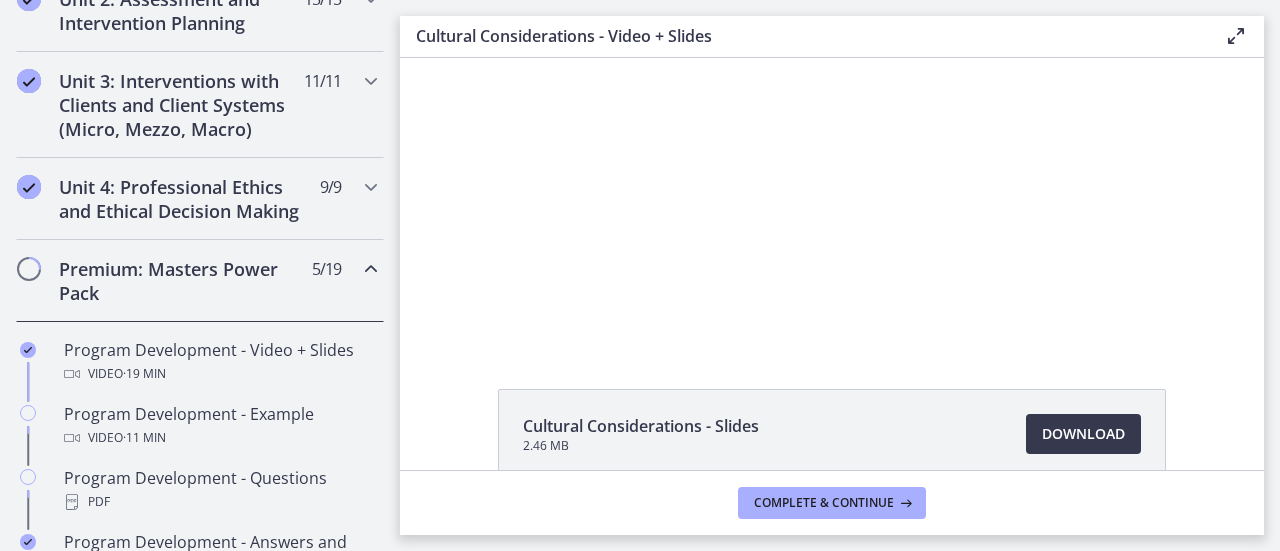
scroll to position [769, 0]
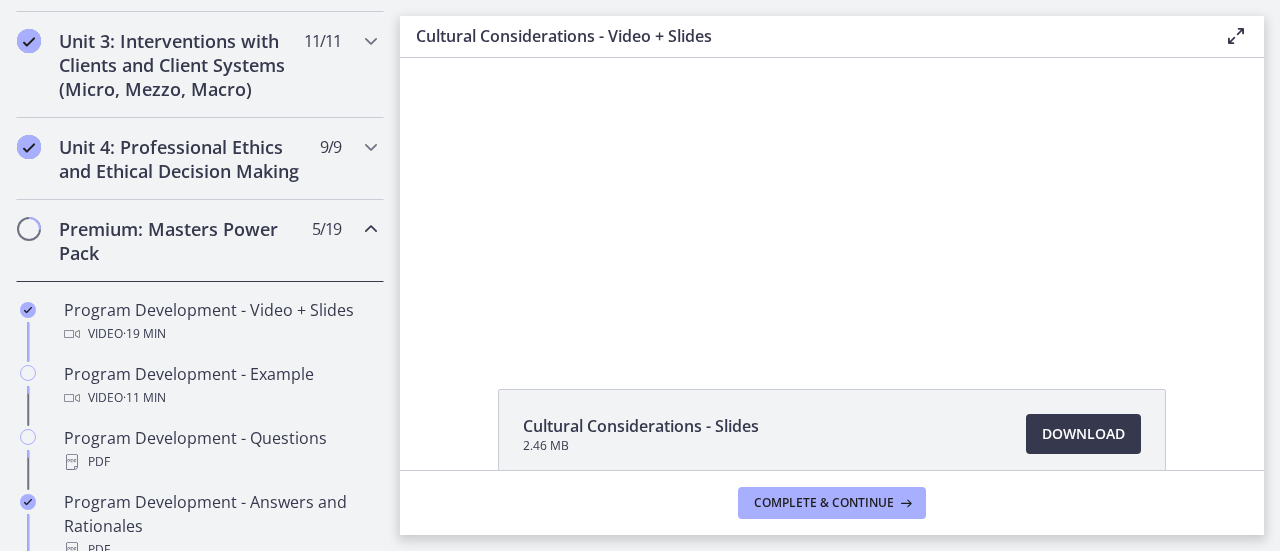
click at [362, 241] on icon "Chapters" at bounding box center [371, 229] width 24 height 24
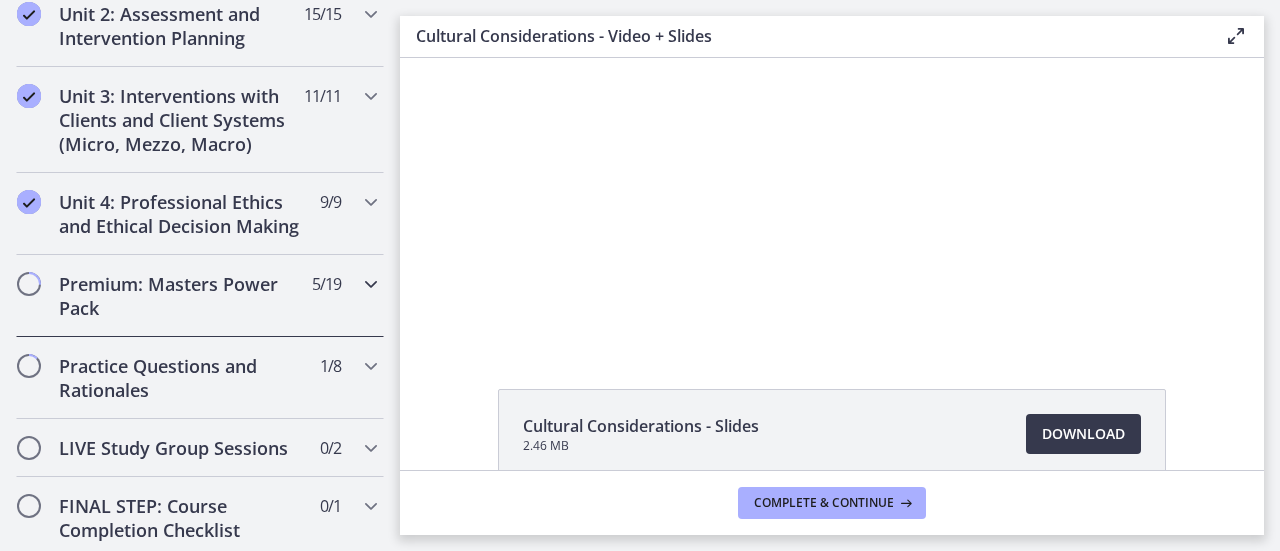
scroll to position [689, 0]
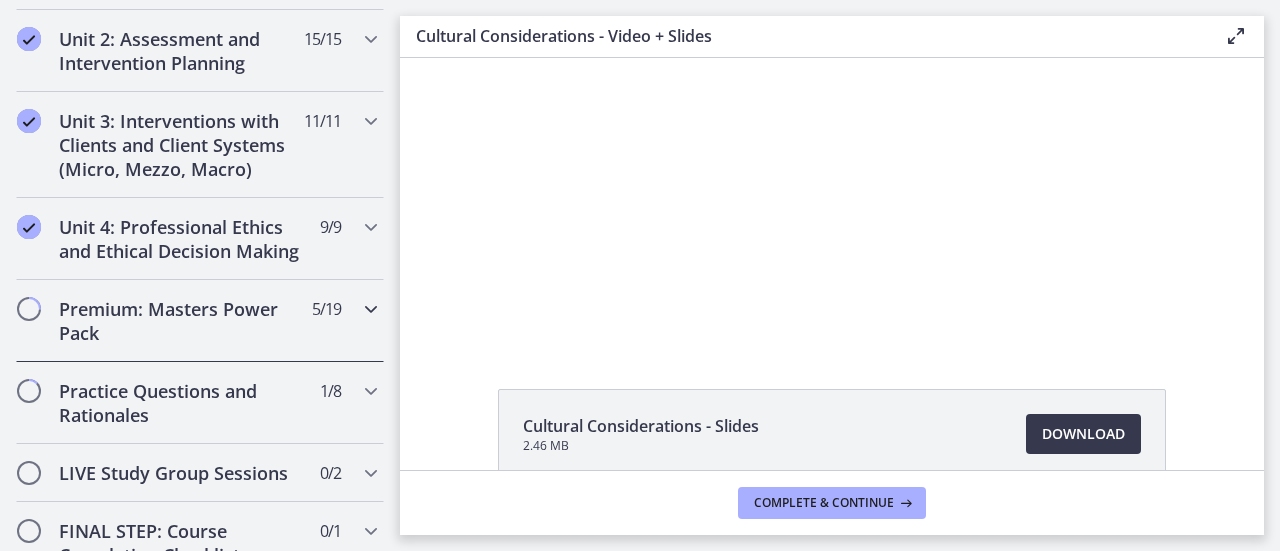
click at [256, 319] on h2 "Premium: Masters Power Pack" at bounding box center [181, 321] width 244 height 48
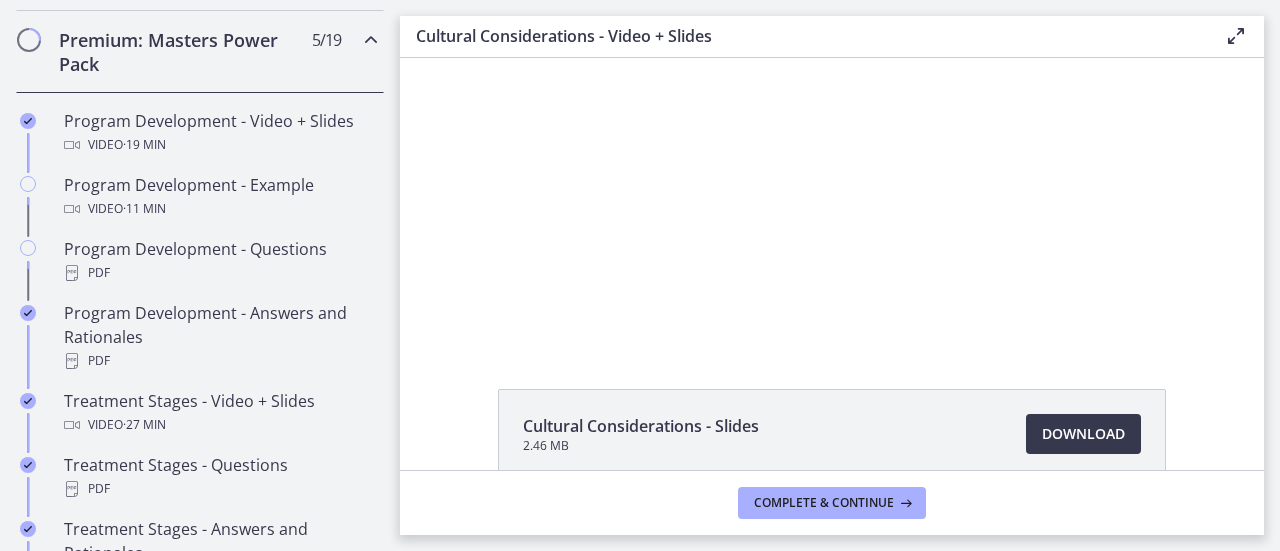
scroll to position [969, 0]
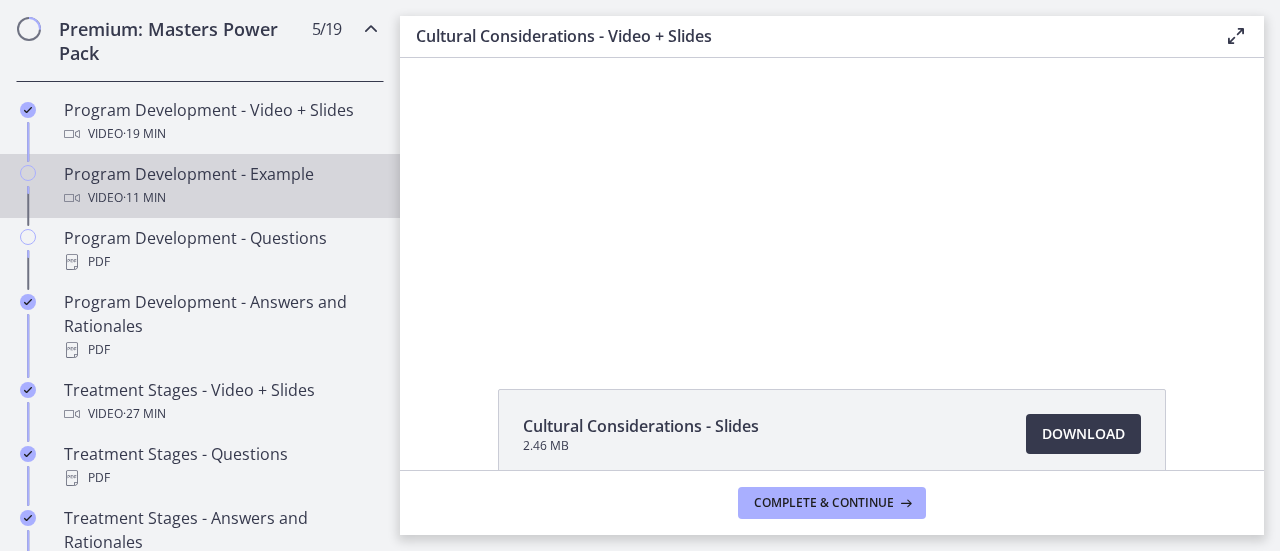
click at [211, 201] on div "Program Development - Example Video · 11 min" at bounding box center [220, 186] width 312 height 48
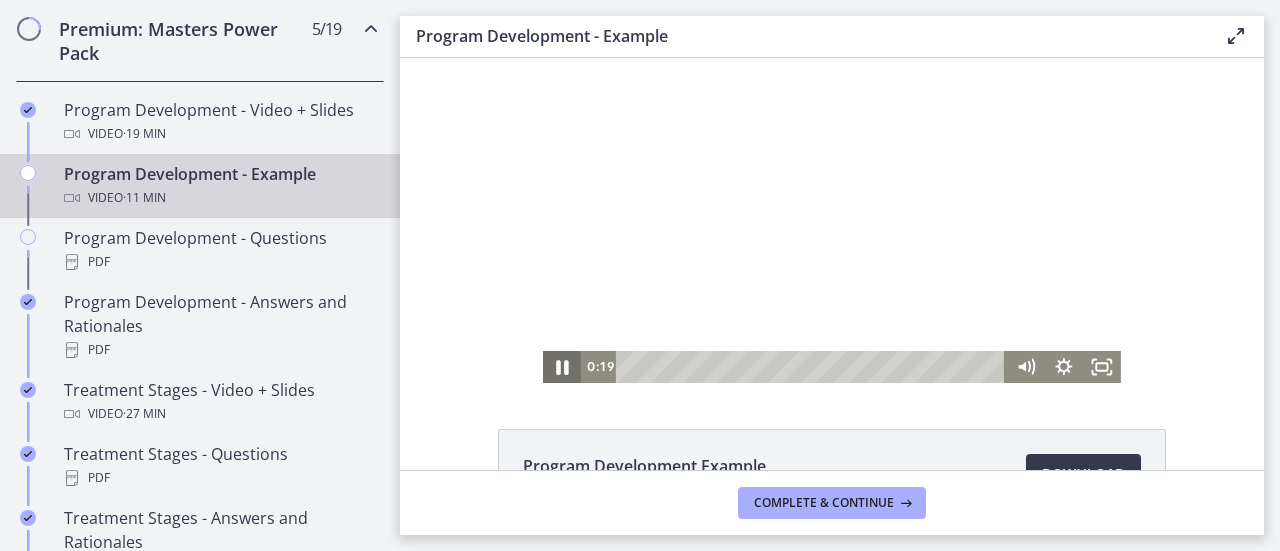
click at [555, 369] on icon "Pause" at bounding box center [562, 367] width 46 height 38
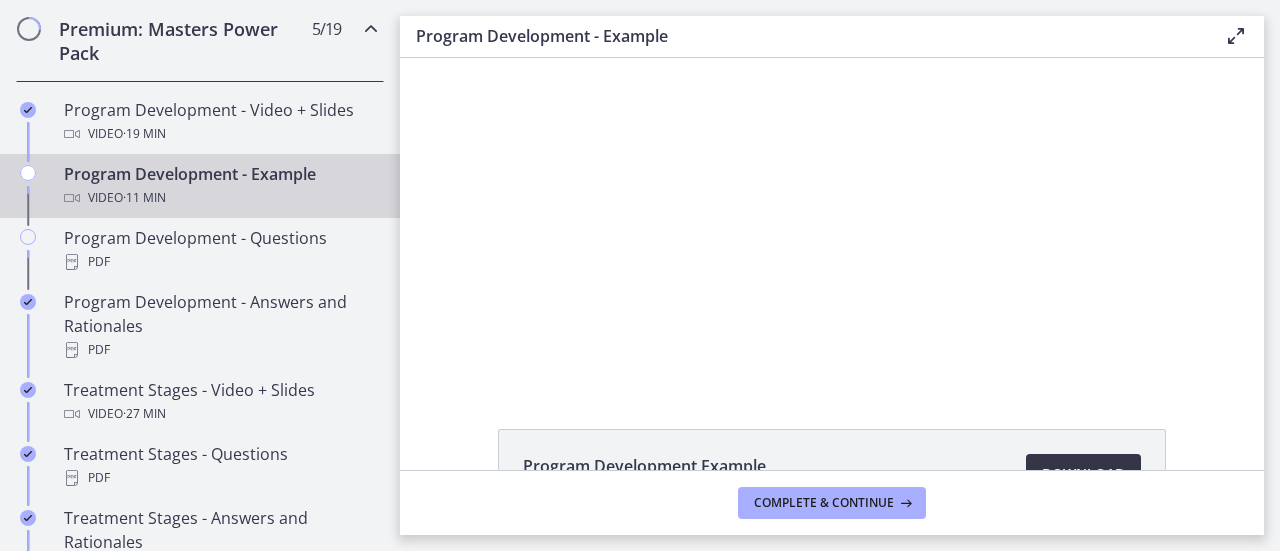
click at [1041, 460] on link "Download Opens in a new window" at bounding box center [1083, 474] width 115 height 40
click at [816, 500] on span "Complete & continue" at bounding box center [824, 503] width 140 height 16
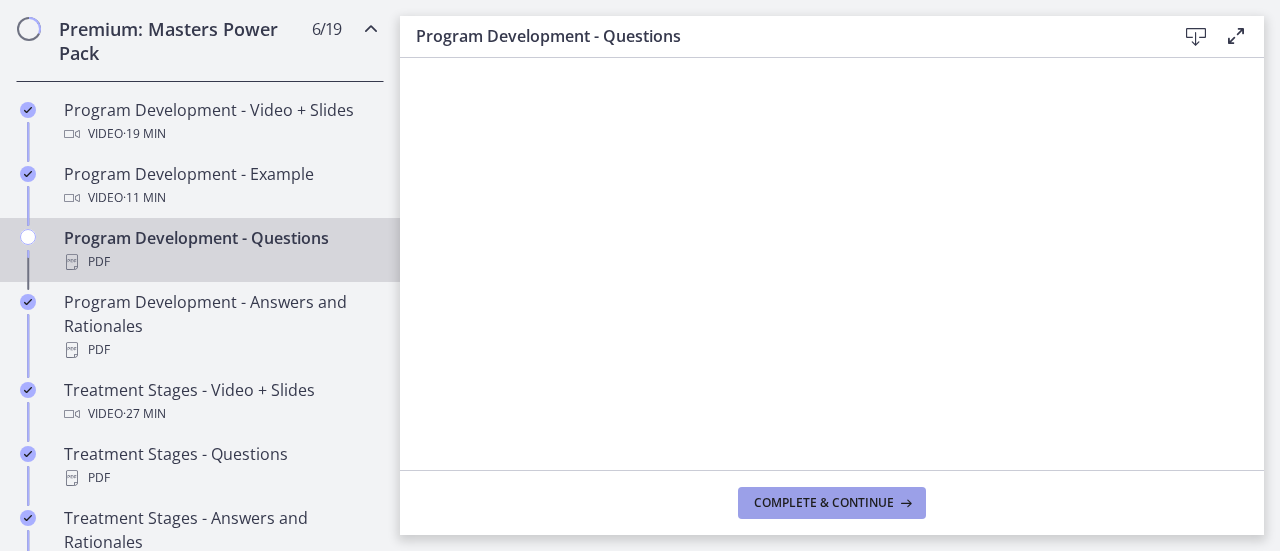
click at [784, 495] on span "Complete & continue" at bounding box center [824, 503] width 140 height 16
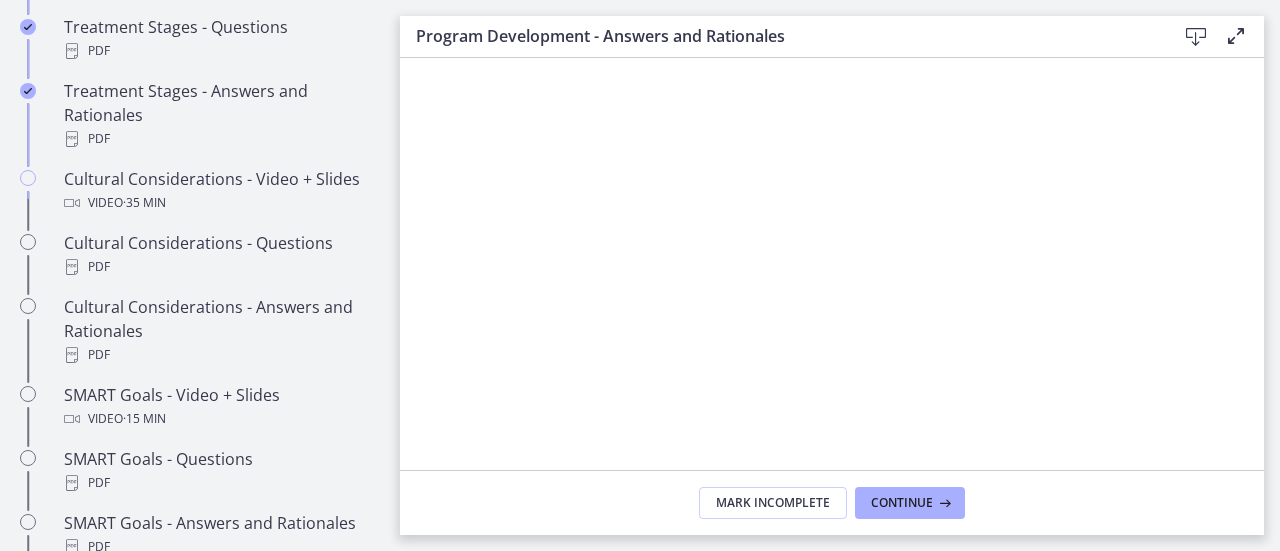
scroll to position [1409, 0]
